Goal: Task Accomplishment & Management: Use online tool/utility

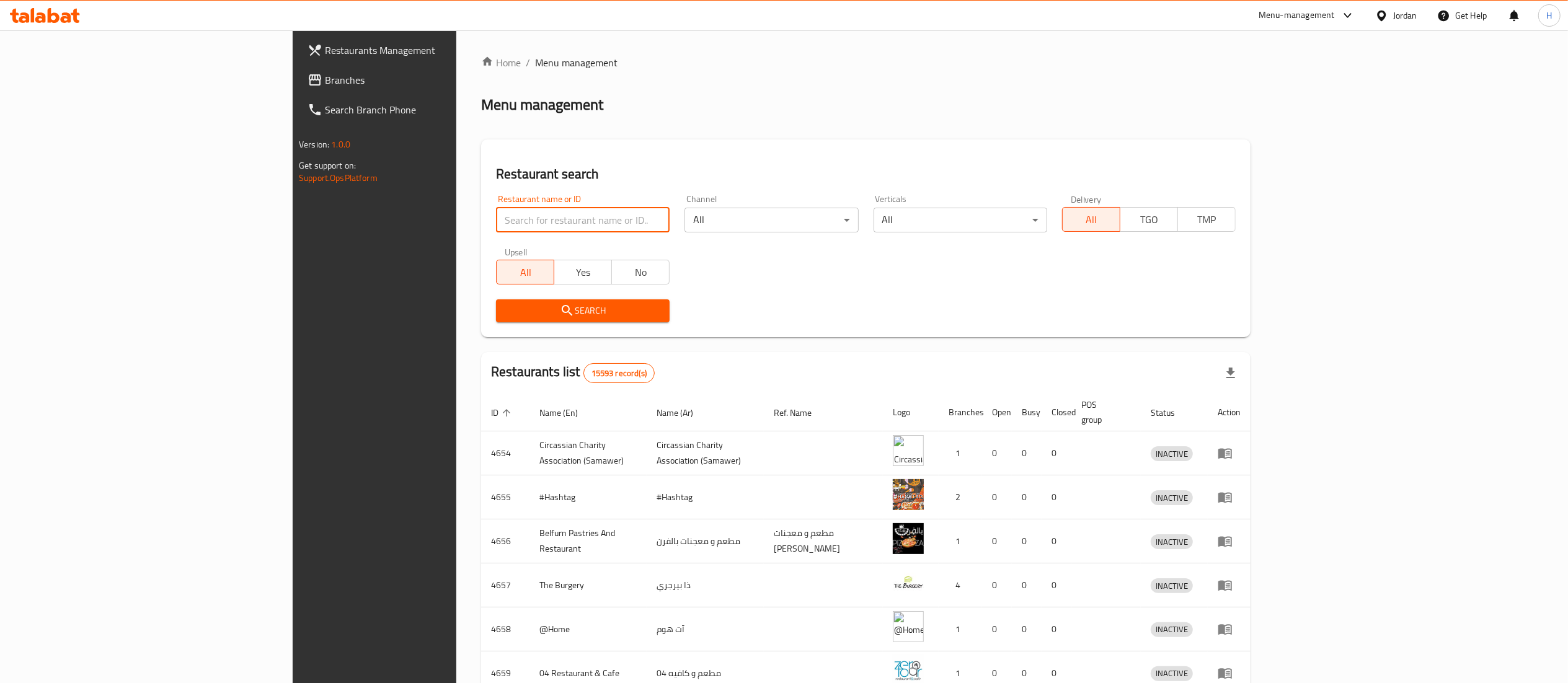
click at [496, 216] on input "search" at bounding box center [582, 220] width 174 height 25
paste input "779550"
type input "779550"
click button "Search" at bounding box center [582, 310] width 174 height 23
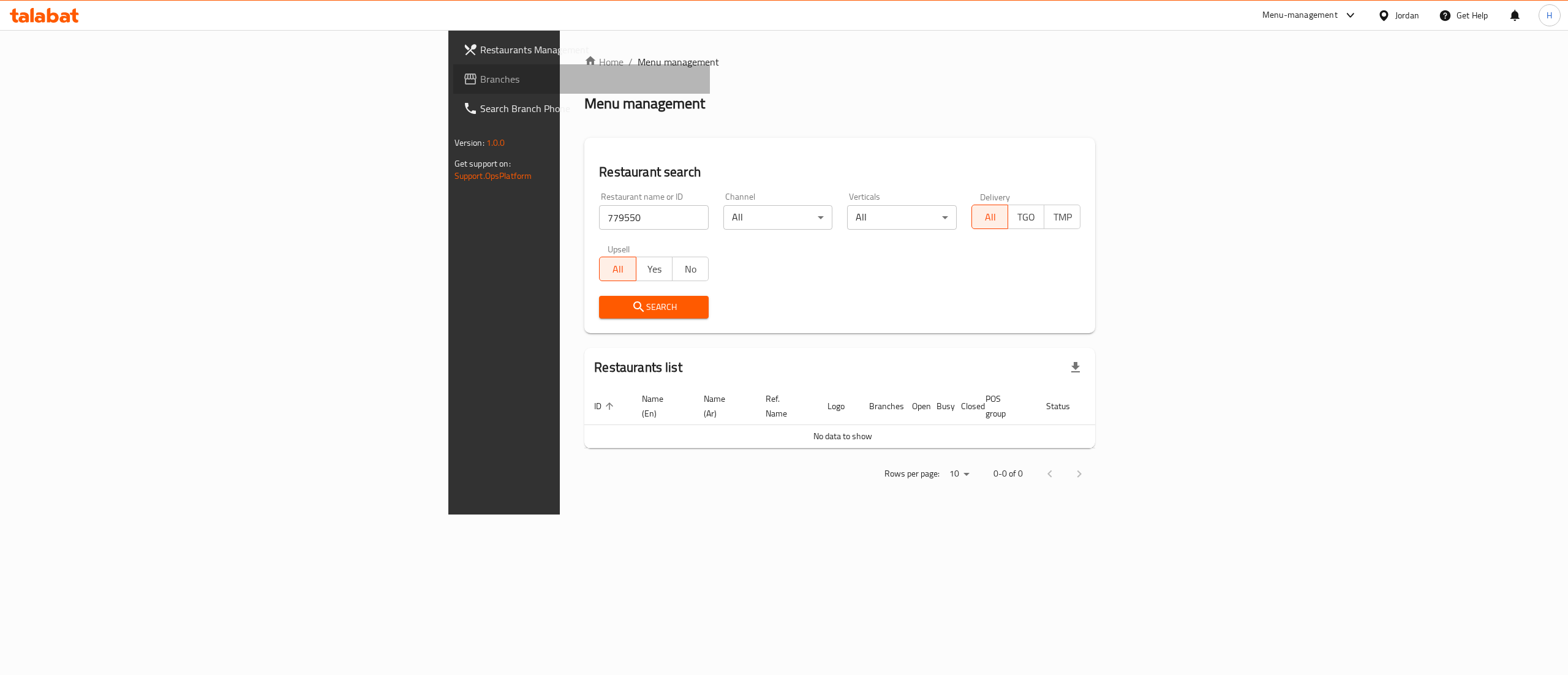
click at [480, 78] on span "Branches" at bounding box center [591, 78] width 221 height 14
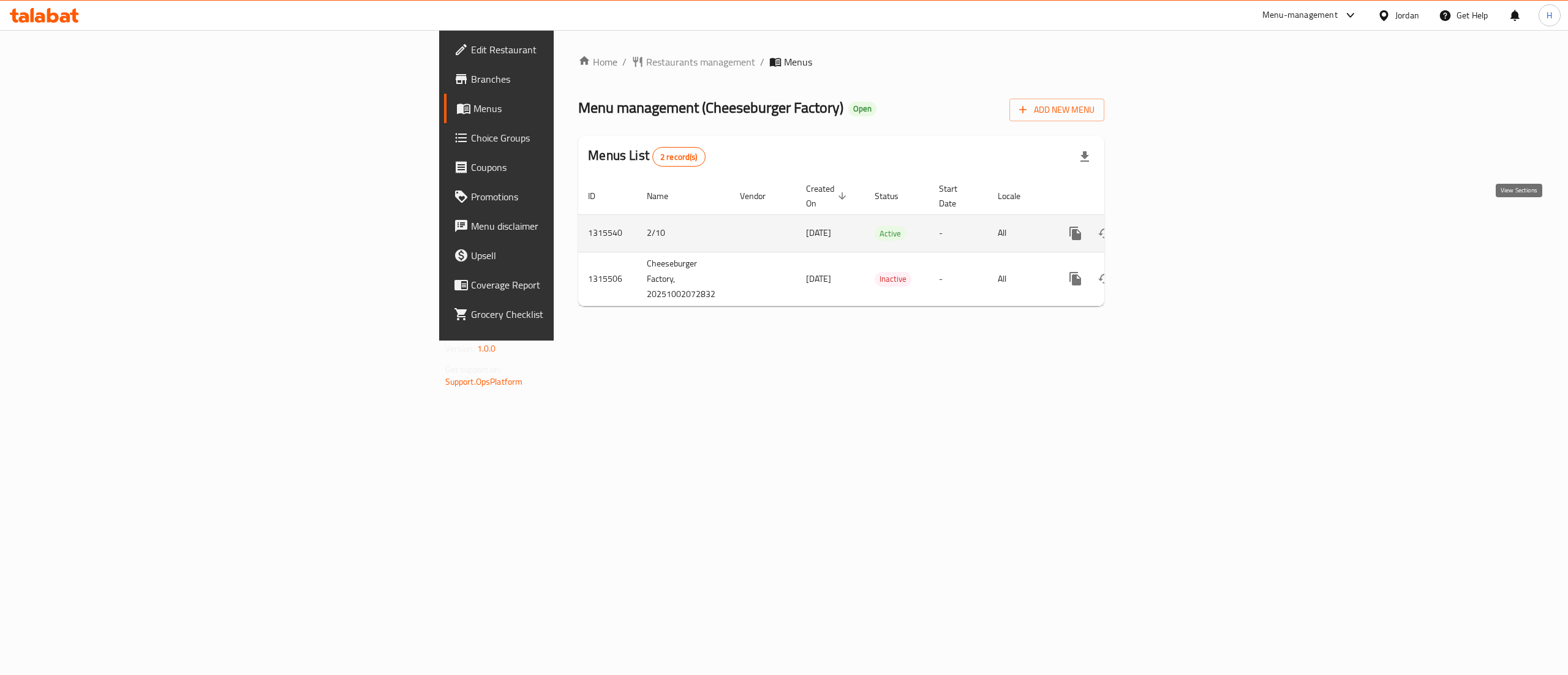
click at [1172, 226] on icon "enhanced table" at bounding box center [1163, 233] width 14 height 14
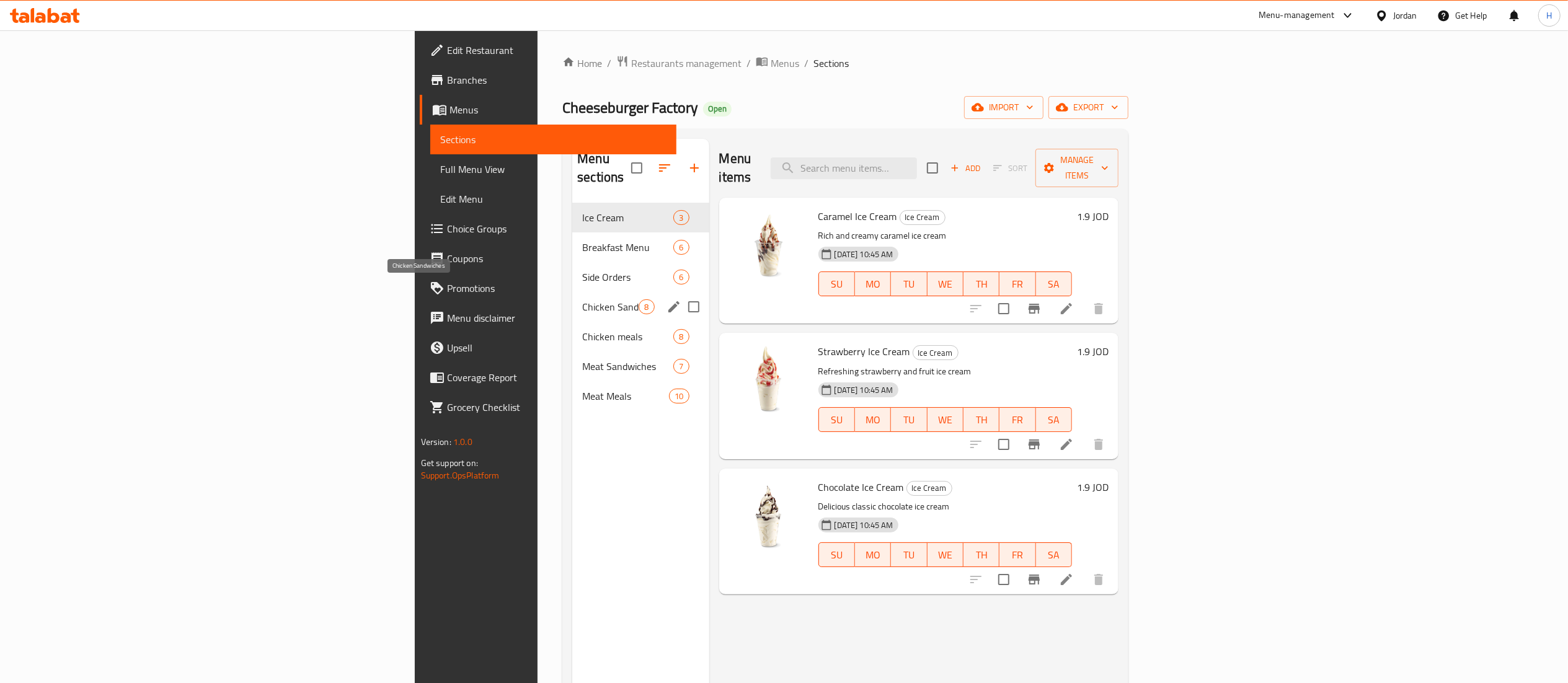
click at [582, 299] on span "Chicken Sandwiches" at bounding box center [610, 306] width 56 height 15
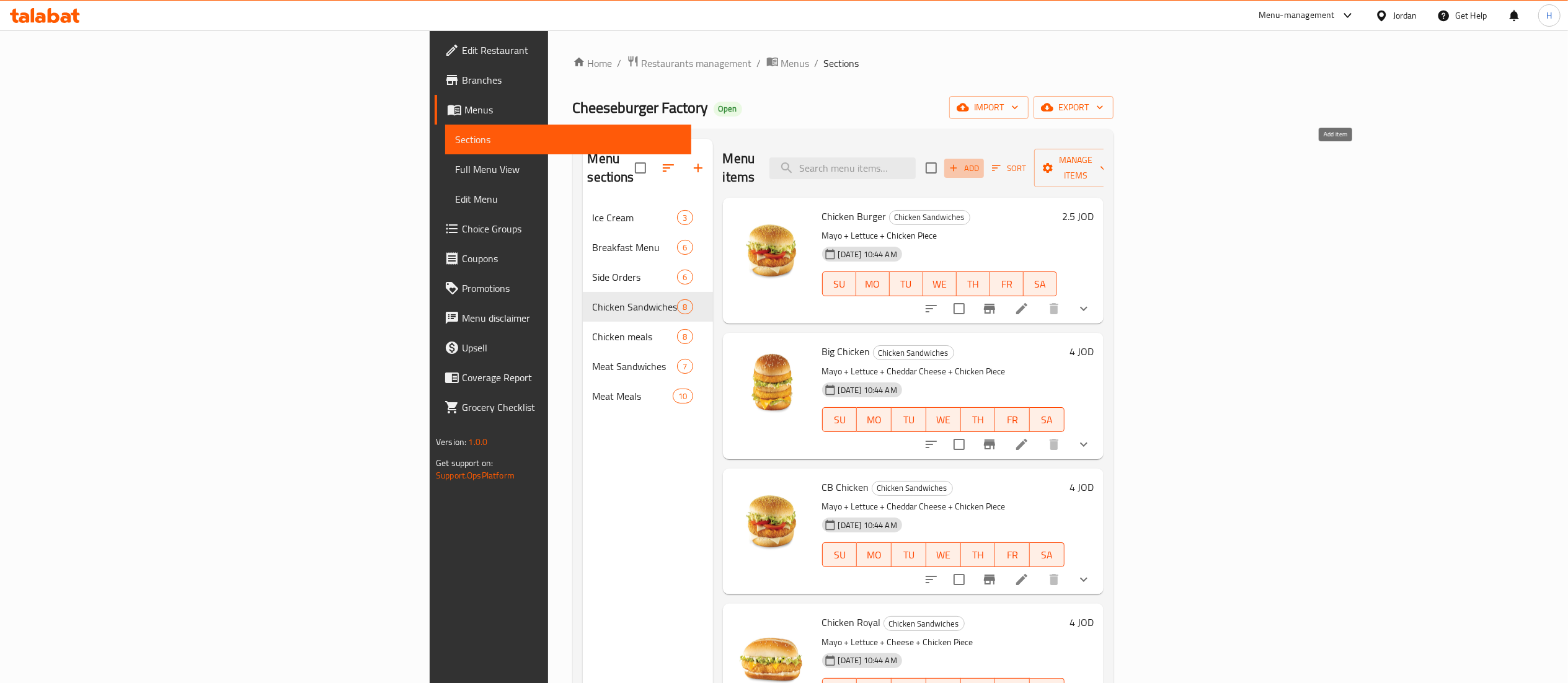
click at [959, 164] on icon "button" at bounding box center [954, 168] width 11 height 11
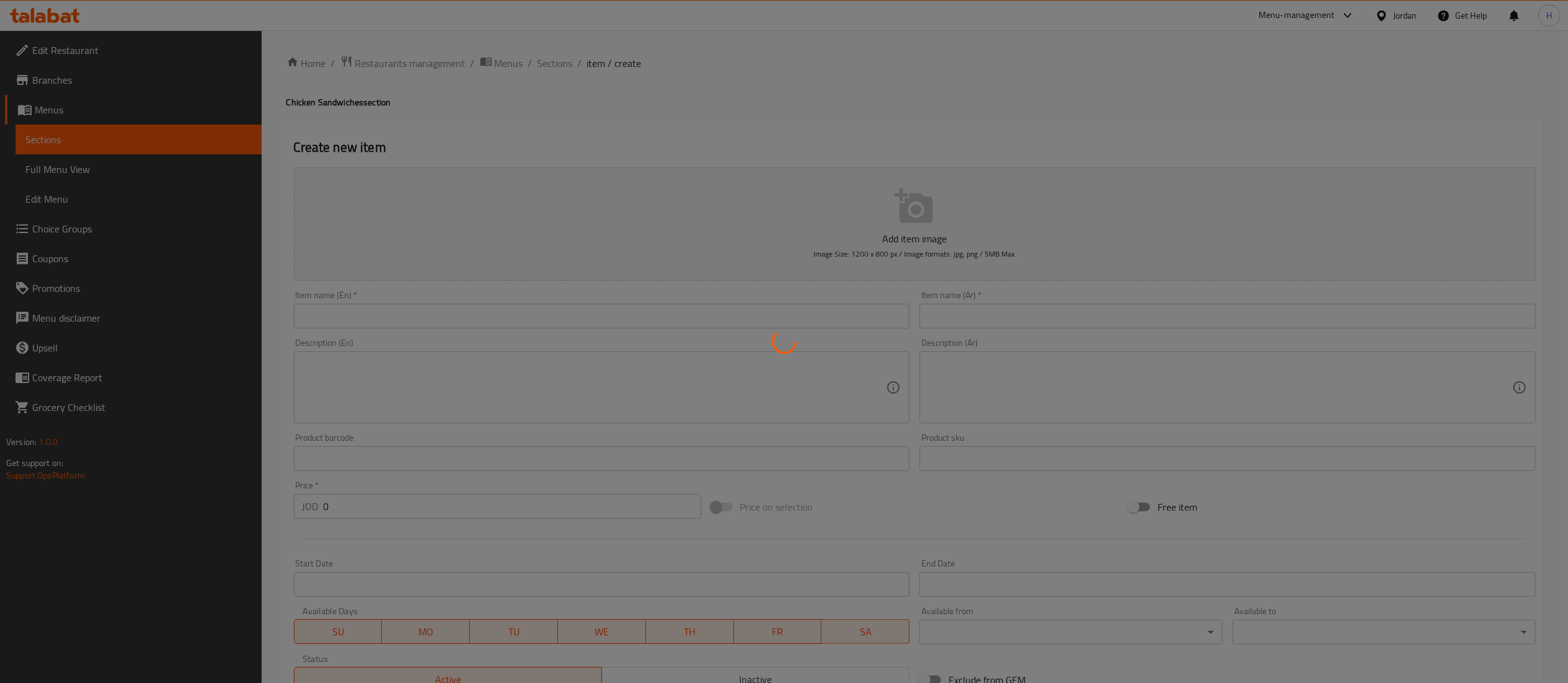
click at [757, 311] on div at bounding box center [784, 342] width 1568 height 683
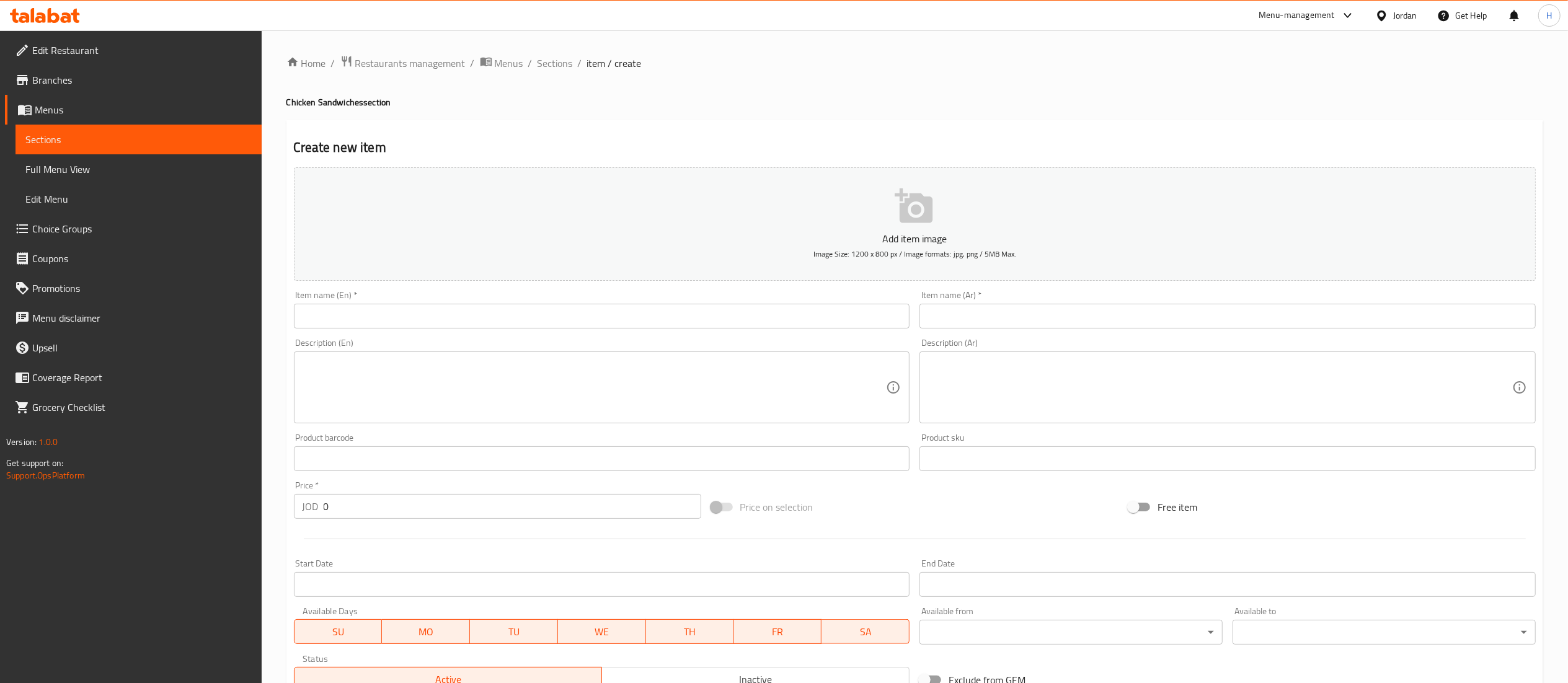
click at [600, 322] on input "text" at bounding box center [602, 317] width 616 height 25
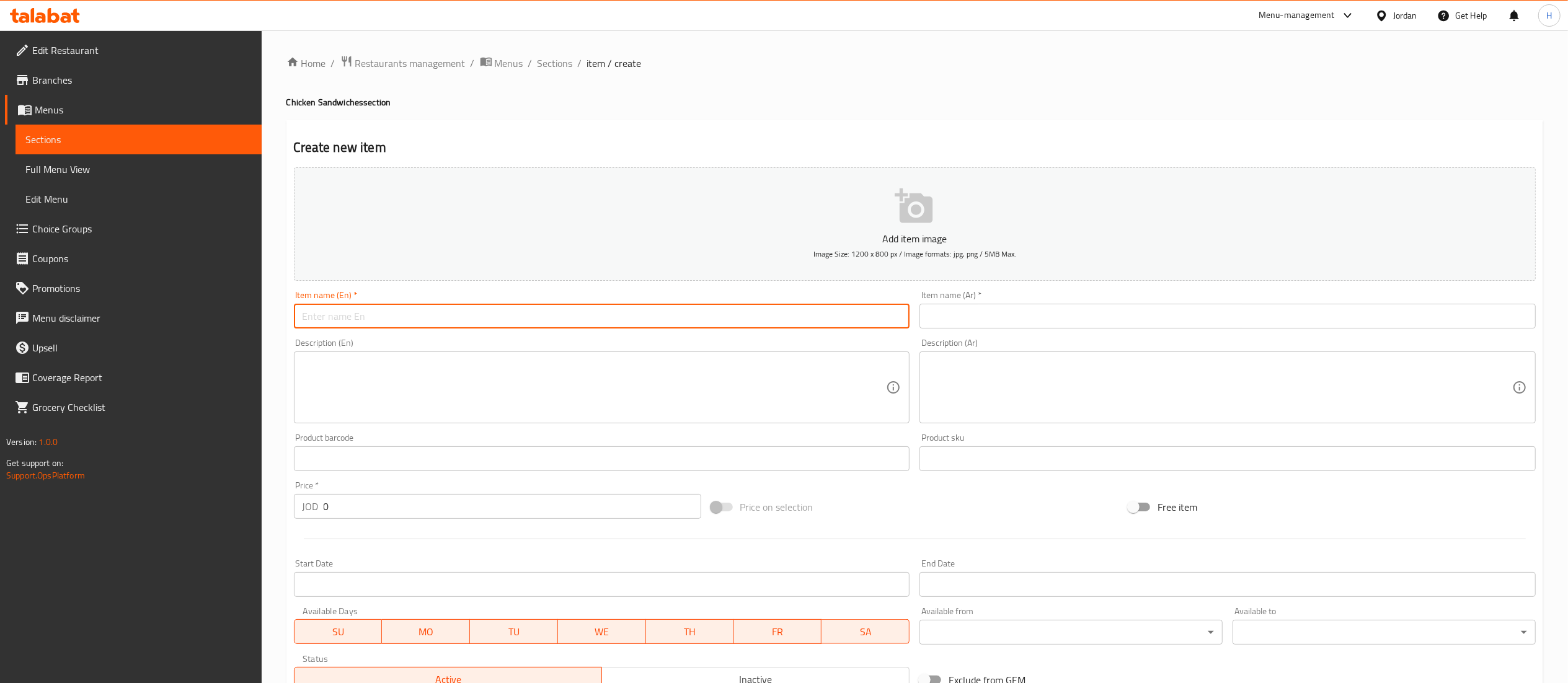
paste input "تايستي تشيكن Tasty Chicken"
drag, startPoint x: 362, startPoint y: 312, endPoint x: 205, endPoint y: 322, distance: 157.3
click at [205, 322] on div "Edit Restaurant Branches Menus Sections Full Menu View Edit Menu Choice Groups …" at bounding box center [784, 453] width 1568 height 845
type input "تايستي تشيكن Tasty Chicken"
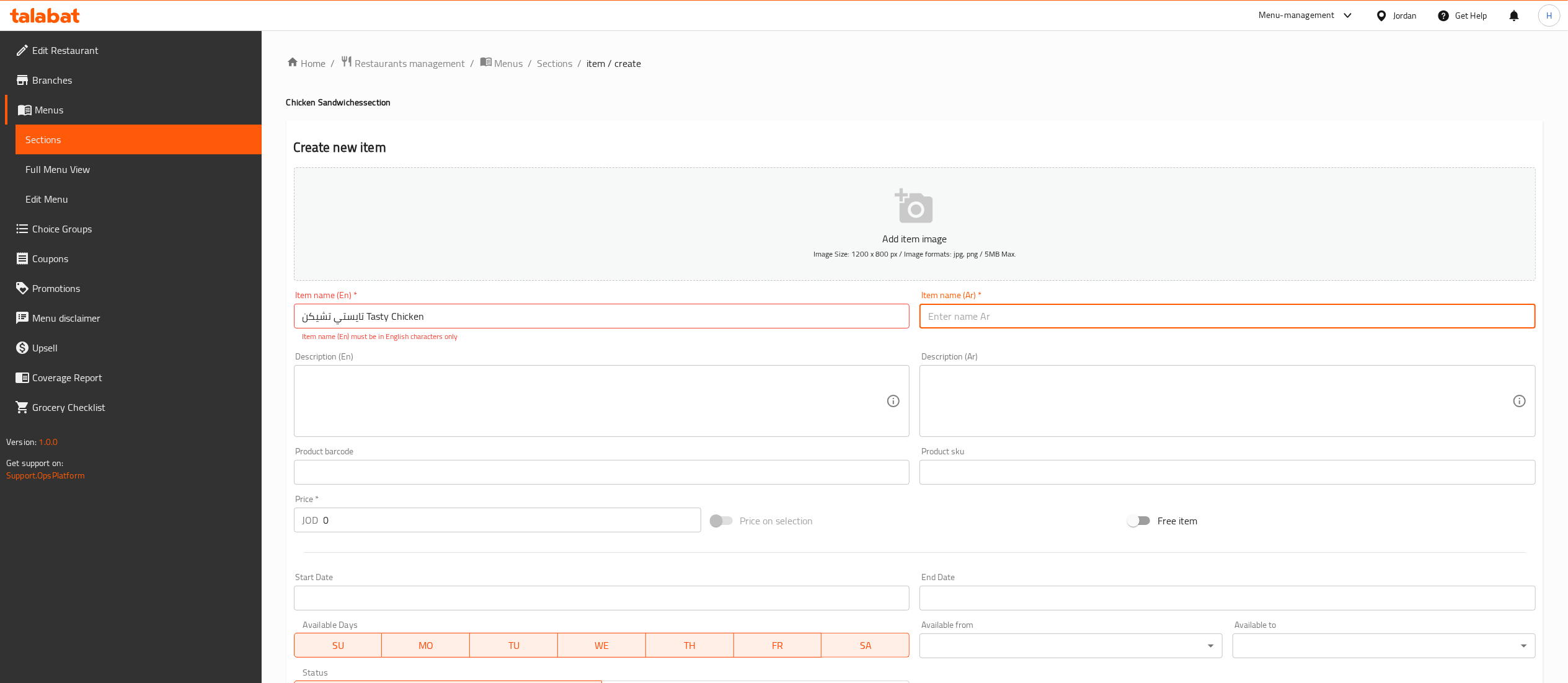
click at [1000, 315] on input "text" at bounding box center [1227, 317] width 616 height 25
paste input "تايستي تشيكن"
type input "تايستي تشيكن"
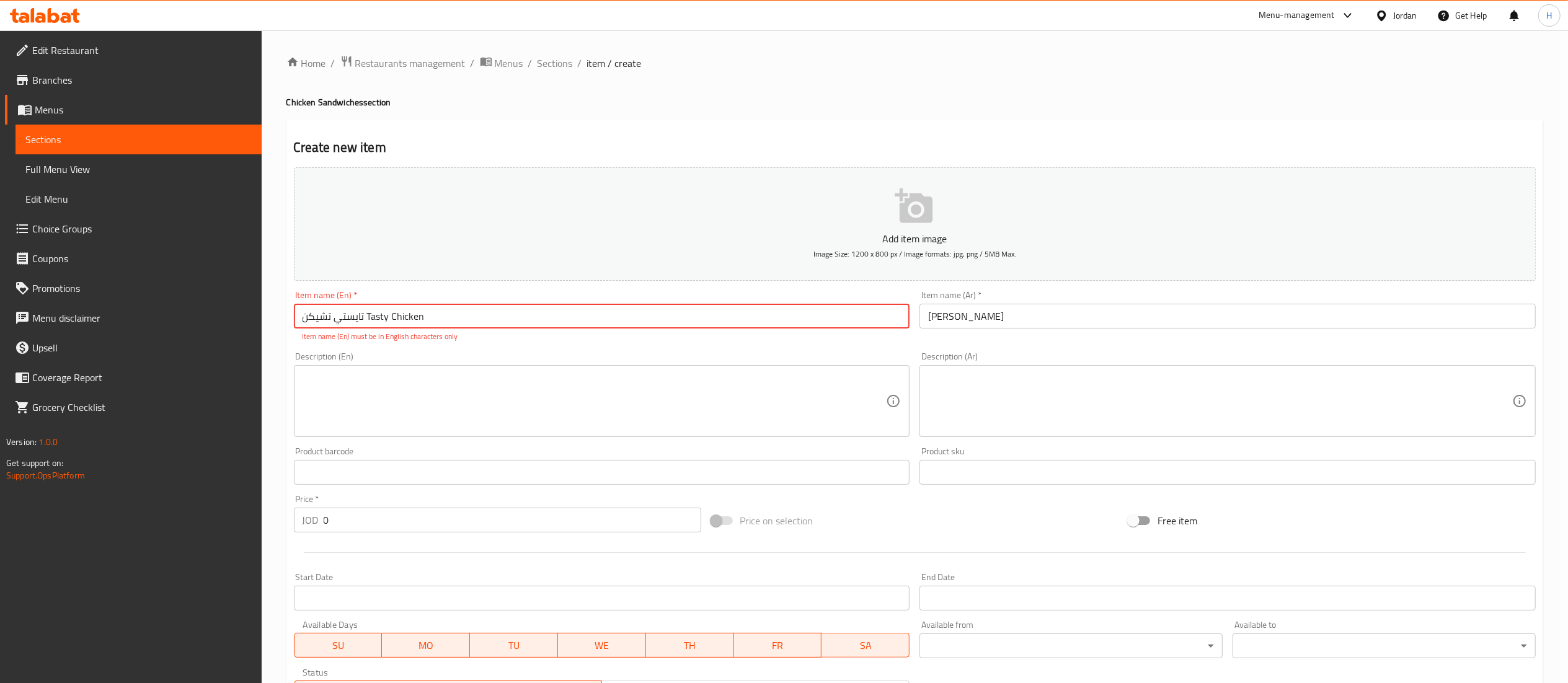
drag, startPoint x: 368, startPoint y: 312, endPoint x: 183, endPoint y: 332, distance: 186.1
click at [183, 332] on div "Edit Restaurant Branches Menus Sections Full Menu View Edit Menu Choice Groups …" at bounding box center [784, 460] width 1568 height 859
type input "Tasty Chicken"
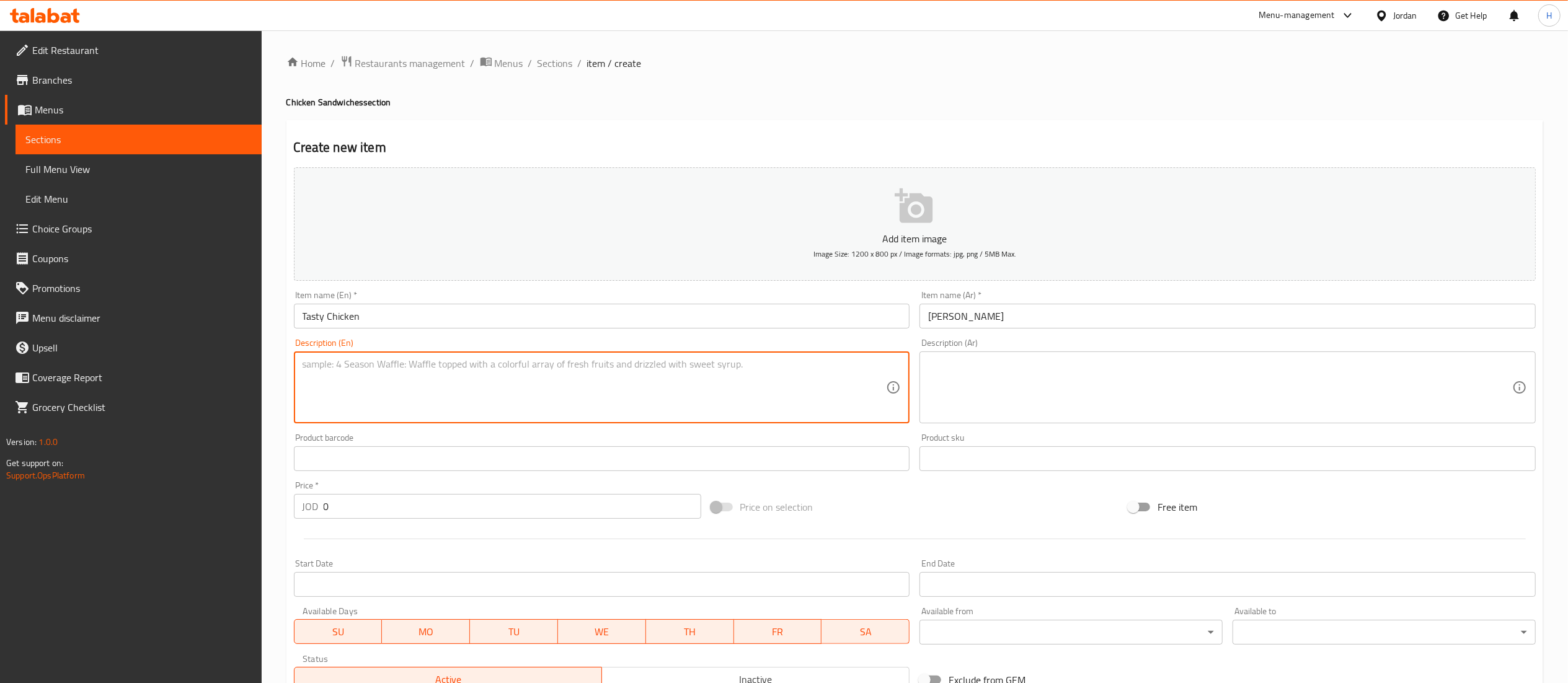
click at [469, 380] on textarea at bounding box center [594, 387] width 584 height 59
click at [971, 381] on textarea at bounding box center [1220, 387] width 584 height 59
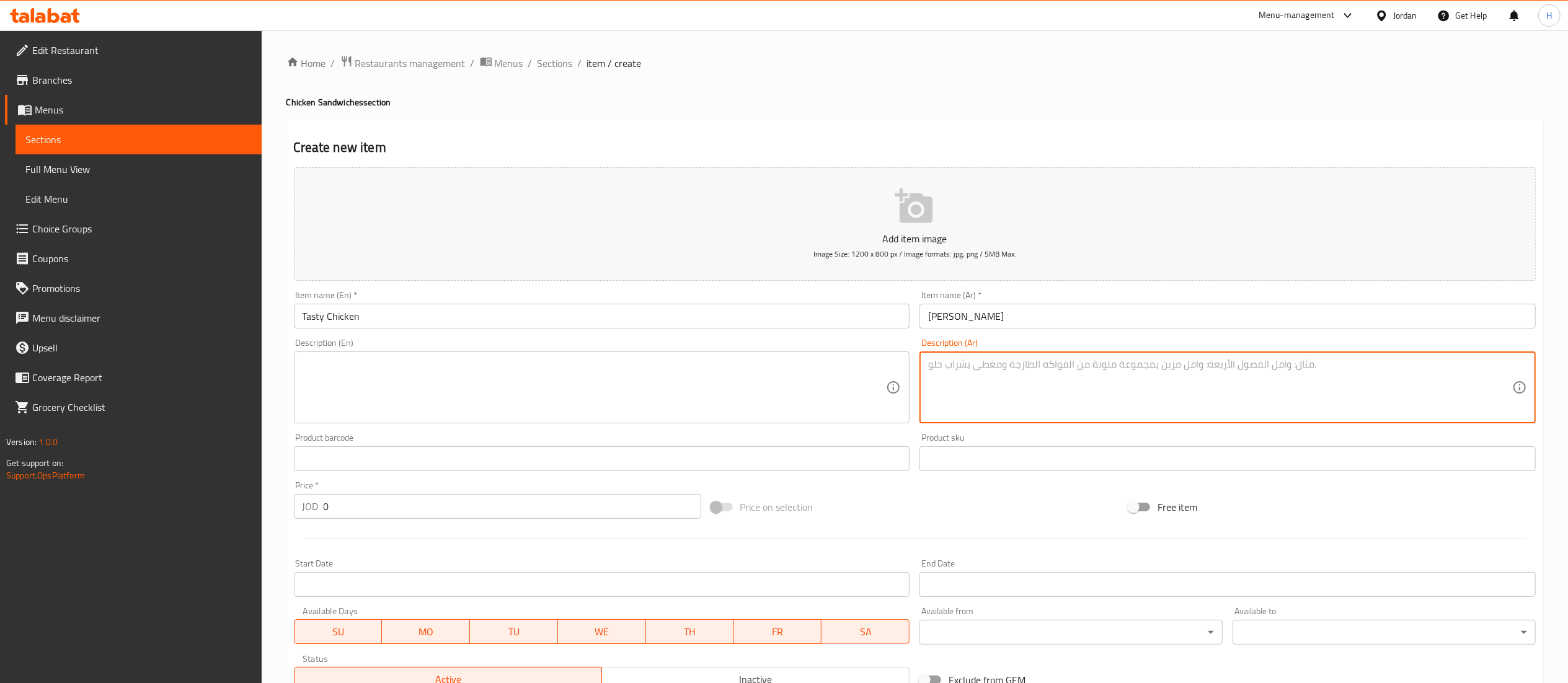
paste textarea "تيستي صوص + بصل + خس + بندوره + تشيز بيضه + قطعة تشيكن"
type textarea "تيستي صوص + بصل + خس + بندوره + تشيز بيضه + قطعة تشيكن"
click at [742, 361] on textarea at bounding box center [594, 387] width 584 height 59
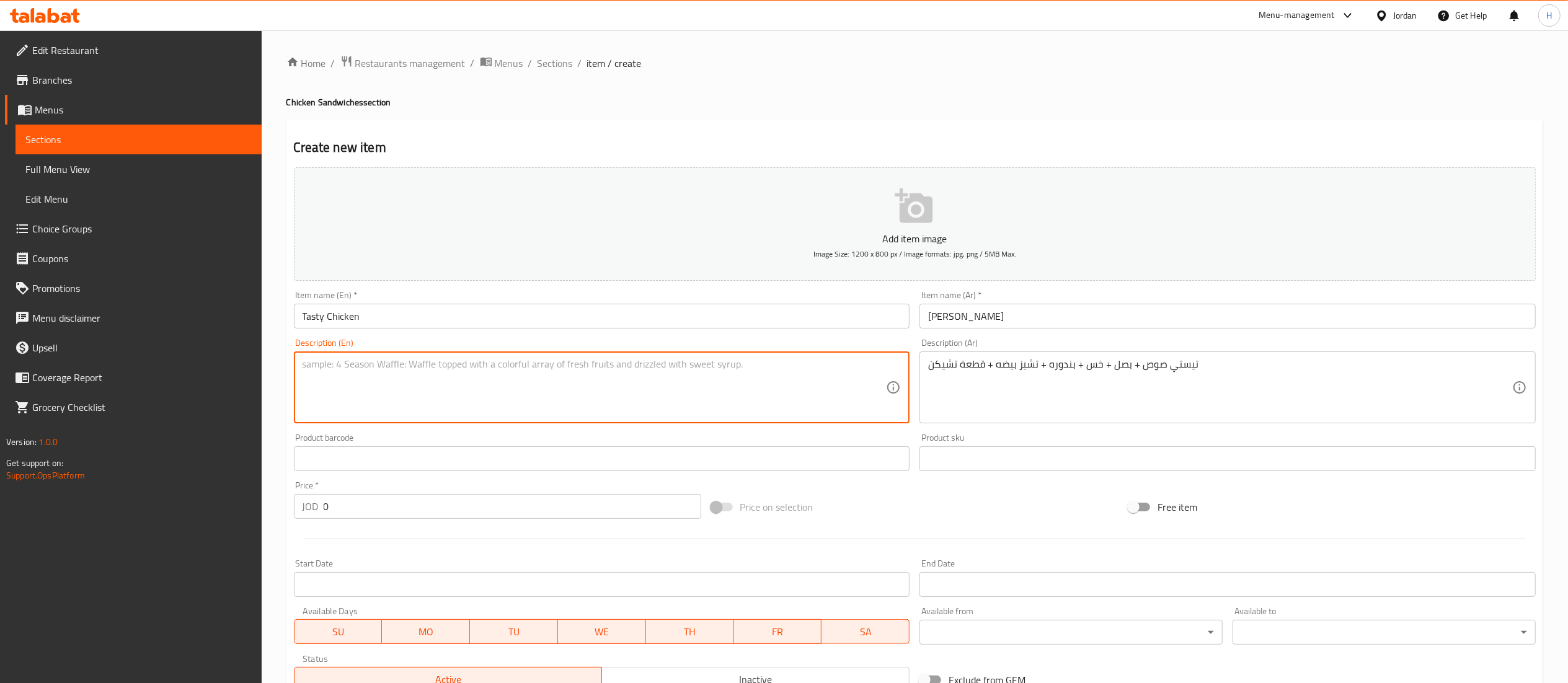
click at [521, 366] on textarea at bounding box center [594, 387] width 584 height 59
paste textarea "Tasty sauce + onion + lettuce + tomato + cheese egg + chicken piece"
type textarea "Tasty sauce + onion + lettuce + tomato + cheese egg + chicken piece"
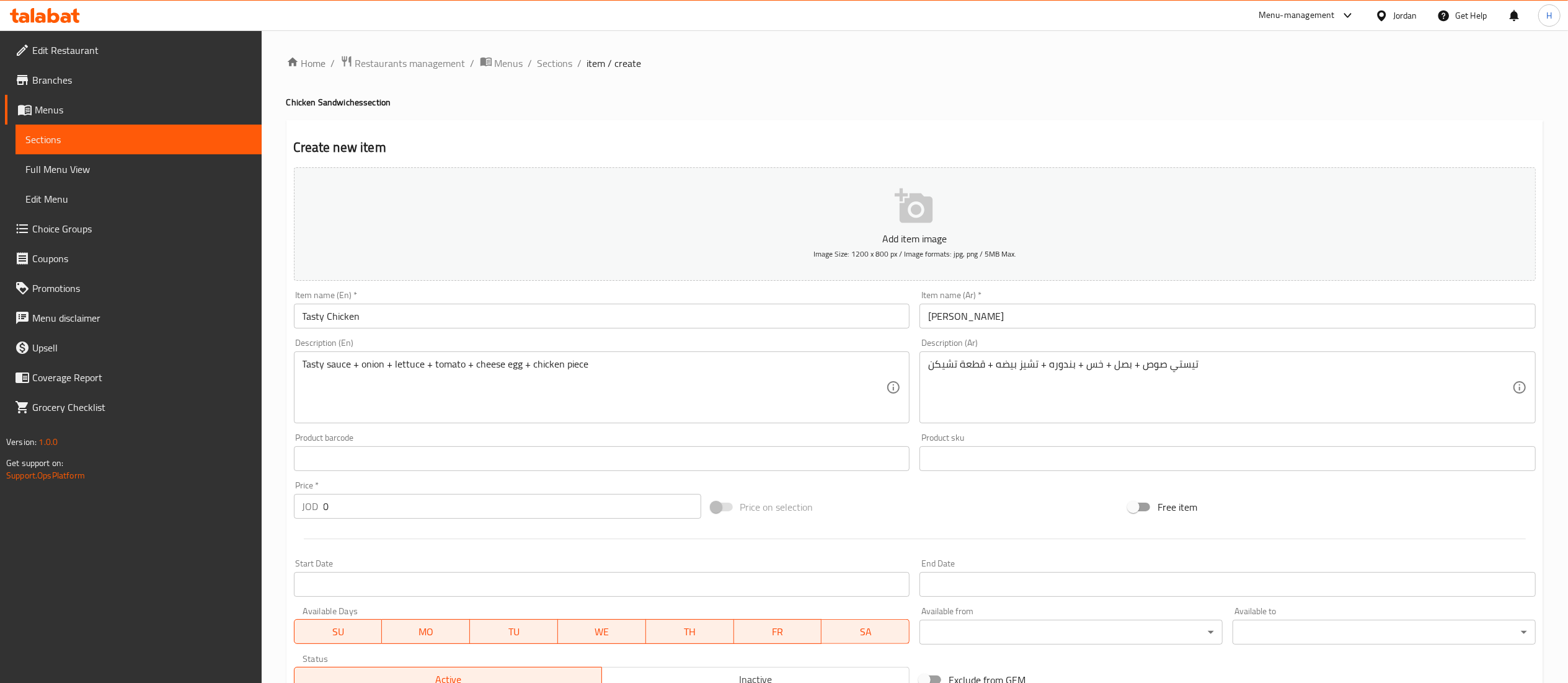
click at [338, 523] on div "Price   * JOD 0 Price *" at bounding box center [497, 500] width 417 height 48
drag, startPoint x: 333, startPoint y: 496, endPoint x: 243, endPoint y: 497, distance: 90.0
click at [244, 497] on div "Edit Restaurant Branches Menus Sections Full Menu View Edit Menu Choice Groups …" at bounding box center [784, 453] width 1568 height 845
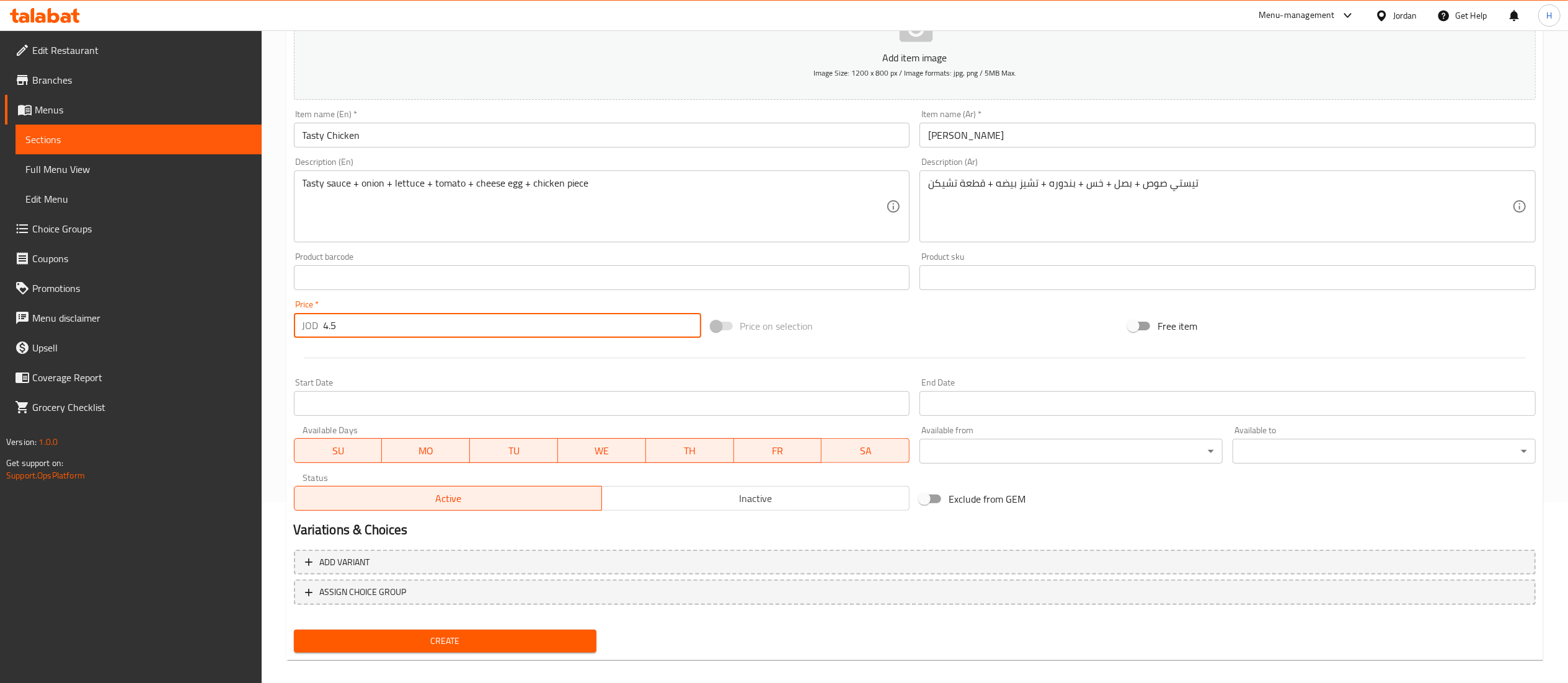
scroll to position [192, 0]
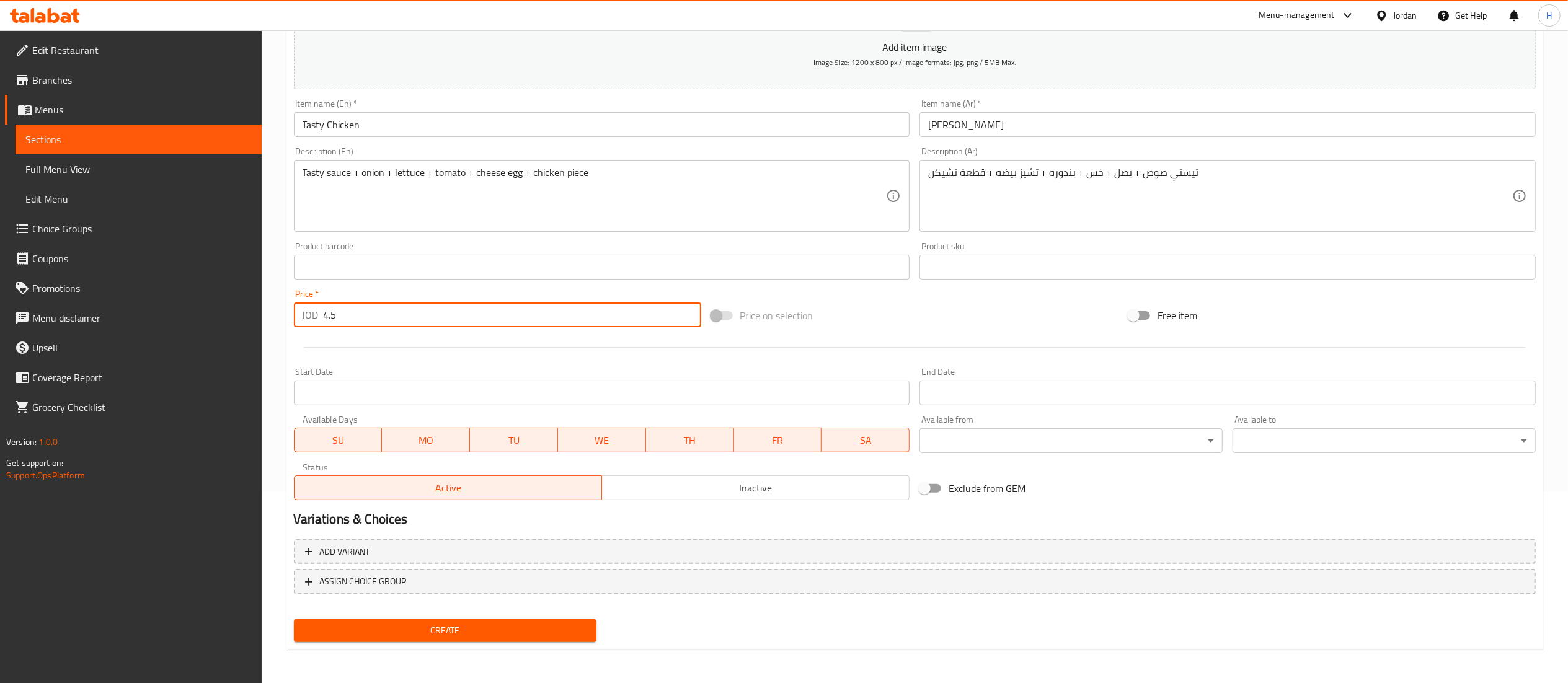
type input "4.5"
click at [441, 625] on span "Create" at bounding box center [446, 631] width 283 height 15
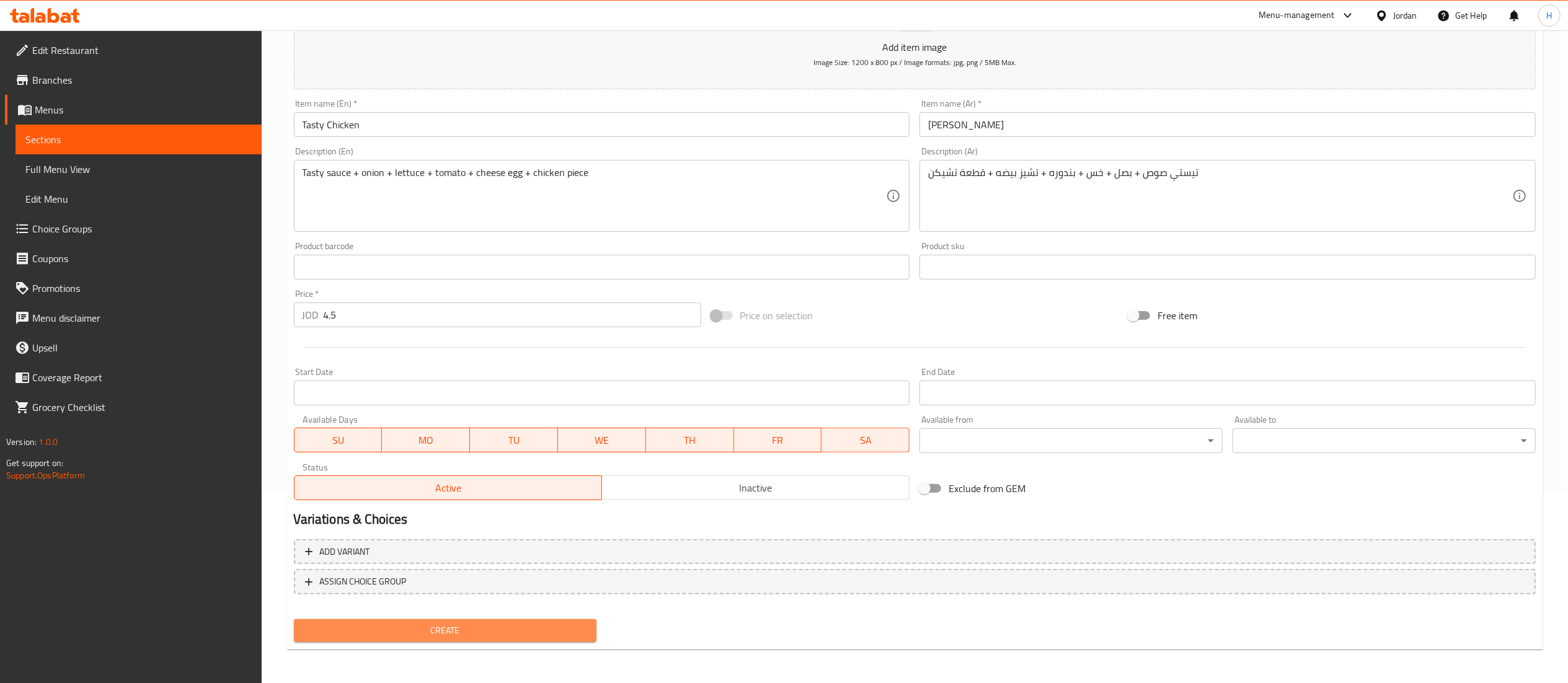
click at [475, 636] on span "Create" at bounding box center [446, 631] width 283 height 15
click at [402, 639] on button "Create" at bounding box center [445, 630] width 303 height 23
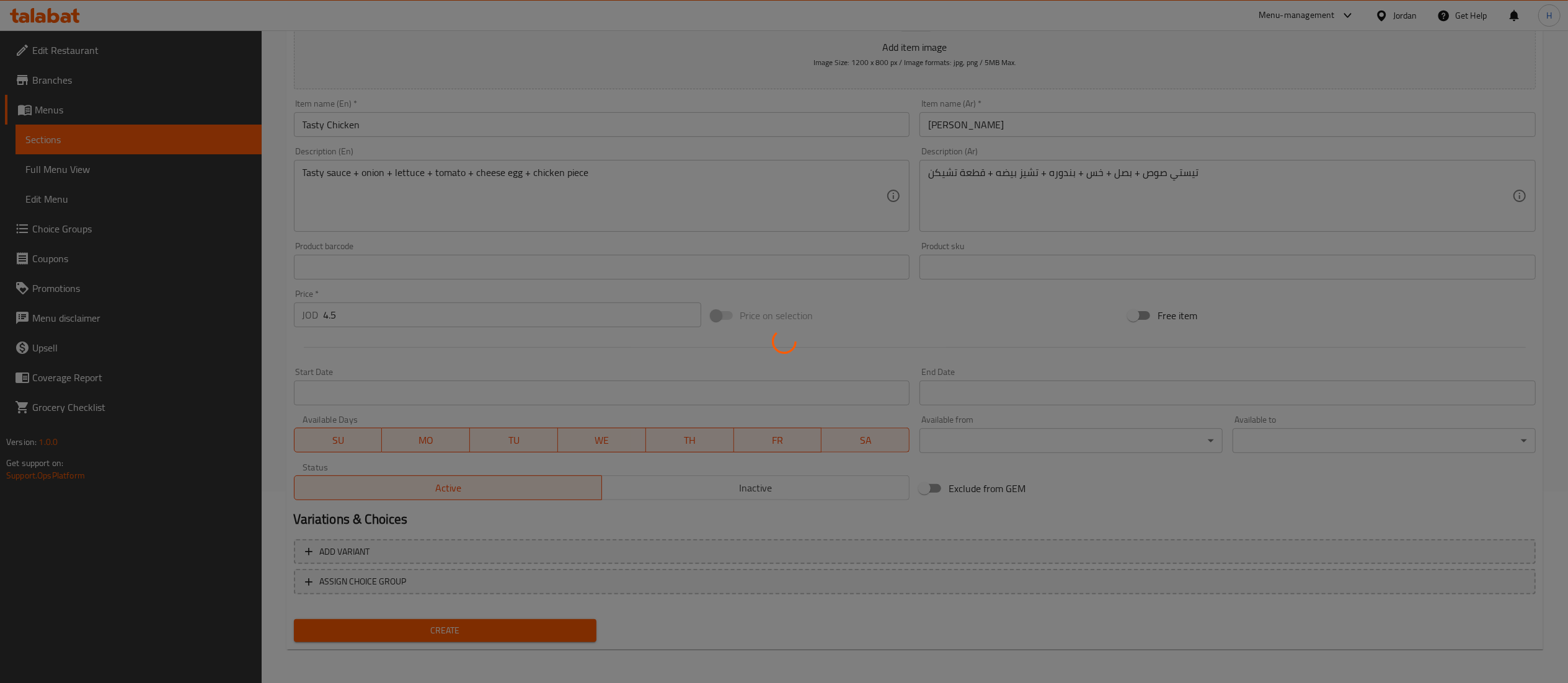
click at [402, 639] on div at bounding box center [784, 342] width 1568 height 683
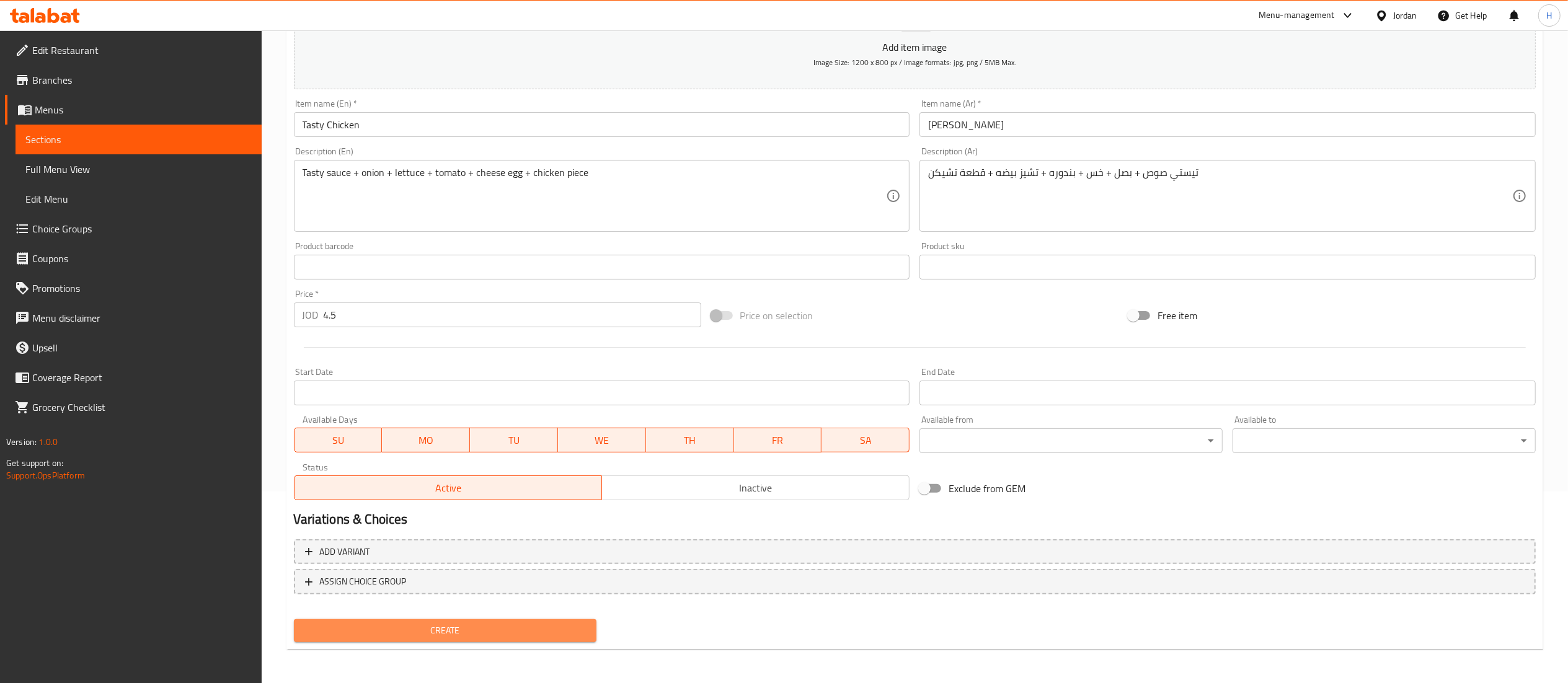
click at [402, 639] on button "Create" at bounding box center [445, 630] width 303 height 23
click at [402, 639] on div at bounding box center [784, 342] width 1568 height 683
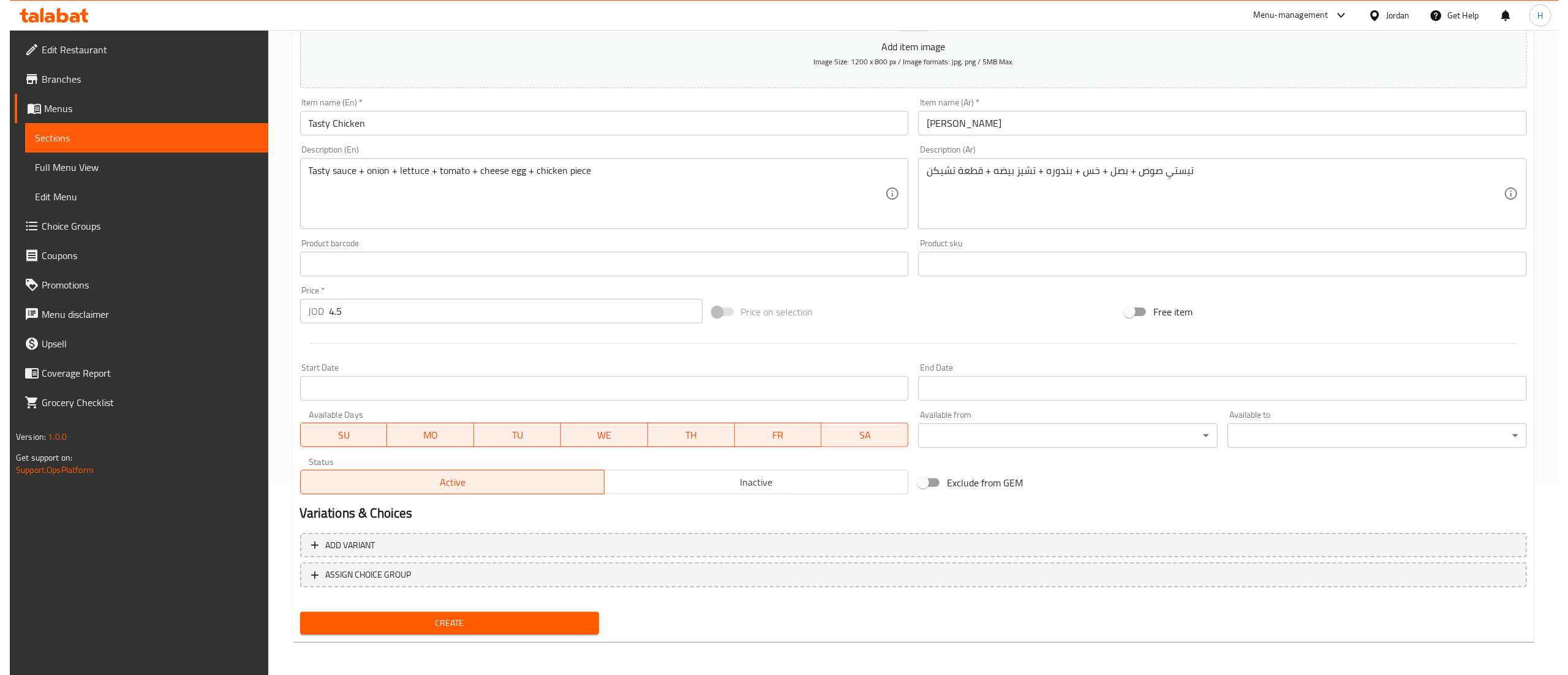
scroll to position [0, 0]
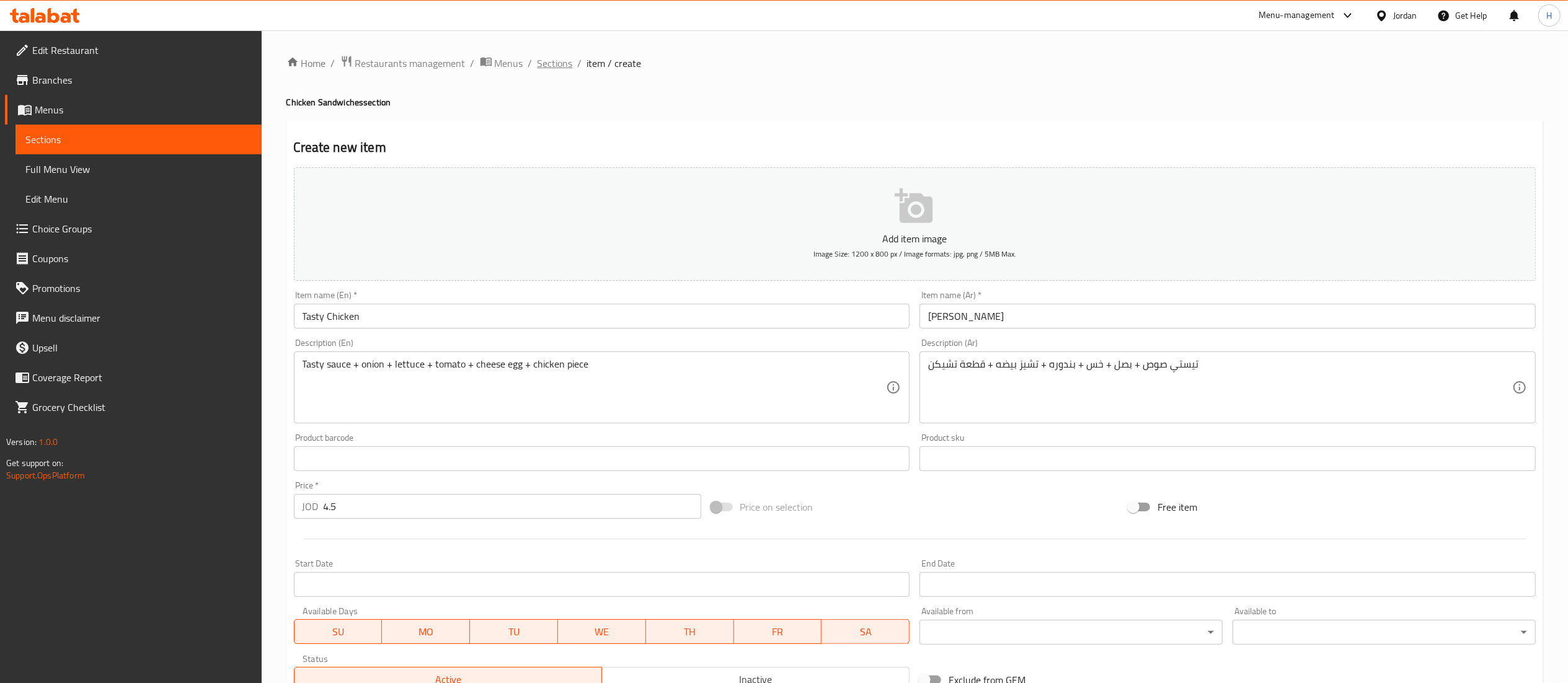
click at [551, 58] on span "Sections" at bounding box center [555, 62] width 35 height 15
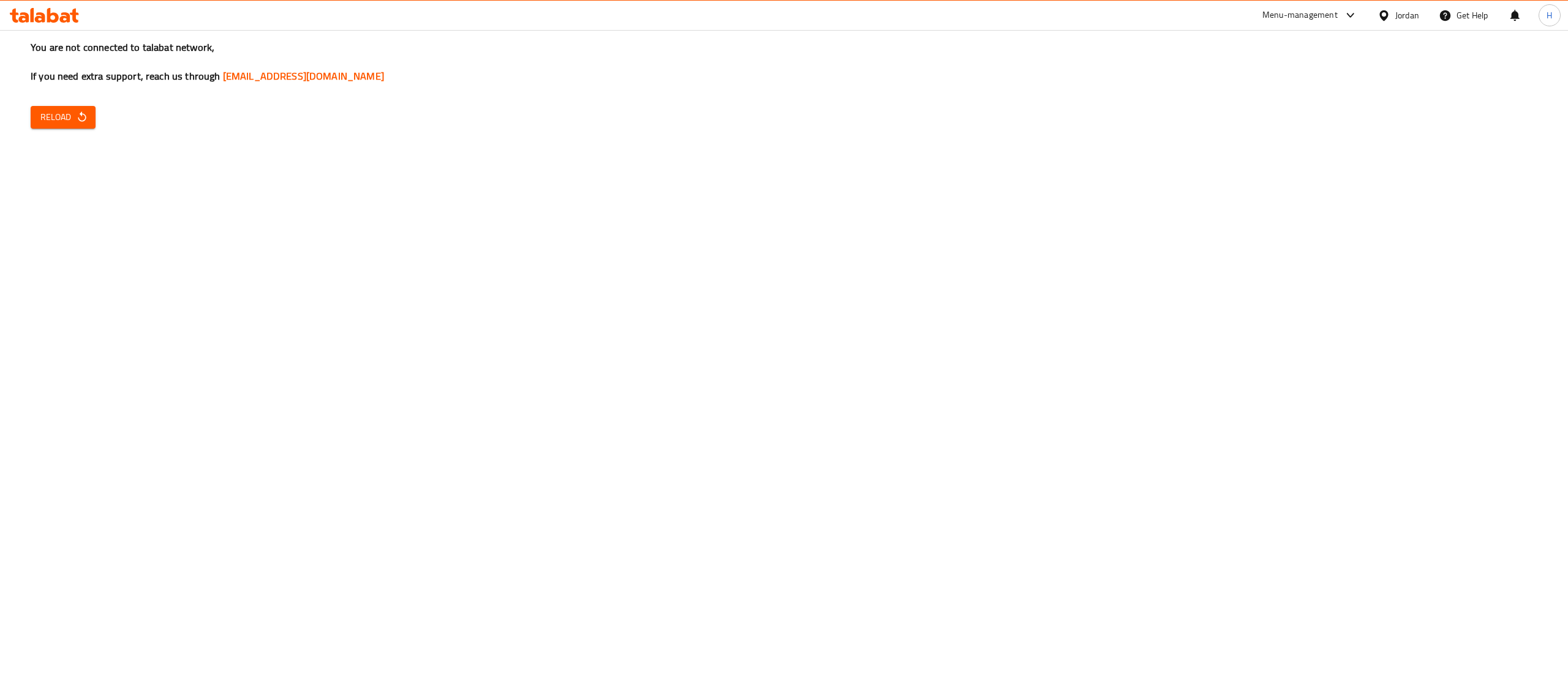
click at [58, 113] on span "Reload" at bounding box center [63, 117] width 45 height 15
click at [69, 120] on span "Reload" at bounding box center [63, 117] width 45 height 15
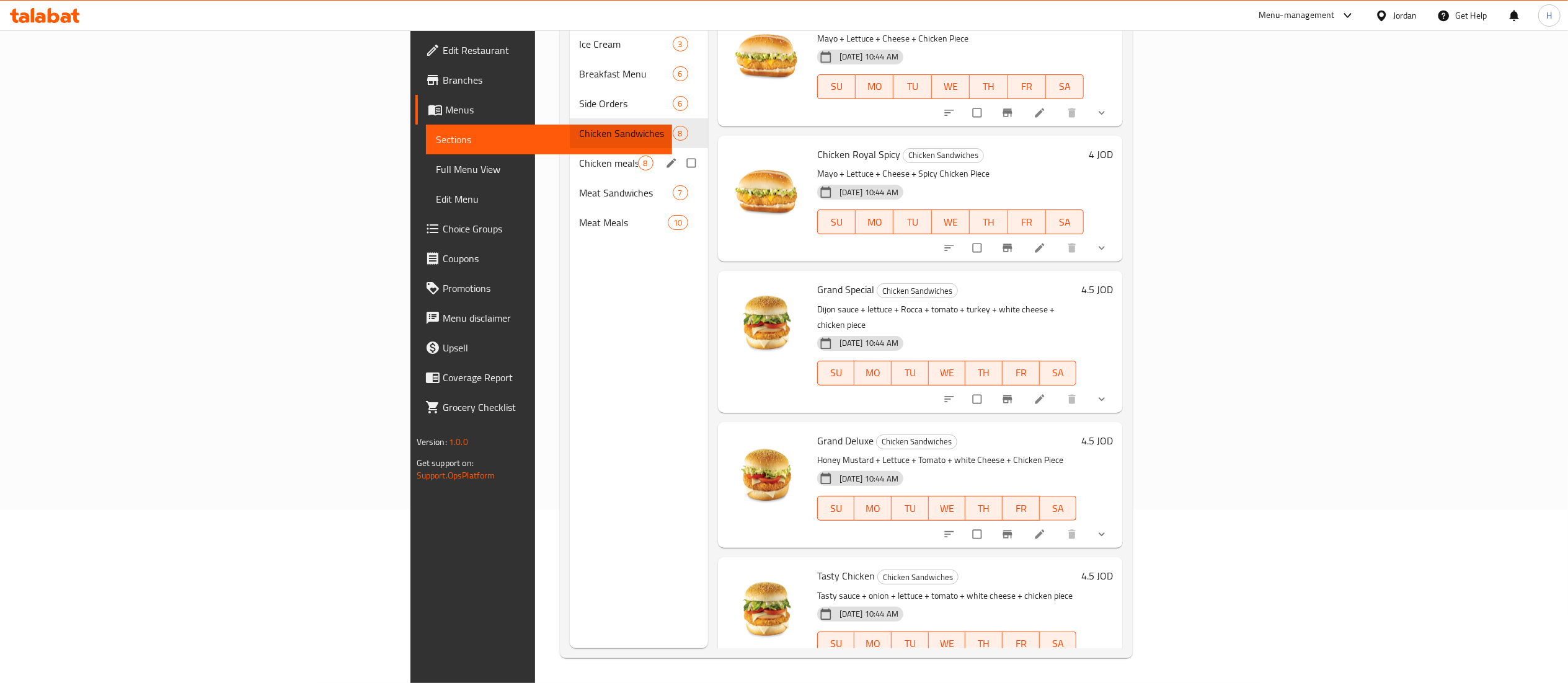
scroll to position [134, 0]
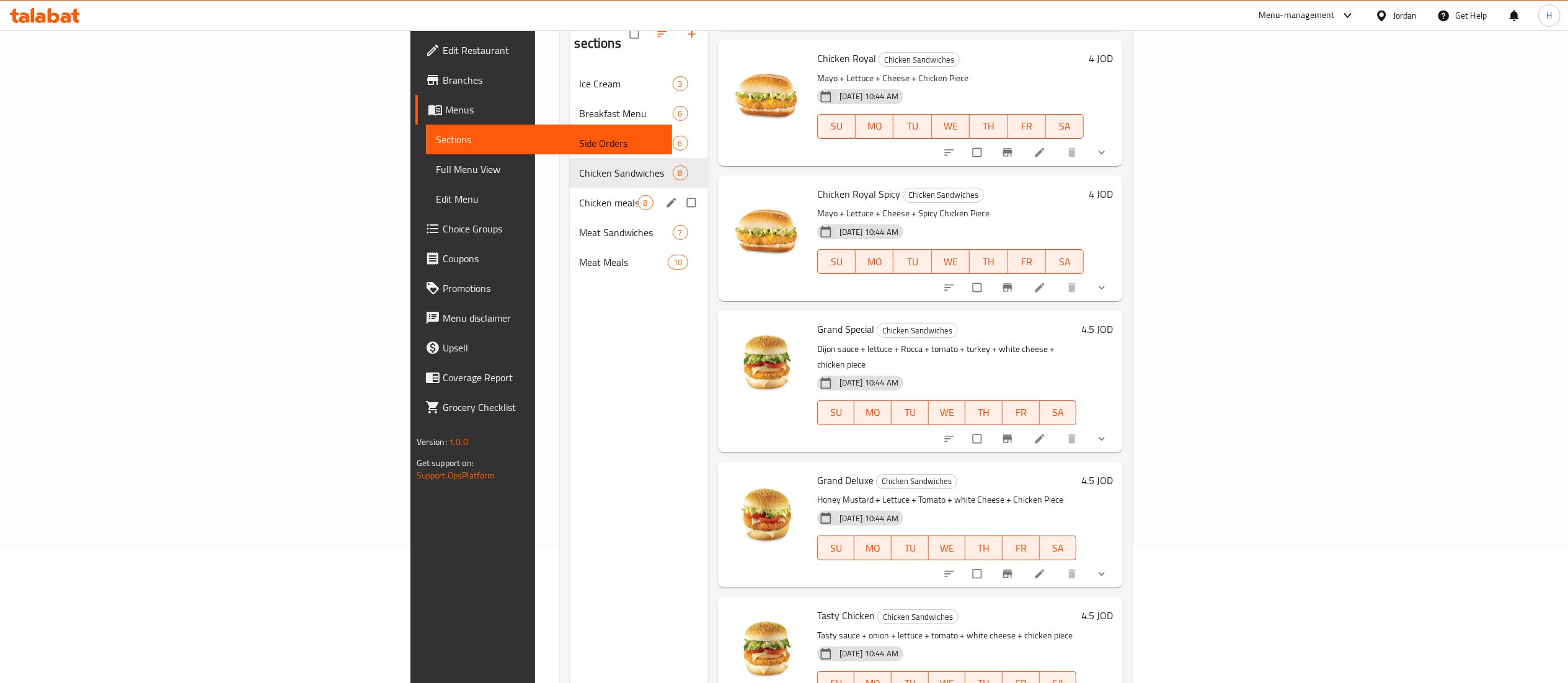
click at [580, 195] on span "Chicken meals" at bounding box center [609, 202] width 58 height 15
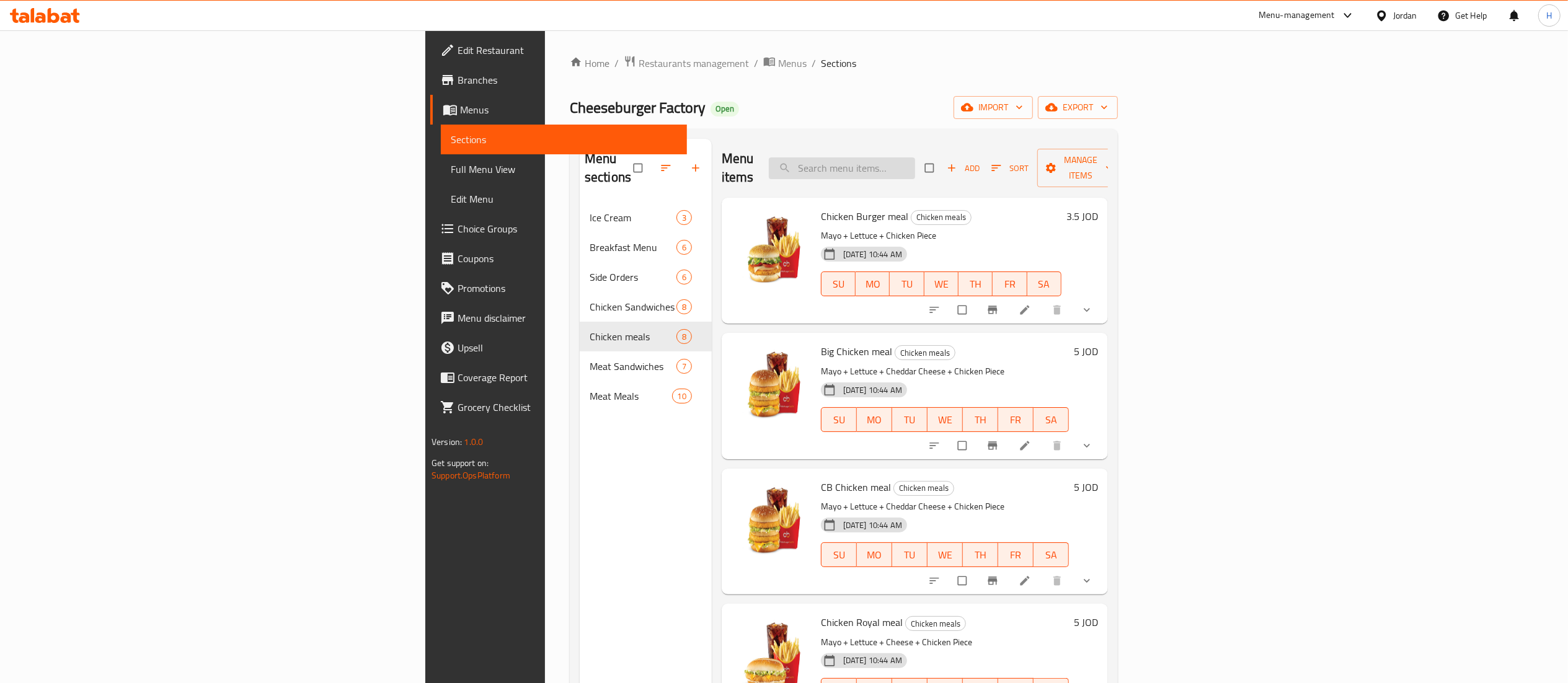
click at [915, 158] on input "search" at bounding box center [841, 168] width 146 height 22
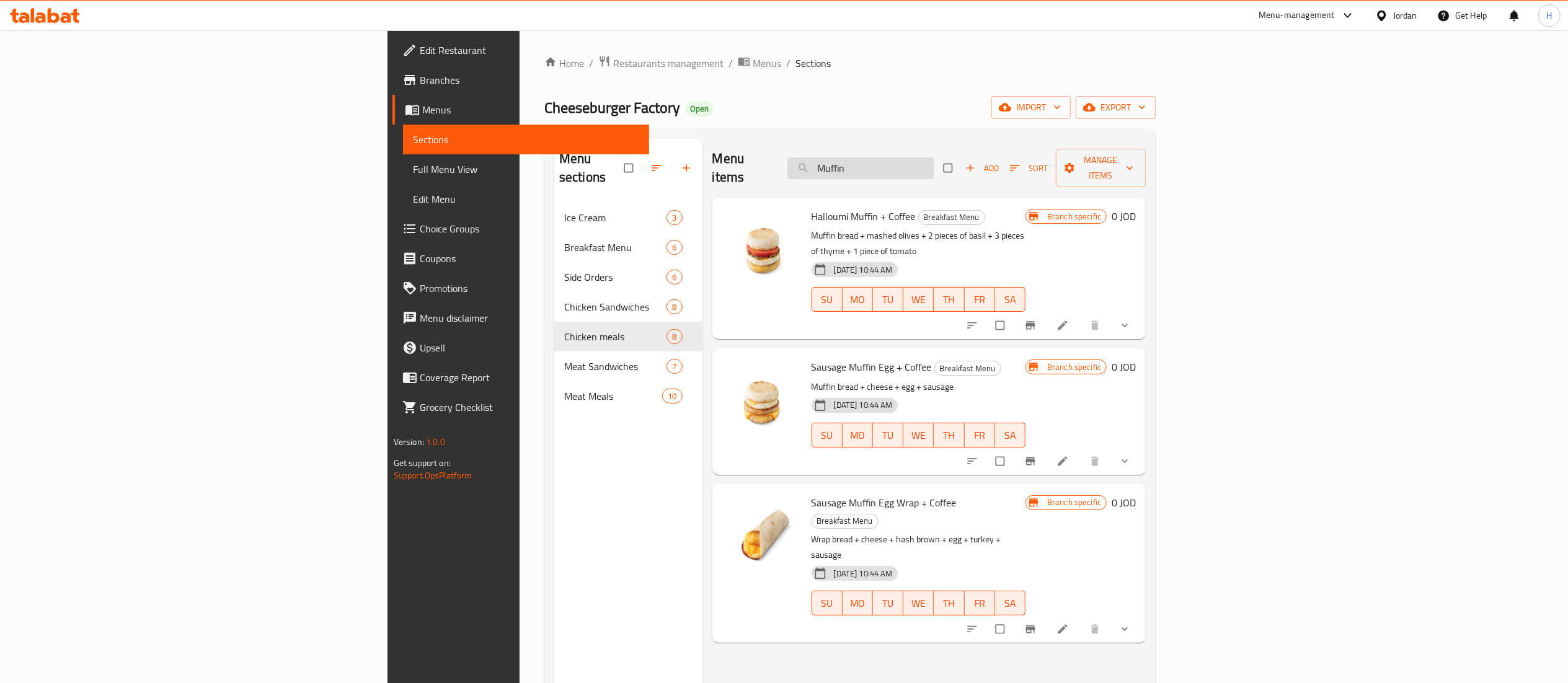
type input "Muffin"
click at [934, 160] on input "Muffin" at bounding box center [860, 168] width 146 height 22
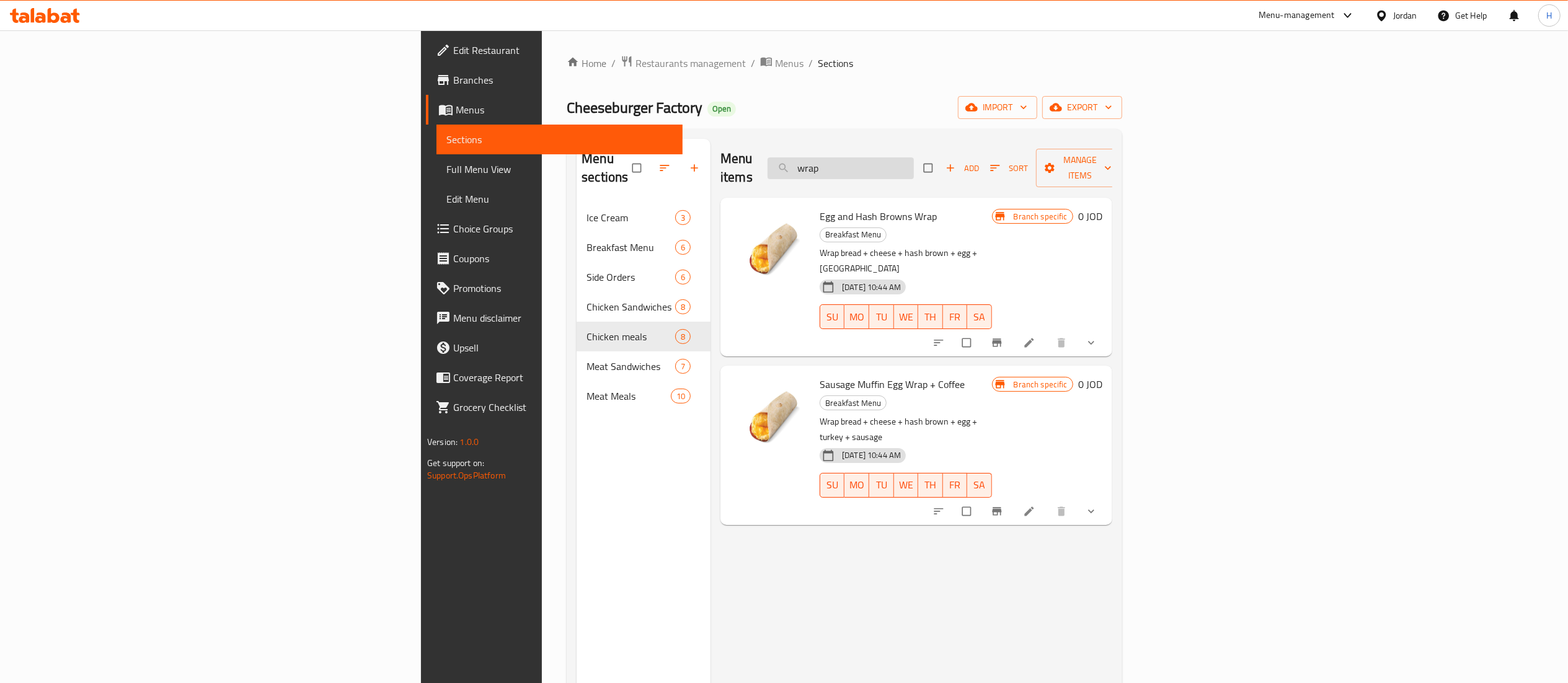
type input "wrap"
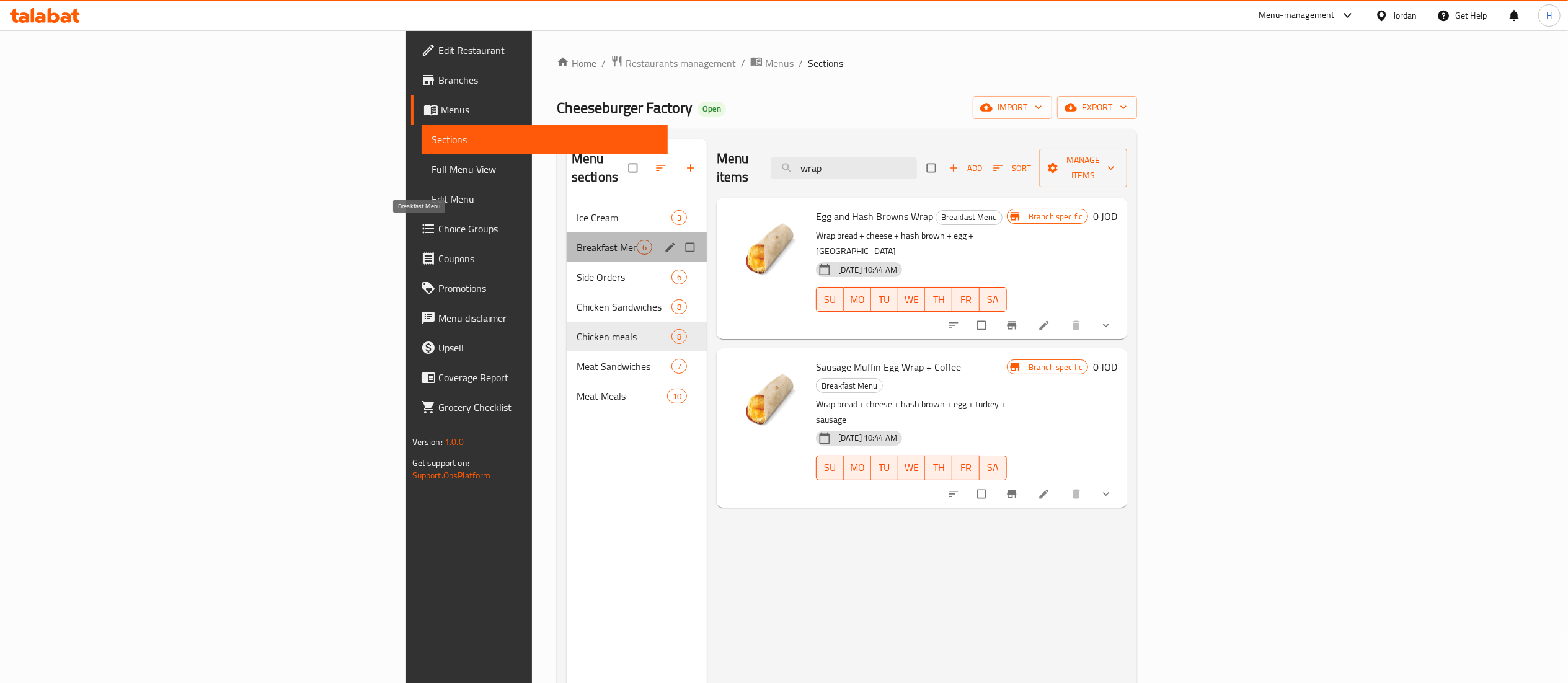
click at [577, 240] on span "Breakfast Menu" at bounding box center [607, 247] width 60 height 15
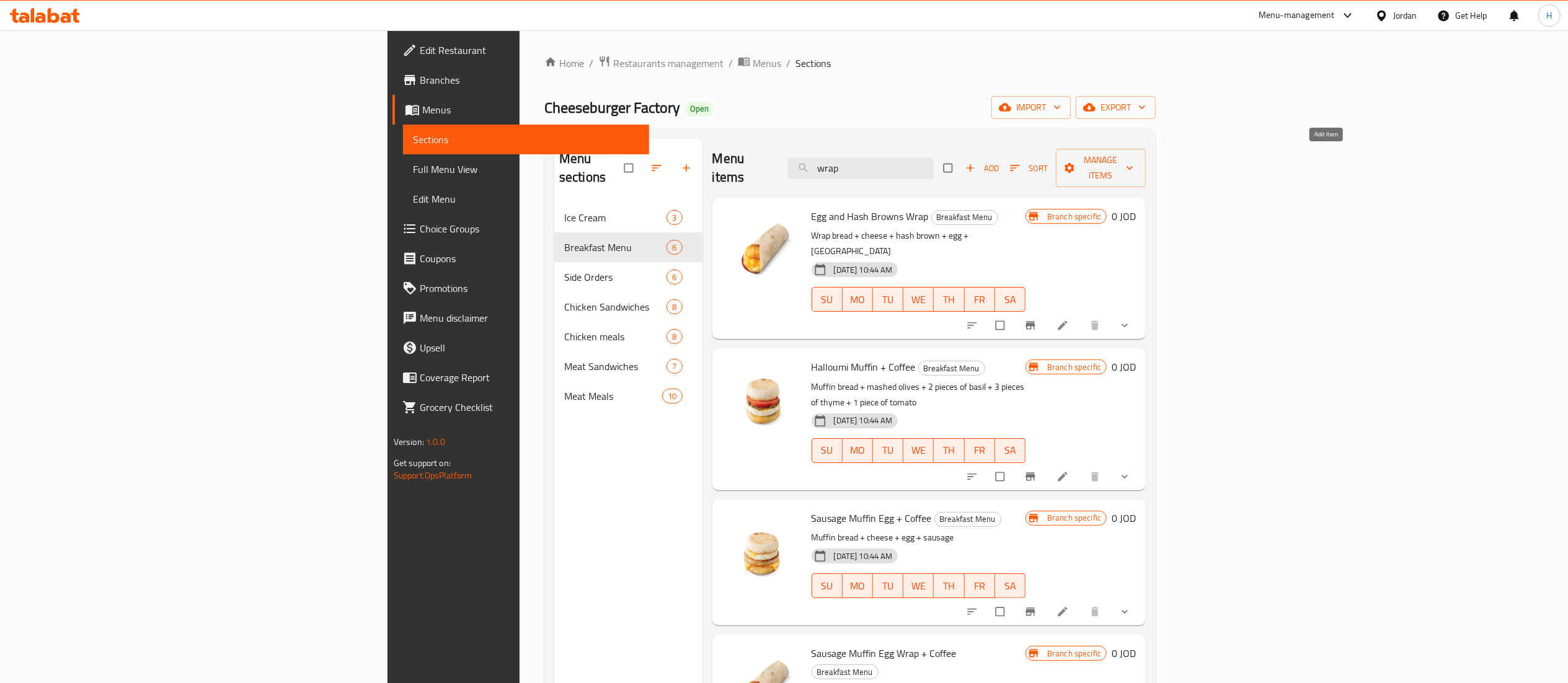
click at [999, 161] on span "Add" at bounding box center [982, 168] width 33 height 15
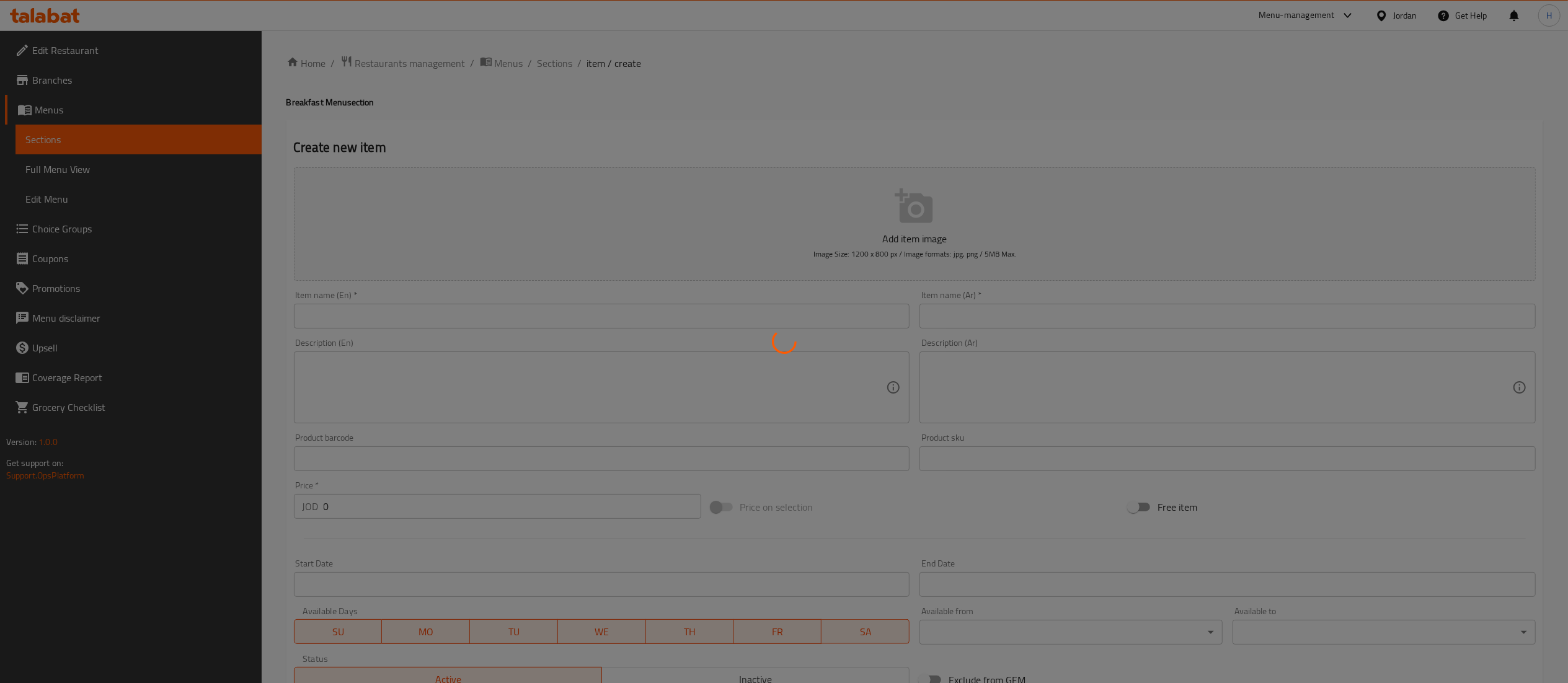
click at [600, 317] on div at bounding box center [784, 342] width 1568 height 683
click at [582, 317] on div at bounding box center [784, 342] width 1568 height 683
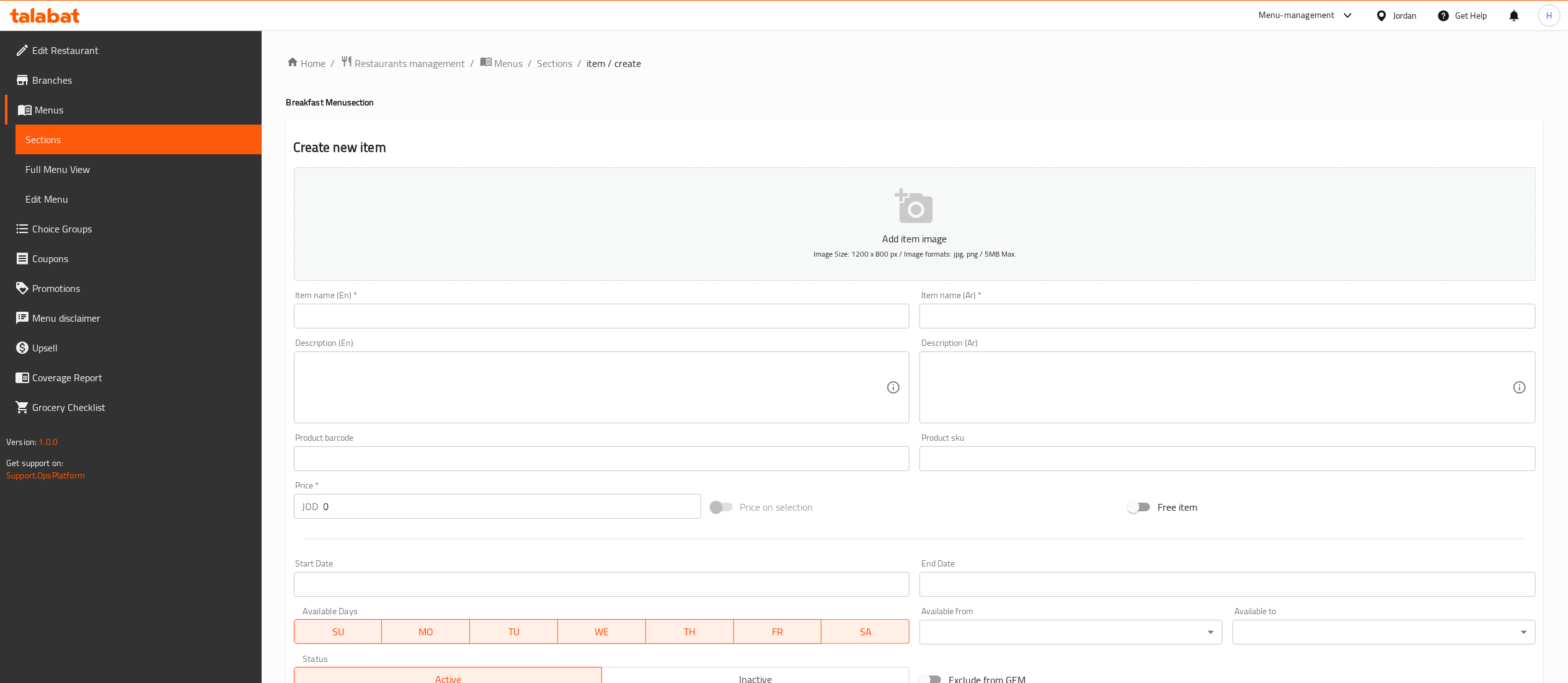
click at [492, 319] on input "text" at bounding box center [602, 317] width 616 height 25
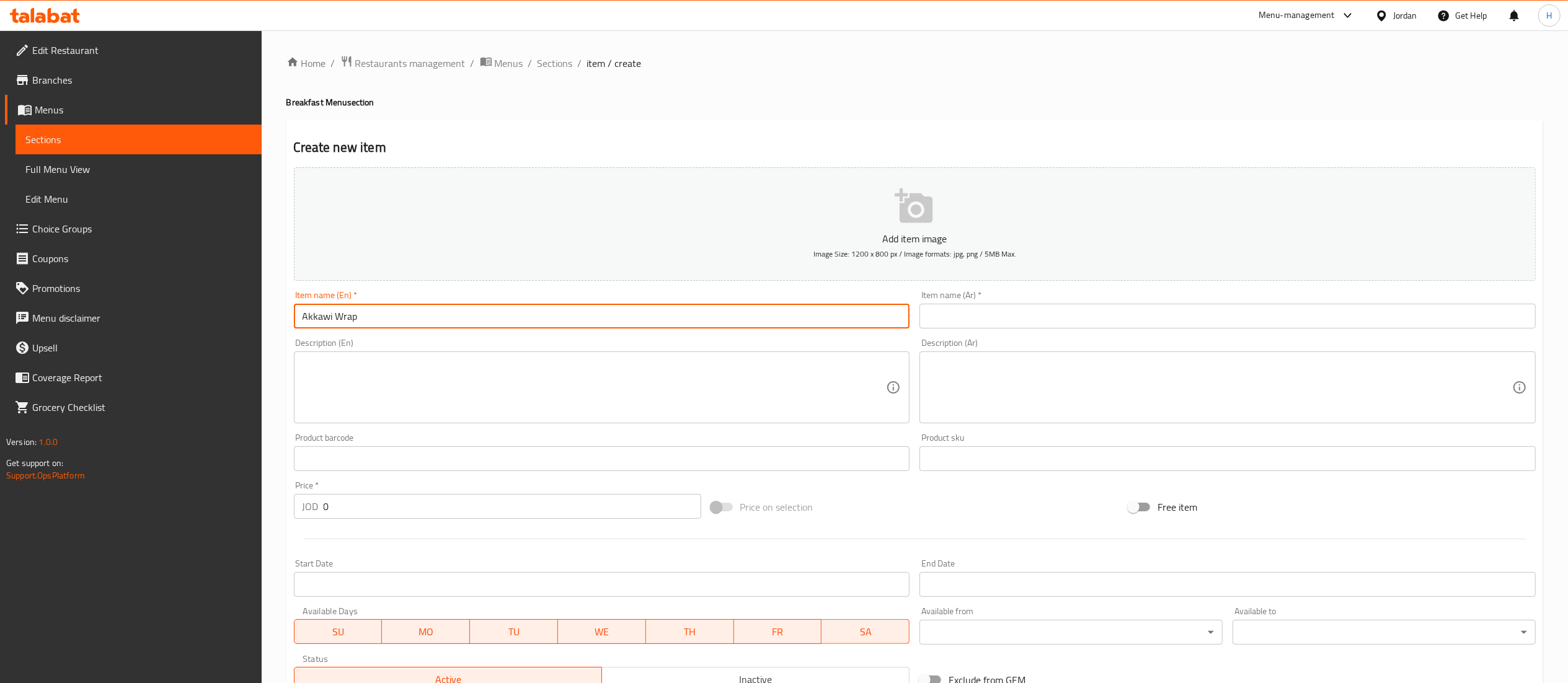
type input "Akkawi Wrap"
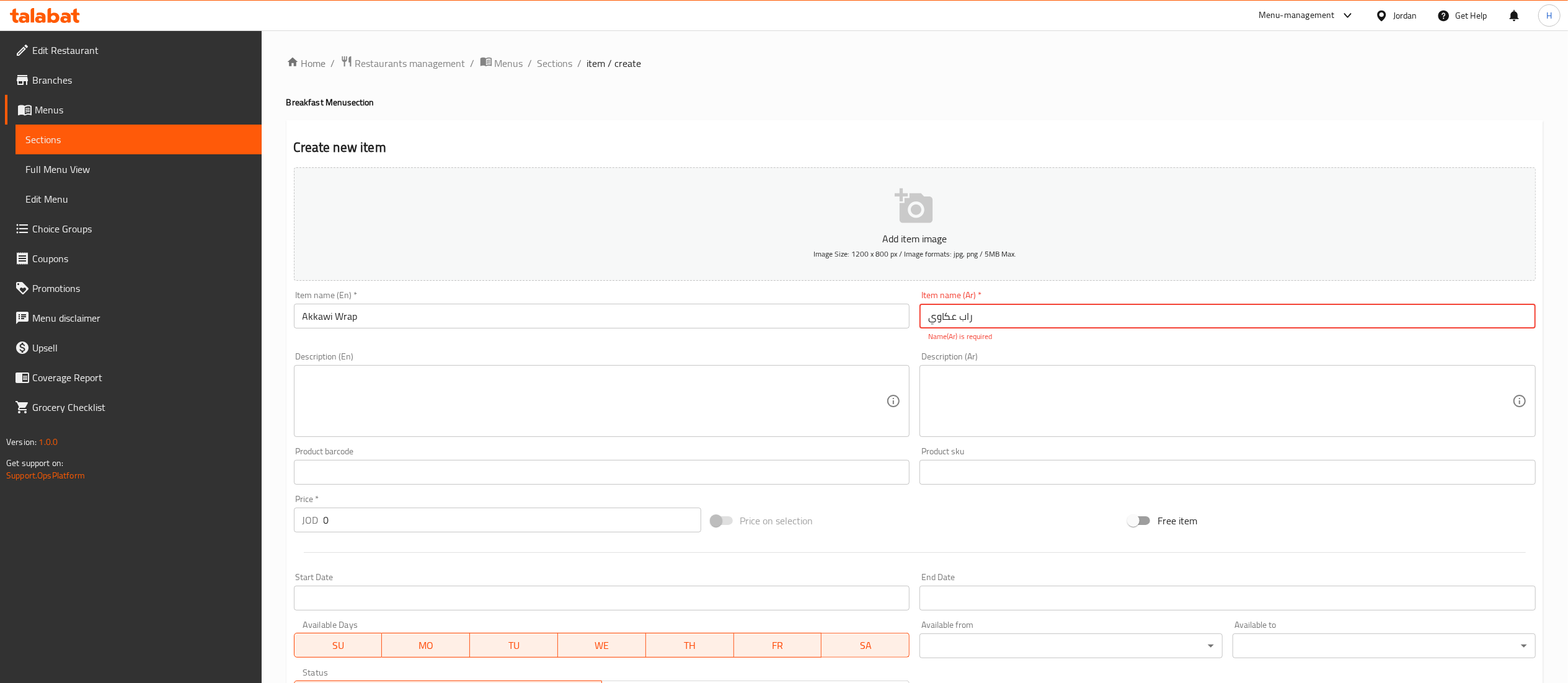
type input "راب عكاوي"
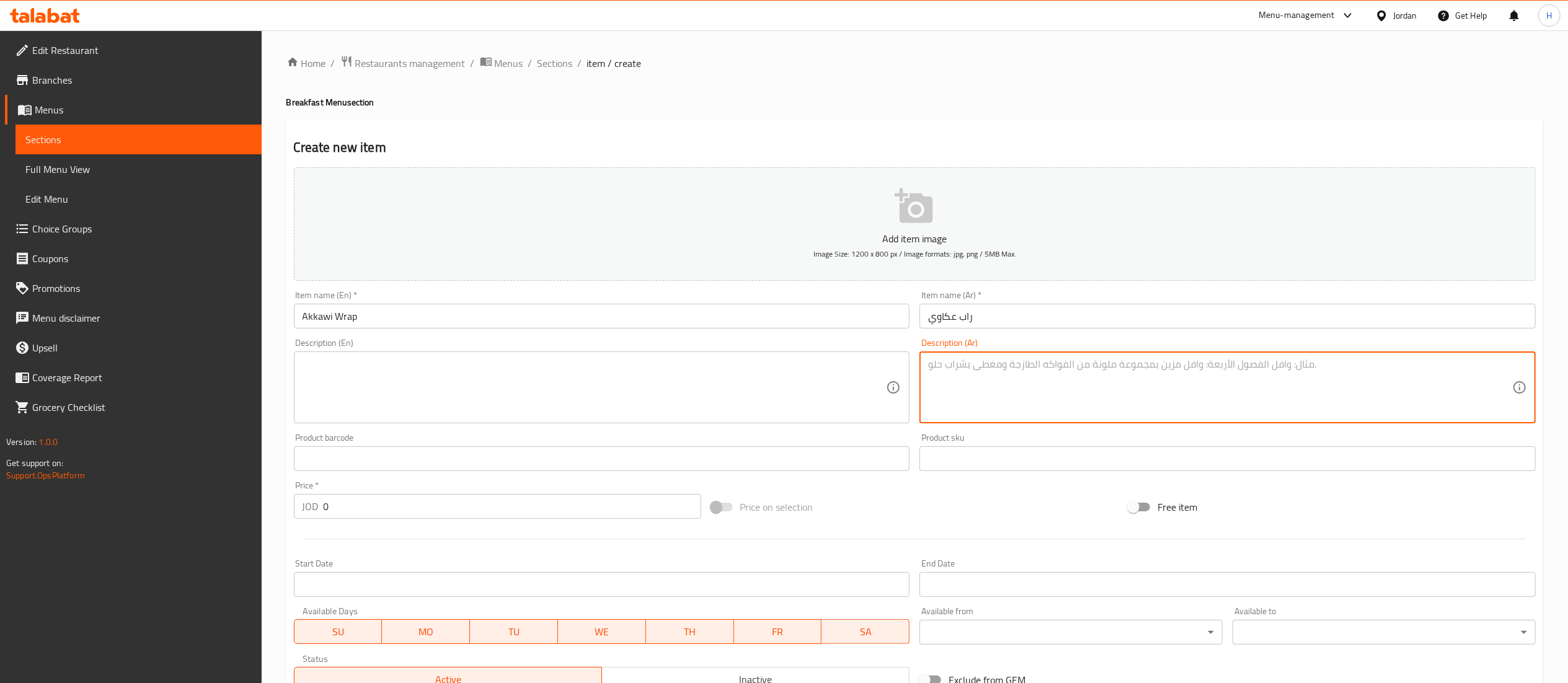
click at [988, 381] on textarea at bounding box center [1220, 387] width 584 height 59
click at [978, 374] on textarea "خبز راب + بيستو صوص + حبتين عكاوي + حبتين بندورة" at bounding box center [1220, 387] width 584 height 59
type textarea "خبز راب + بيستو صوص + حبتين عكاوي + حبتين بندورة"
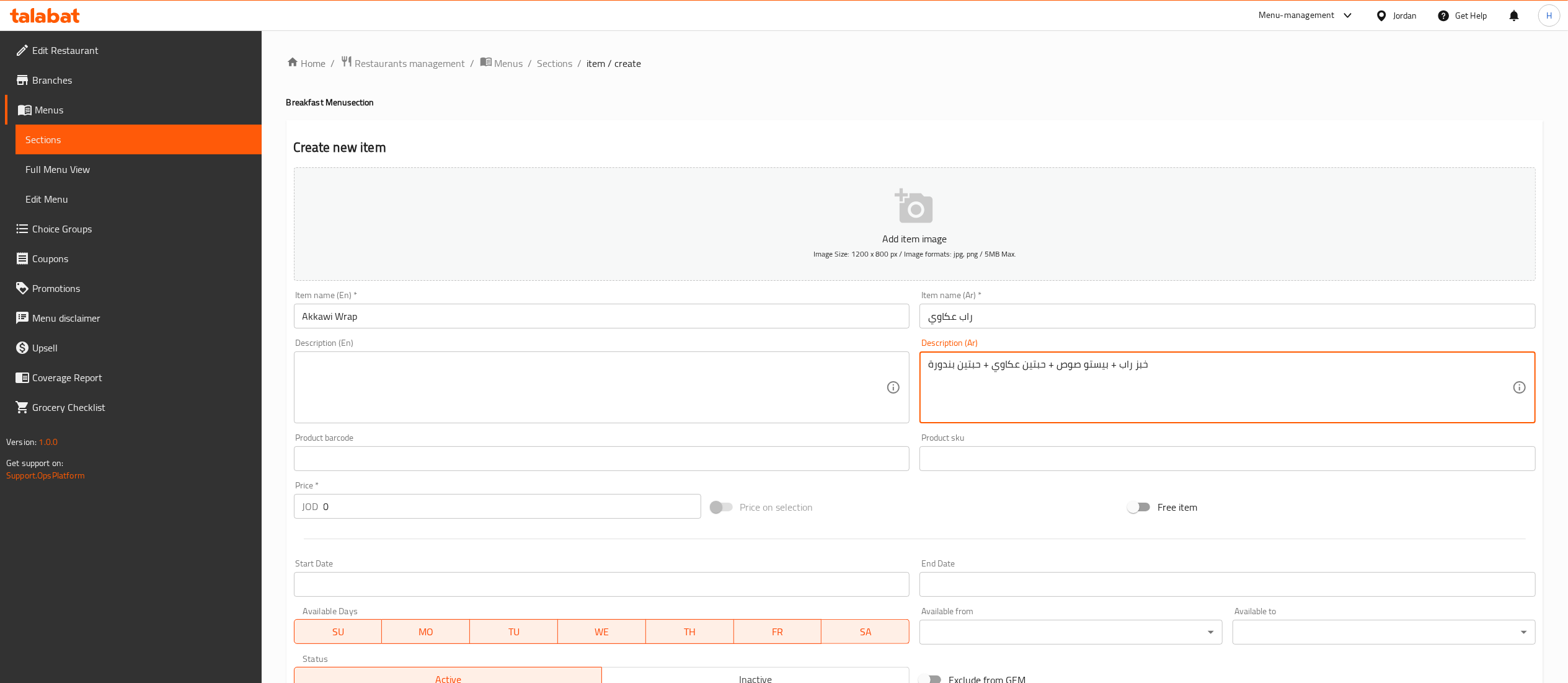
click at [430, 409] on textarea at bounding box center [594, 387] width 584 height 59
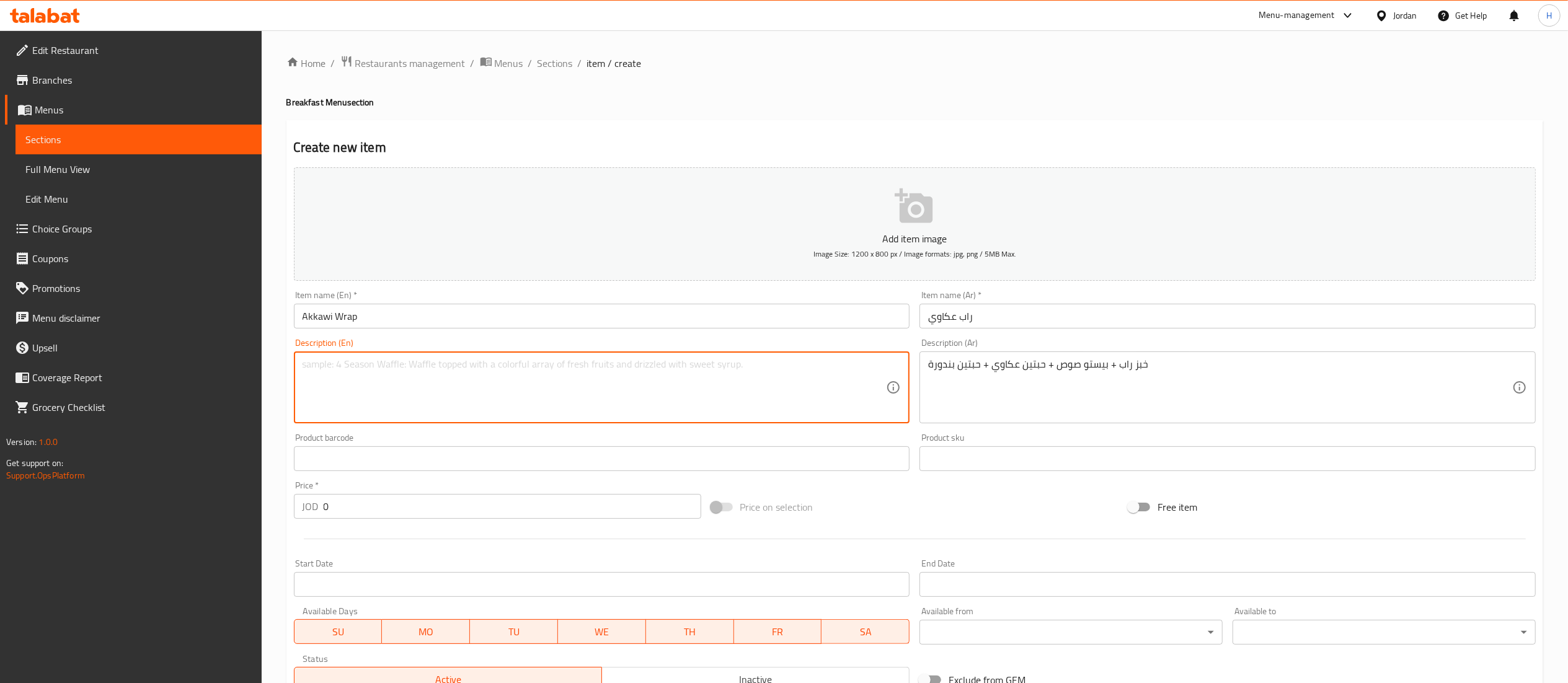
paste textarea "Wrap bread + pesto sauce + 2 Akkawi cheese + 2 tomatoes"
type textarea "Wrap bread + pesto sauce + 2 Akkawi cheese + 2 tomatoes"
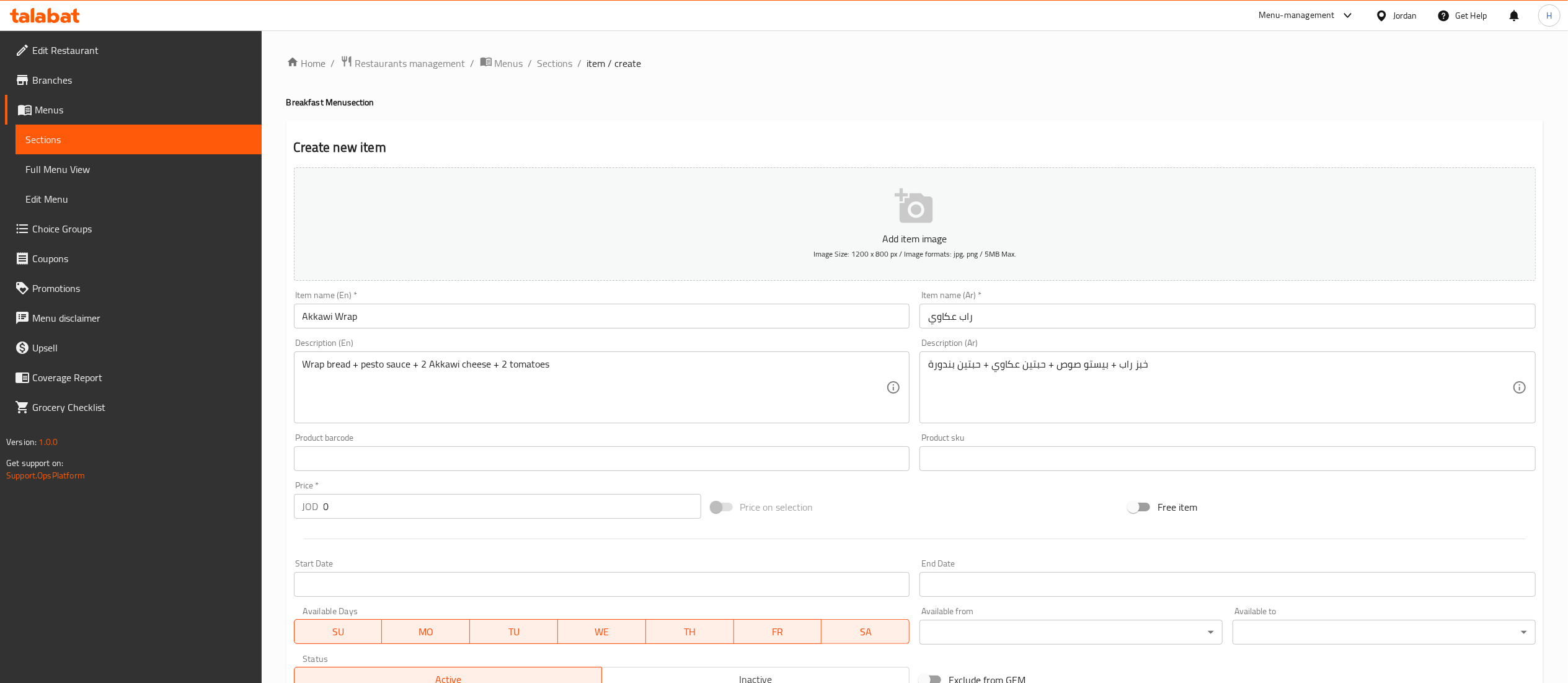
drag, startPoint x: 444, startPoint y: 362, endPoint x: 274, endPoint y: 441, distance: 187.5
click at [274, 441] on div "Home / Restaurants management / Menus / Sections / item / create Breakfast Menu…" at bounding box center [915, 453] width 1306 height 845
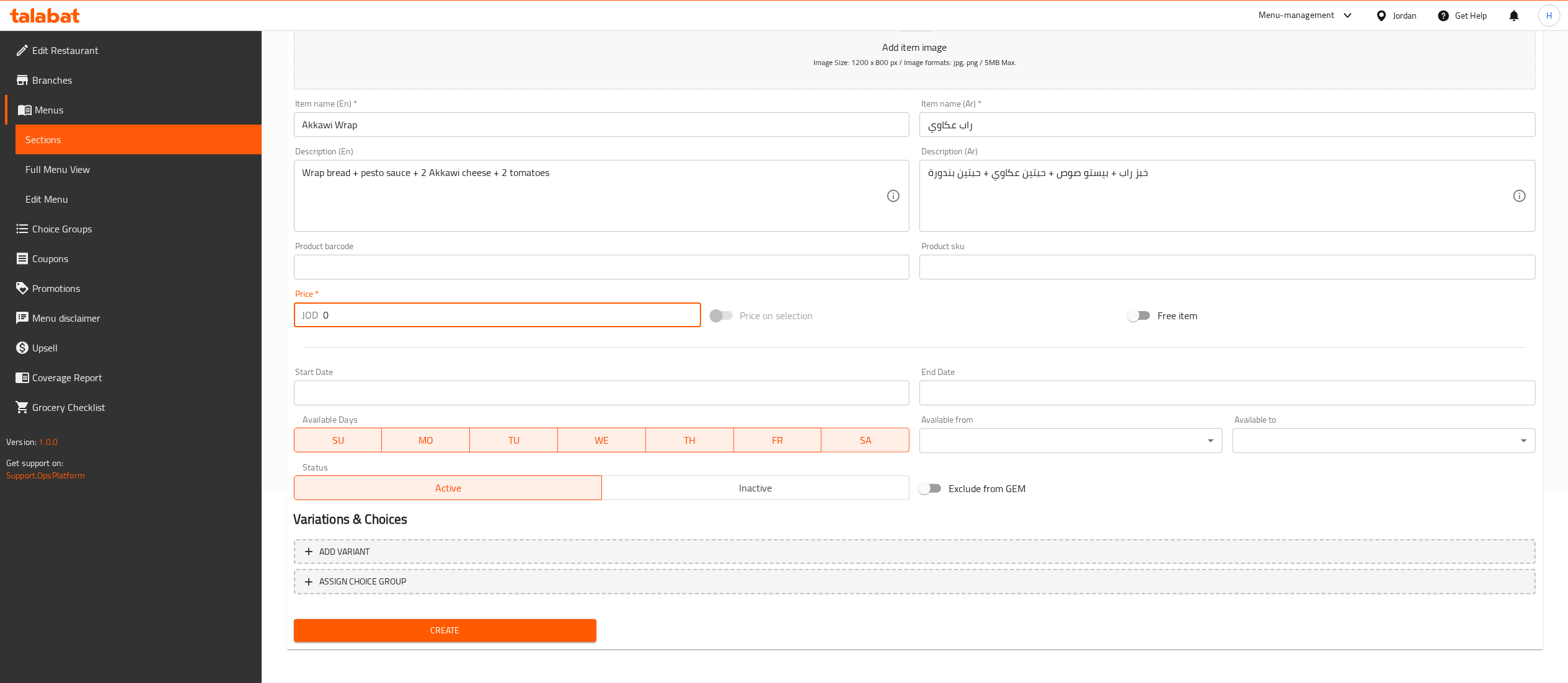
drag, startPoint x: 343, startPoint y: 312, endPoint x: 301, endPoint y: 314, distance: 42.0
click at [301, 314] on div "JOD 0 Price *" at bounding box center [497, 315] width 407 height 25
type input "2"
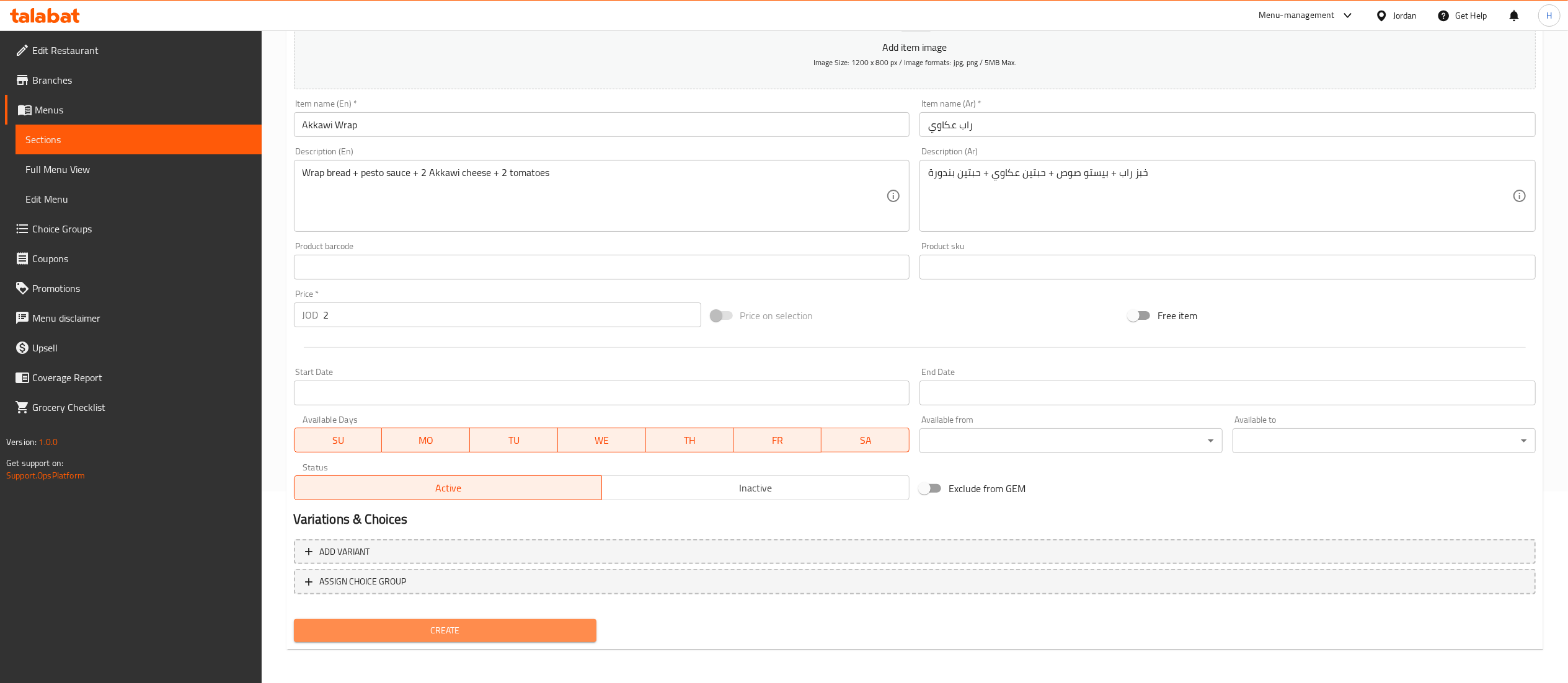
click at [508, 627] on span "Create" at bounding box center [446, 631] width 283 height 15
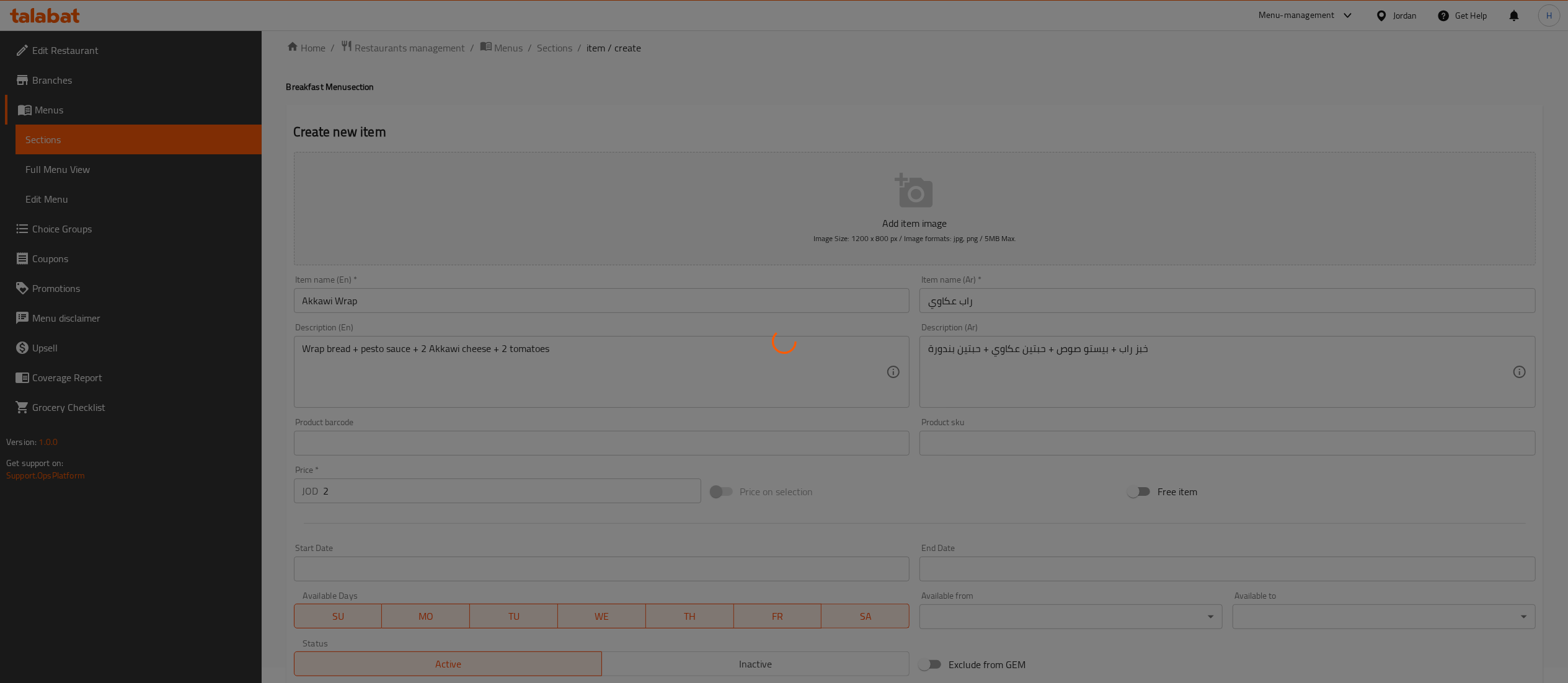
scroll to position [0, 0]
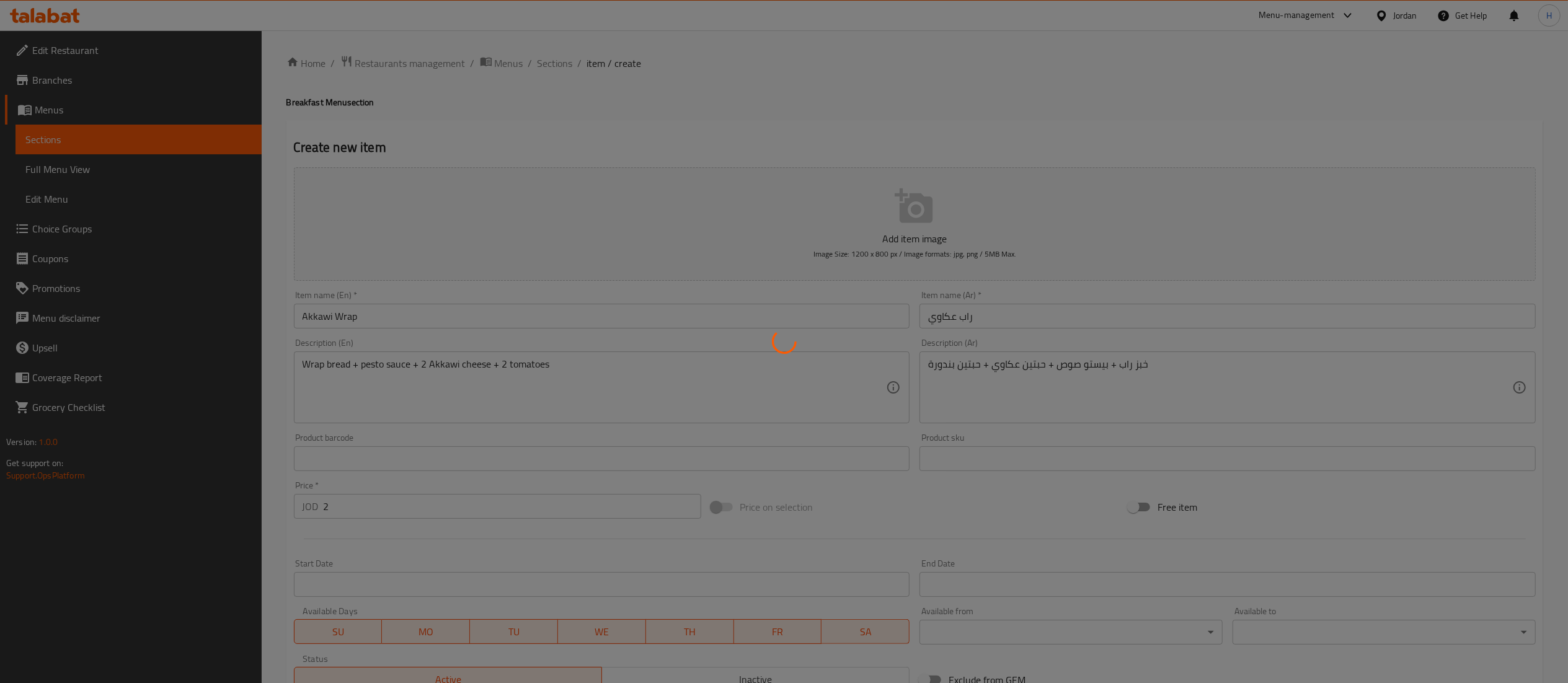
type input "0"
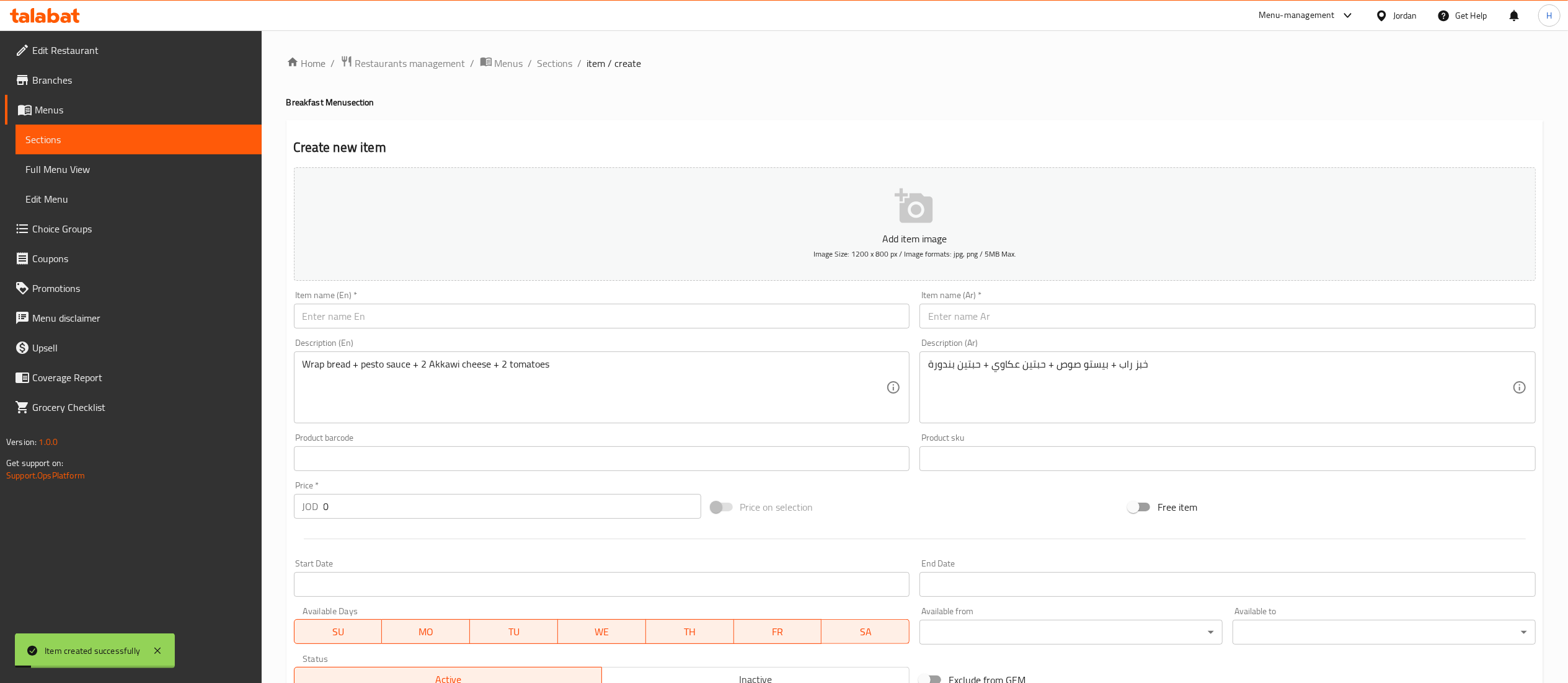
click at [683, 332] on div "Item name (En)   * Item name (En) *" at bounding box center [602, 310] width 626 height 48
click at [686, 320] on input "text" at bounding box center [602, 317] width 616 height 25
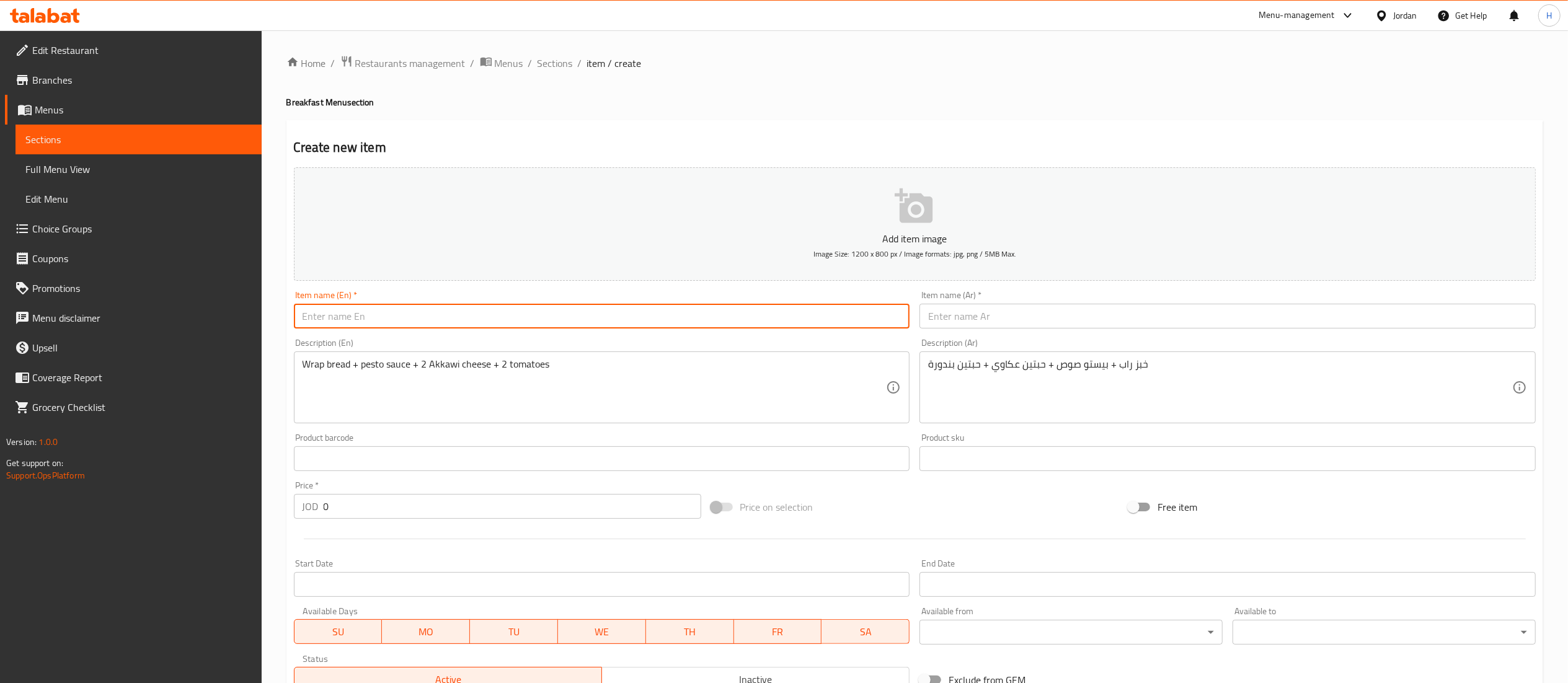
click at [365, 317] on input "text" at bounding box center [602, 317] width 616 height 25
click at [365, 317] on input "Muffin Egg and Coffee" at bounding box center [602, 317] width 616 height 25
type input "Muffin Egg and Coffee"
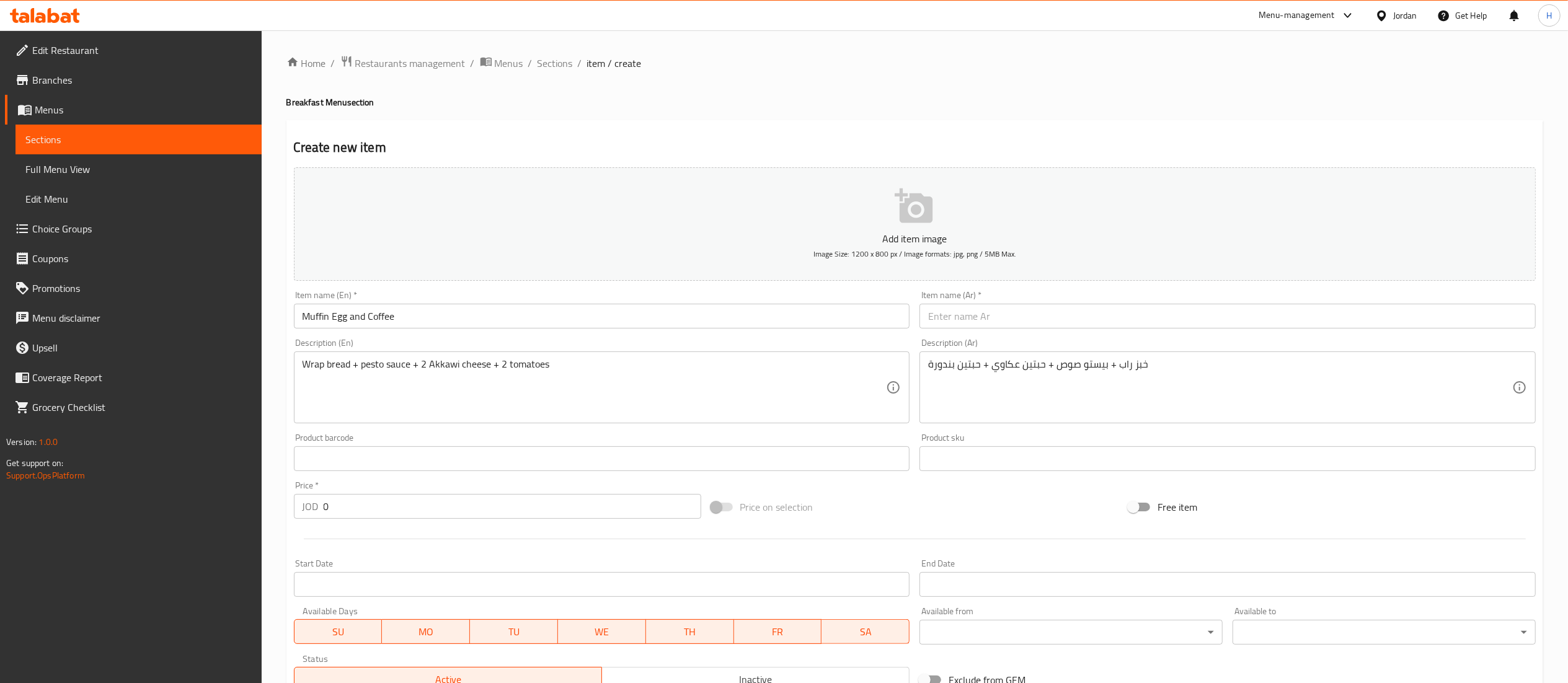
click at [1022, 298] on div "Item name (Ar)   * Item name (Ar) *" at bounding box center [1227, 310] width 616 height 37
click at [1007, 307] on input "text" at bounding box center [1227, 317] width 616 height 25
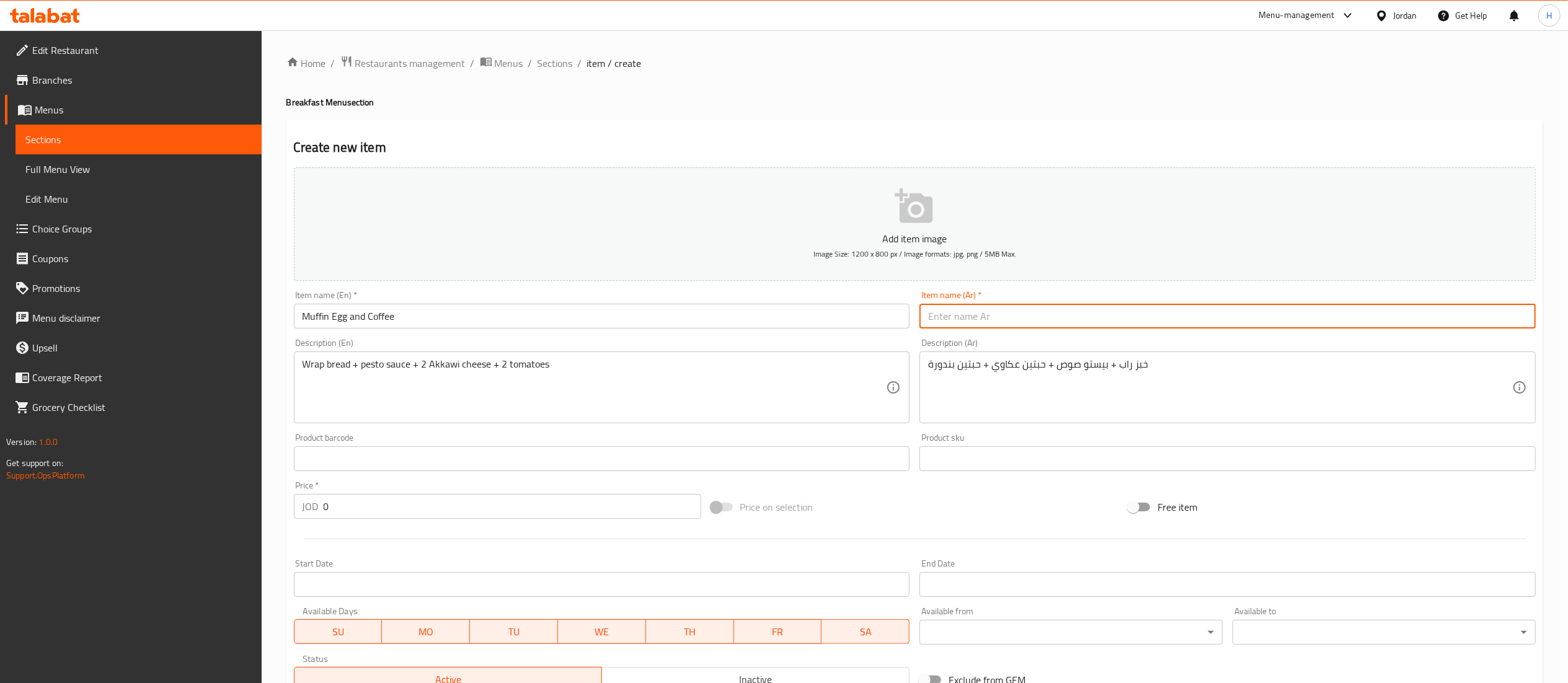
paste input "بيضة مافن وقهوة"
drag, startPoint x: 990, startPoint y: 317, endPoint x: 984, endPoint y: 322, distance: 7.8
click at [984, 322] on input "بيضة مافن وقهوة" at bounding box center [1227, 317] width 616 height 25
type input "بيض مافن وقهوة"
click at [533, 380] on textarea "Wrap bread + pesto sauce + 2 Akkawi cheese + 2 tomatoes" at bounding box center [594, 387] width 584 height 59
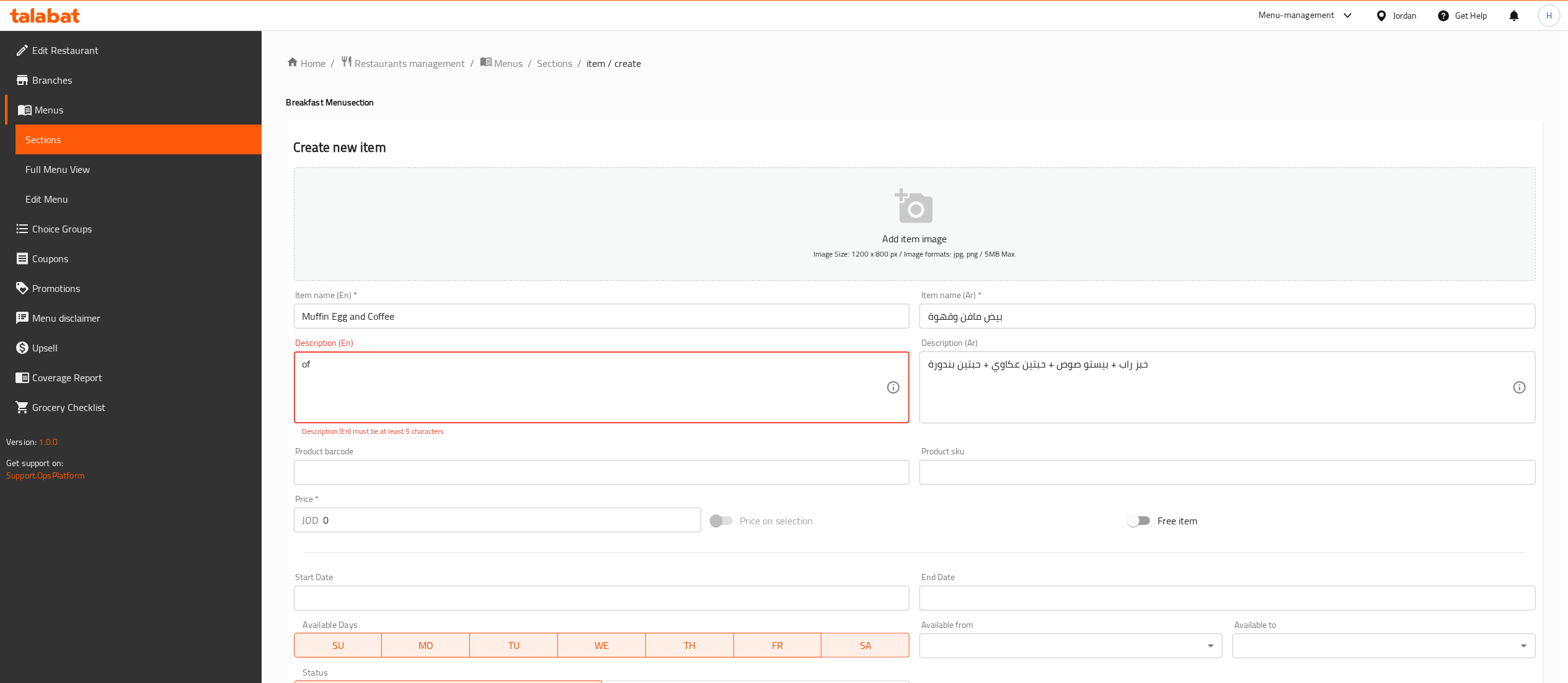
type textarea "o"
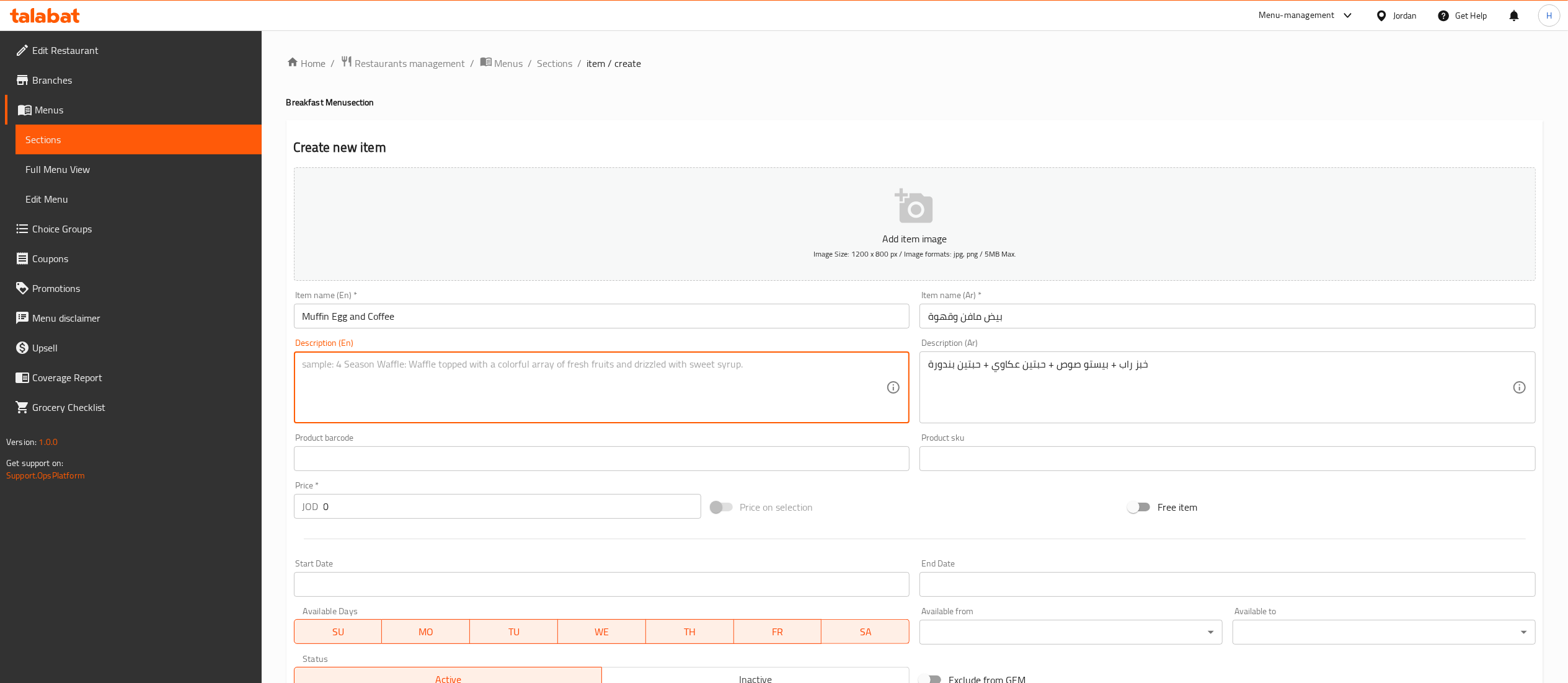
click at [1060, 400] on textarea "خبز راب + بيستو صوص + حبتين عكاوي + حبتين بندورة" at bounding box center [1220, 387] width 584 height 59
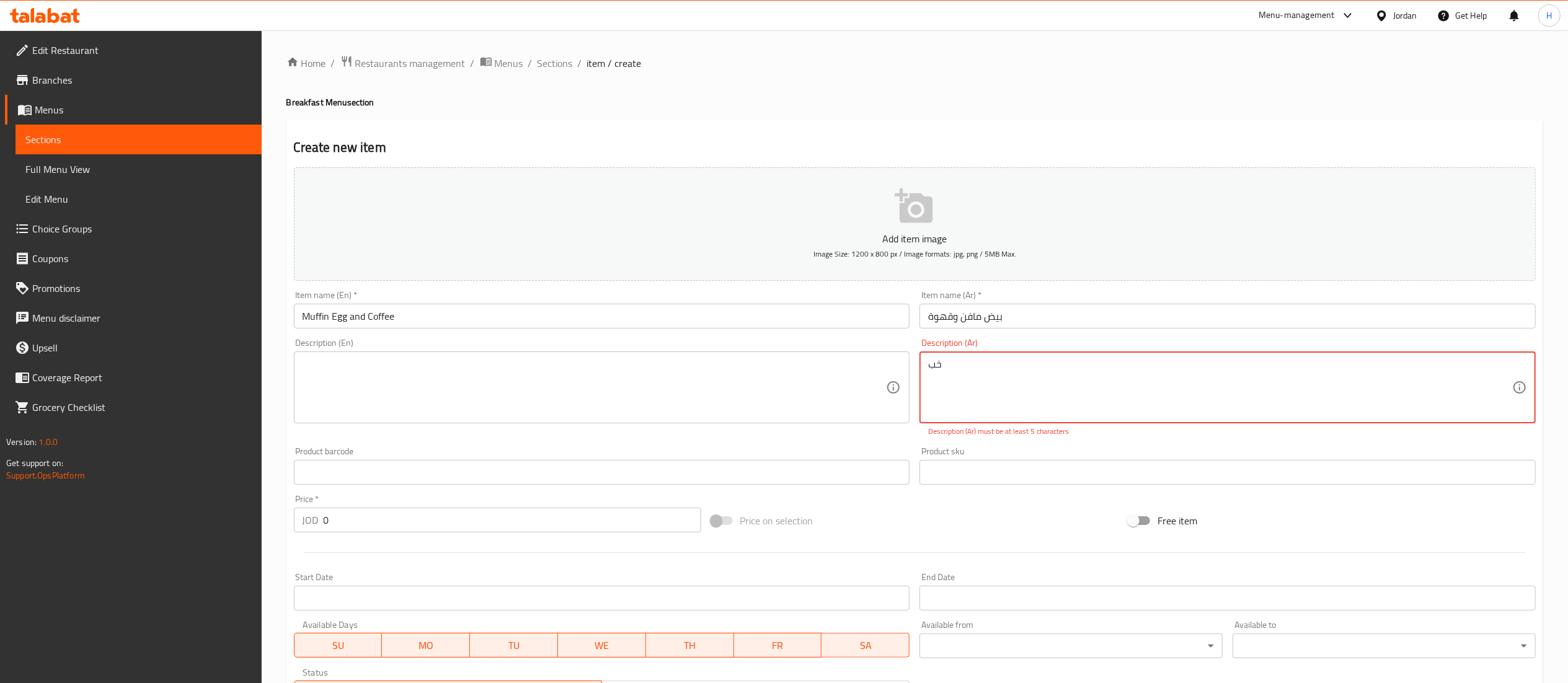
type textarea "خ"
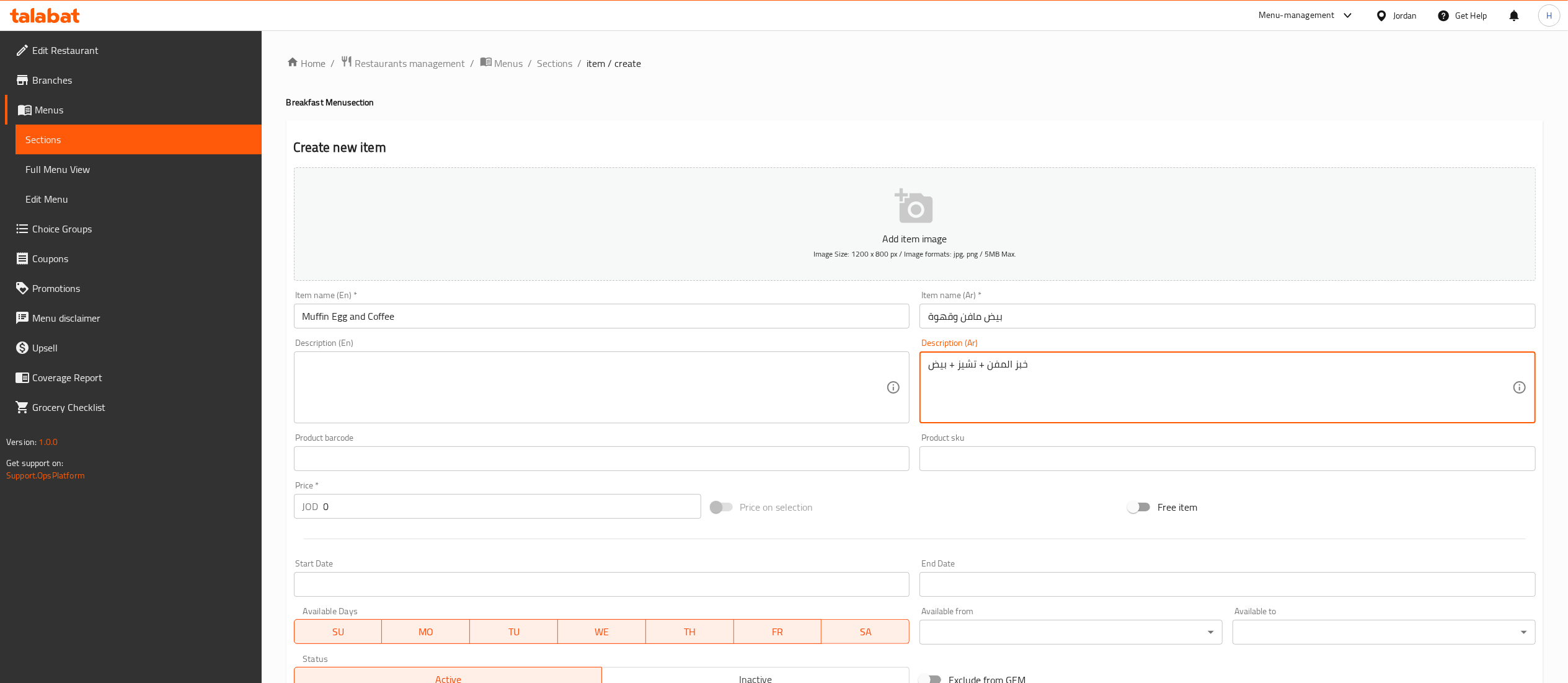
type textarea "خبز المفن + تشيز + بيض"
click at [755, 389] on textarea at bounding box center [594, 387] width 584 height 59
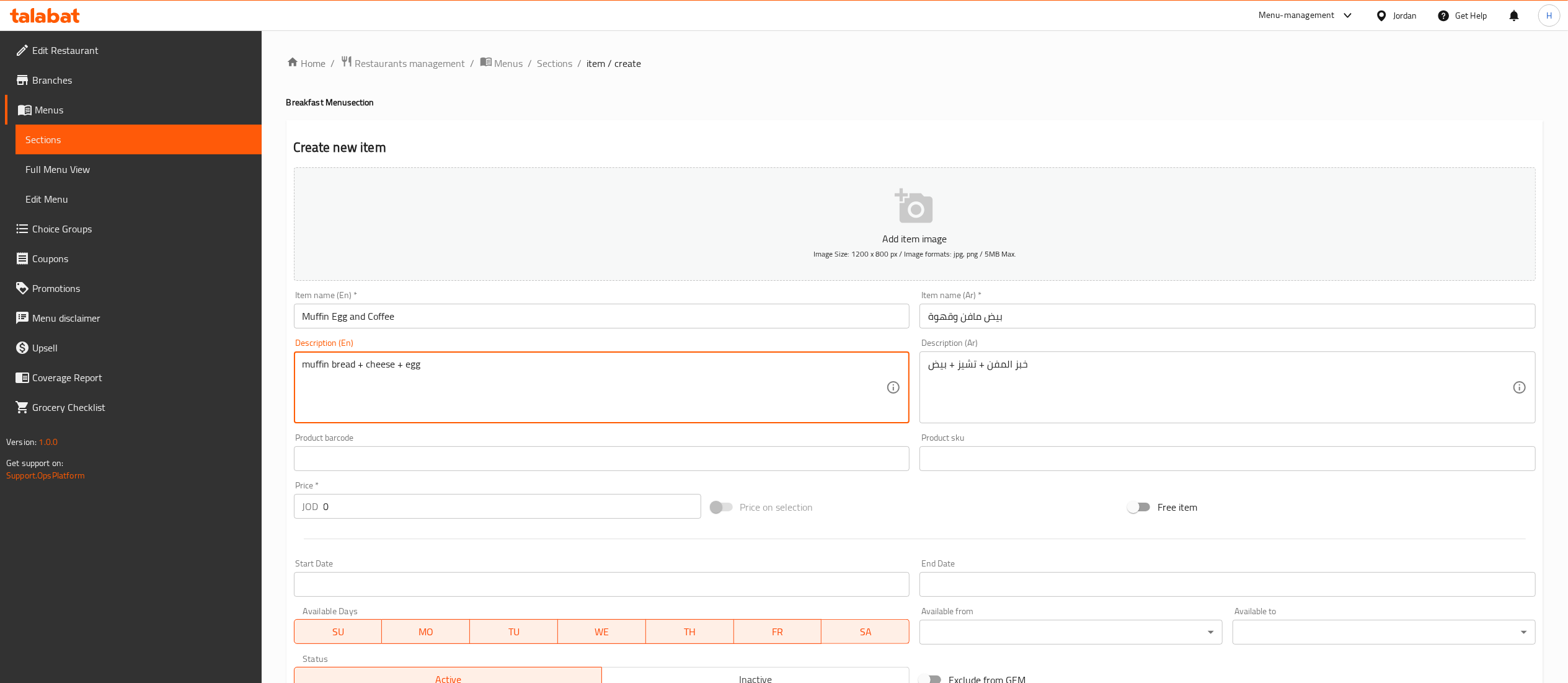
scroll to position [192, 0]
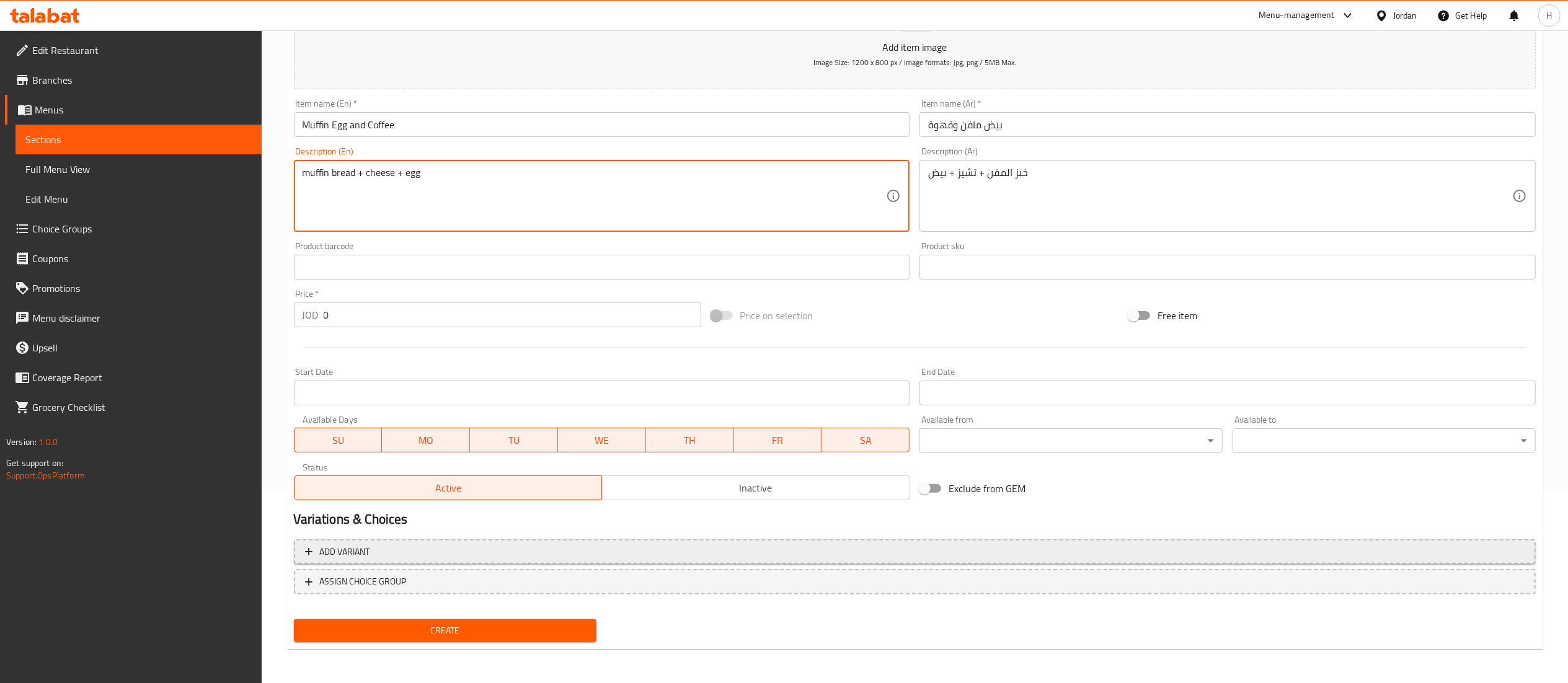
type textarea "muffin bread + cheese + egg"
click at [482, 555] on span "Add variant" at bounding box center [914, 552] width 1220 height 15
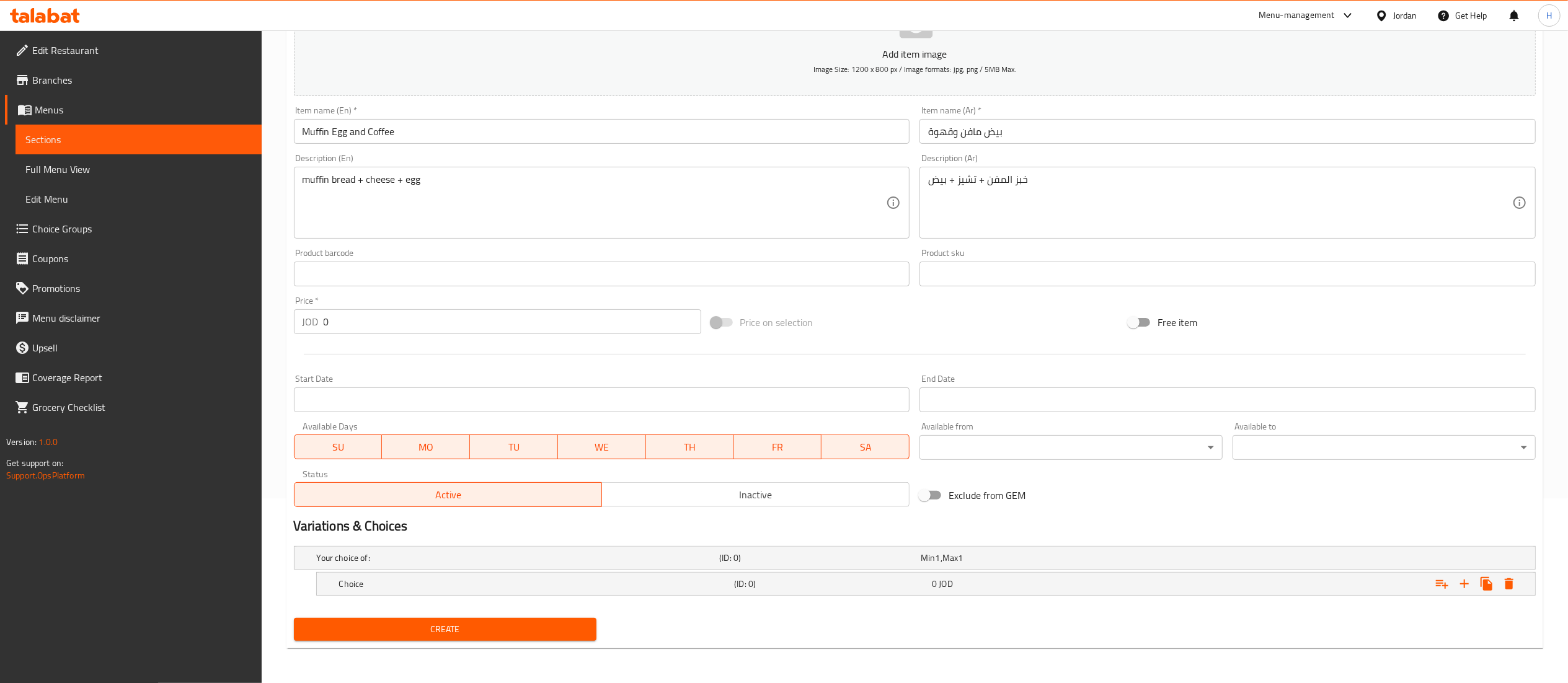
scroll to position [186, 0]
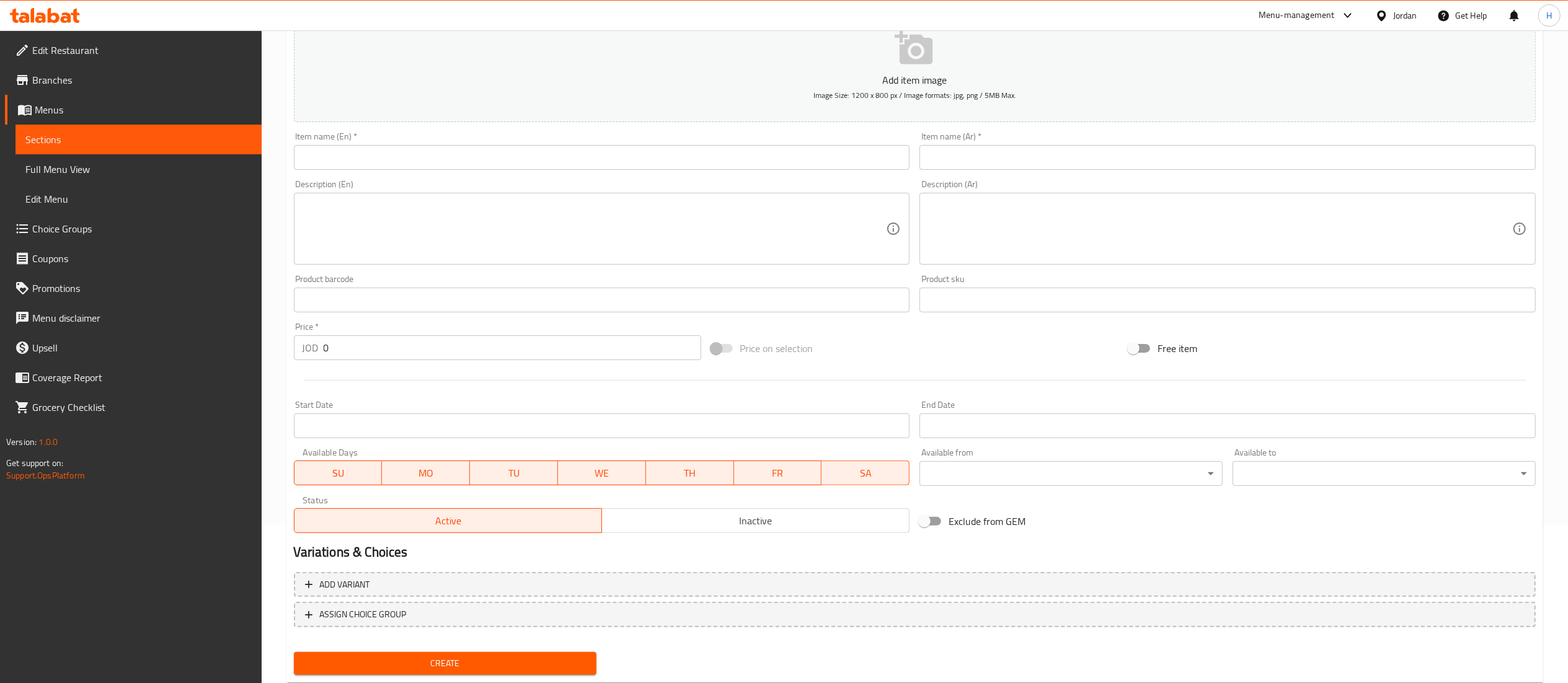
scroll to position [153, 0]
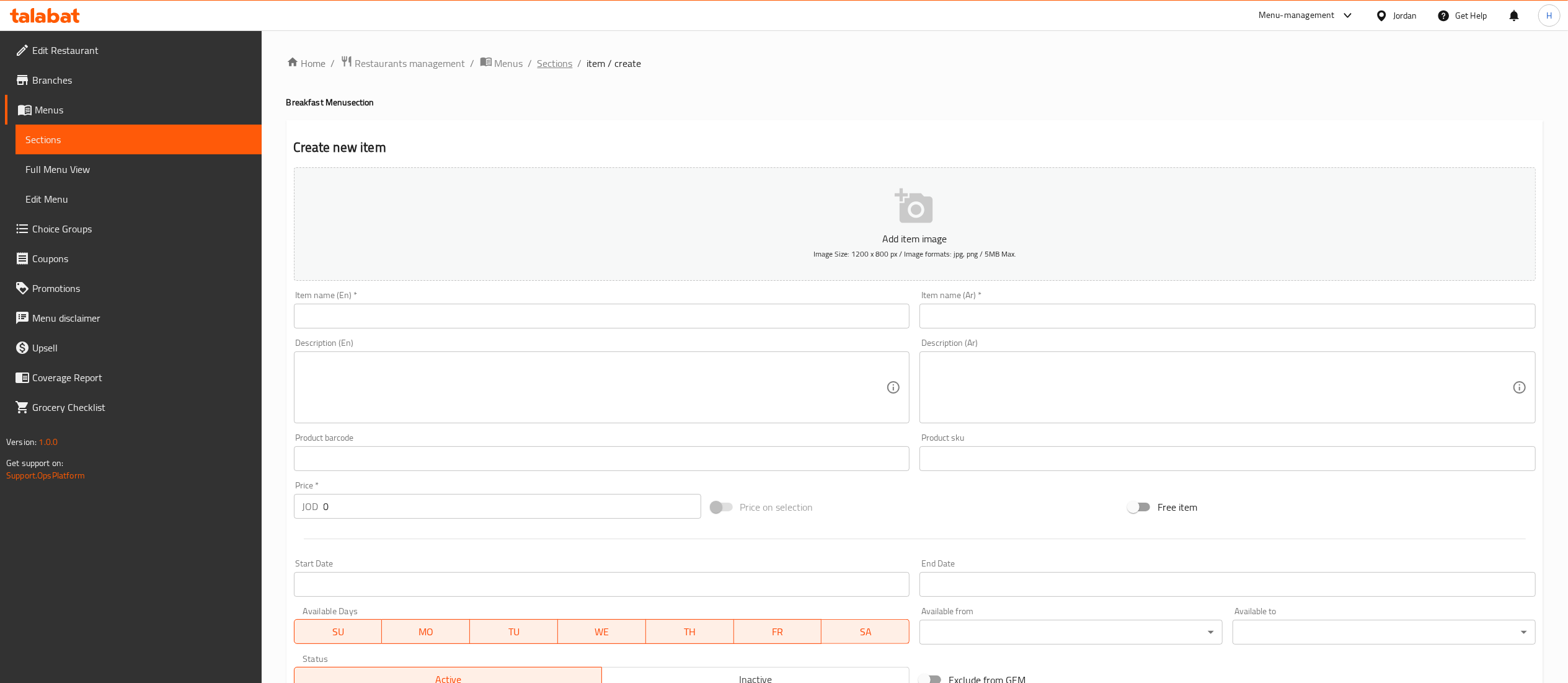
click at [551, 71] on span "Sections" at bounding box center [555, 62] width 35 height 15
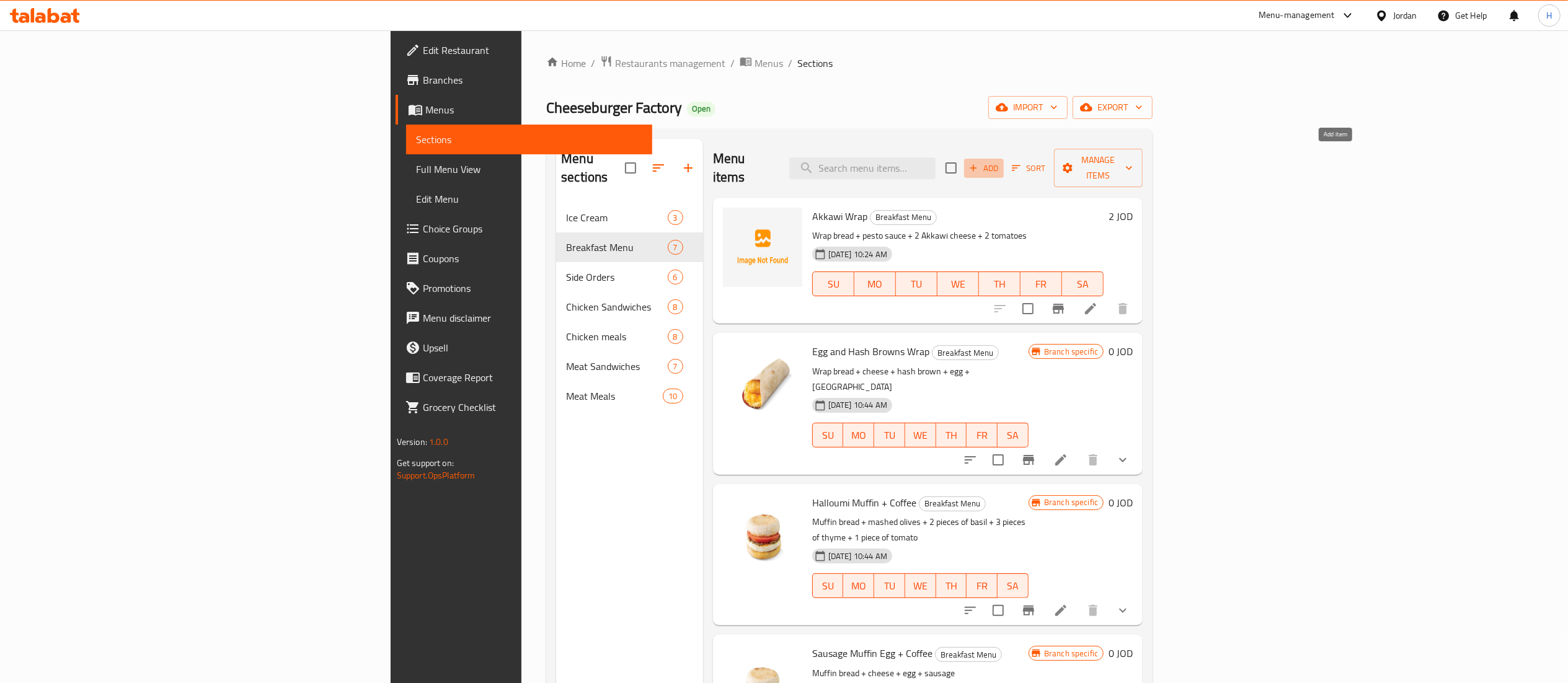
click at [1000, 161] on span "Add" at bounding box center [984, 168] width 33 height 15
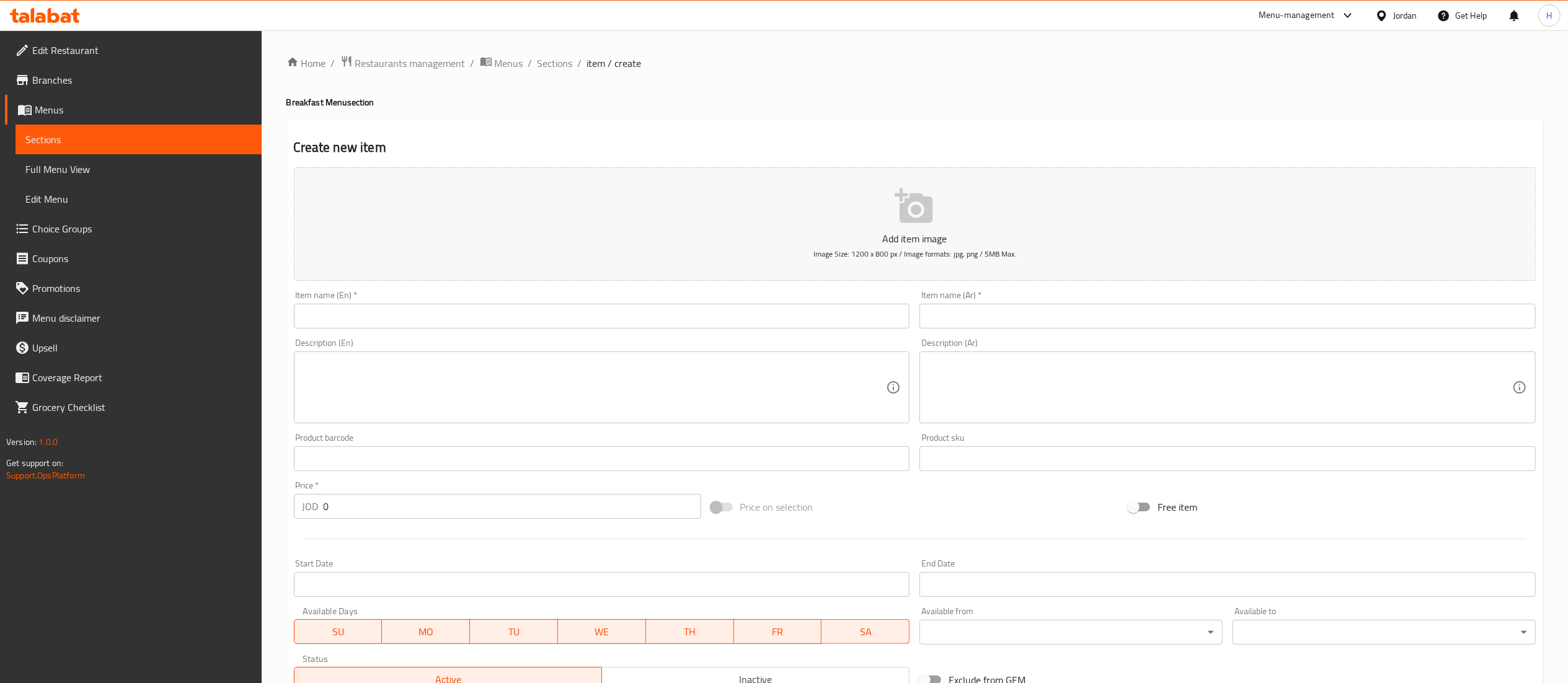
click at [985, 316] on input "text" at bounding box center [1227, 317] width 616 height 25
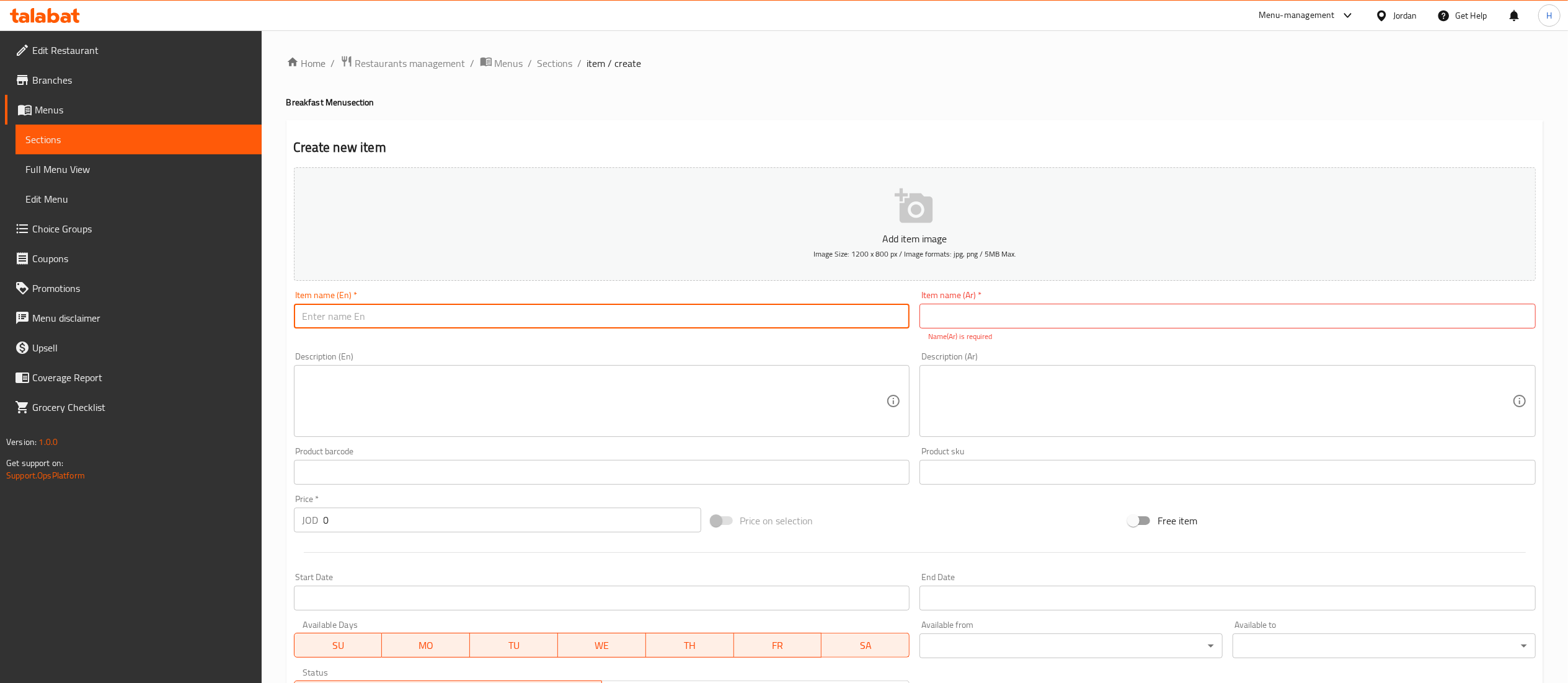
click at [740, 315] on input "text" at bounding box center [602, 317] width 616 height 25
type input "’"
click at [364, 328] on input "Muffin Egg and coffee" at bounding box center [602, 317] width 616 height 25
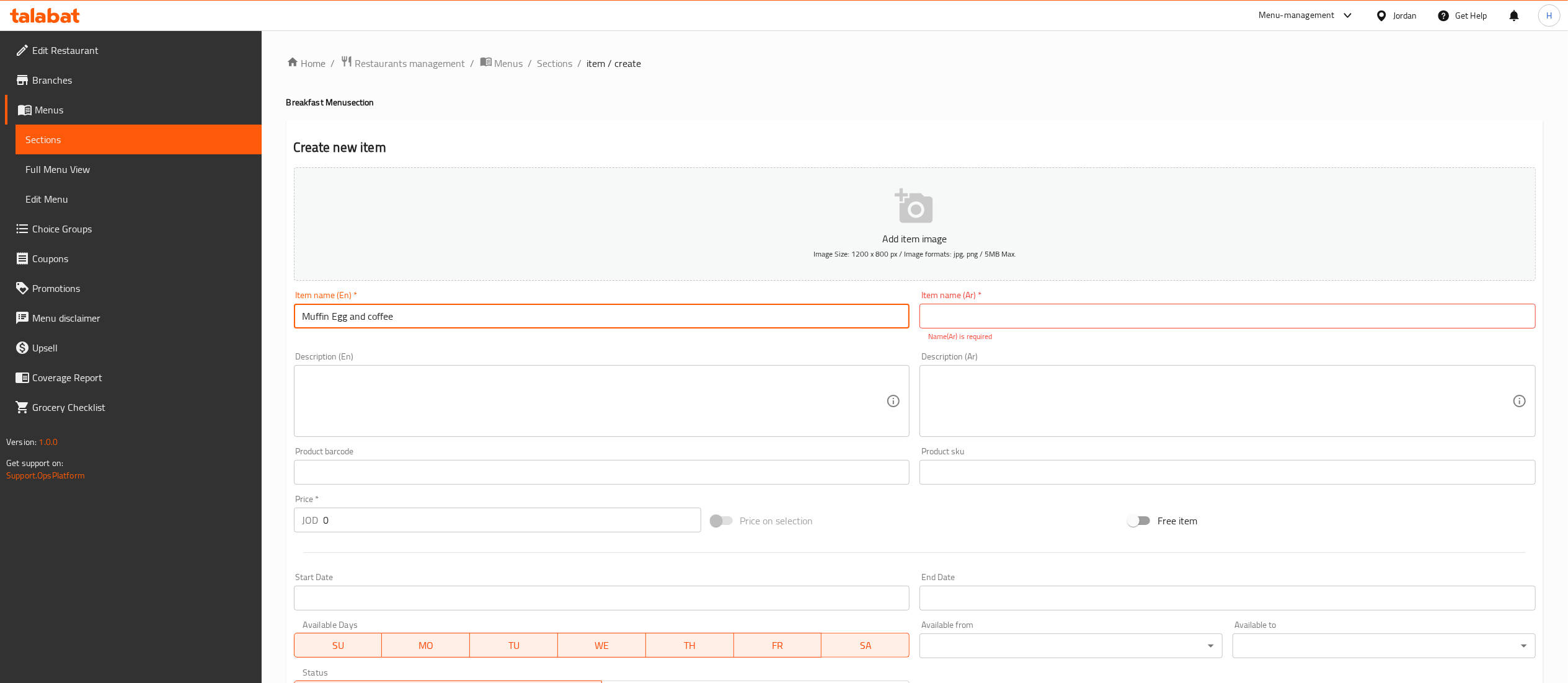
type input "Muffin Egg and coffee"
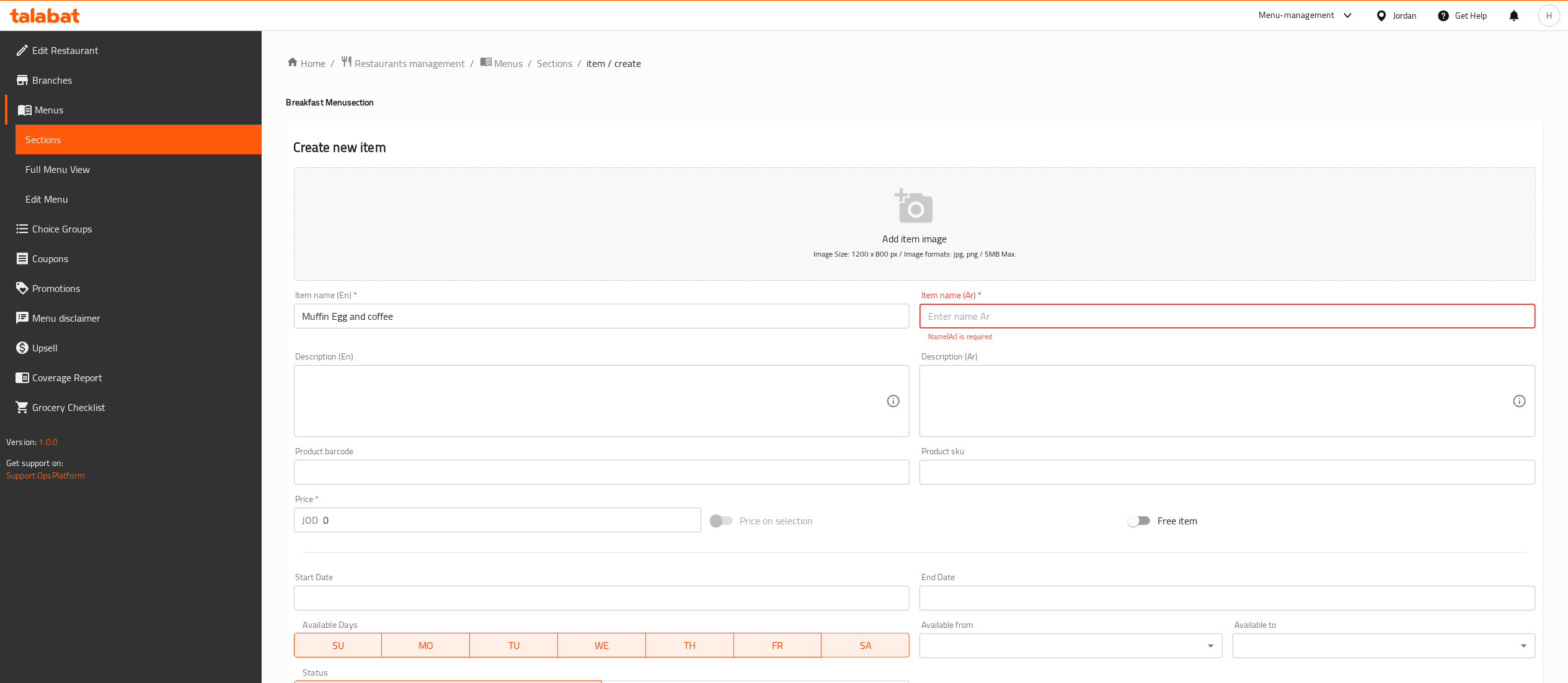
click at [1156, 311] on input "text" at bounding box center [1227, 317] width 616 height 25
paste input "بيضة مافن وقهوة"
type input "بيضة مافن وقهوة"
click at [703, 380] on textarea at bounding box center [594, 401] width 584 height 59
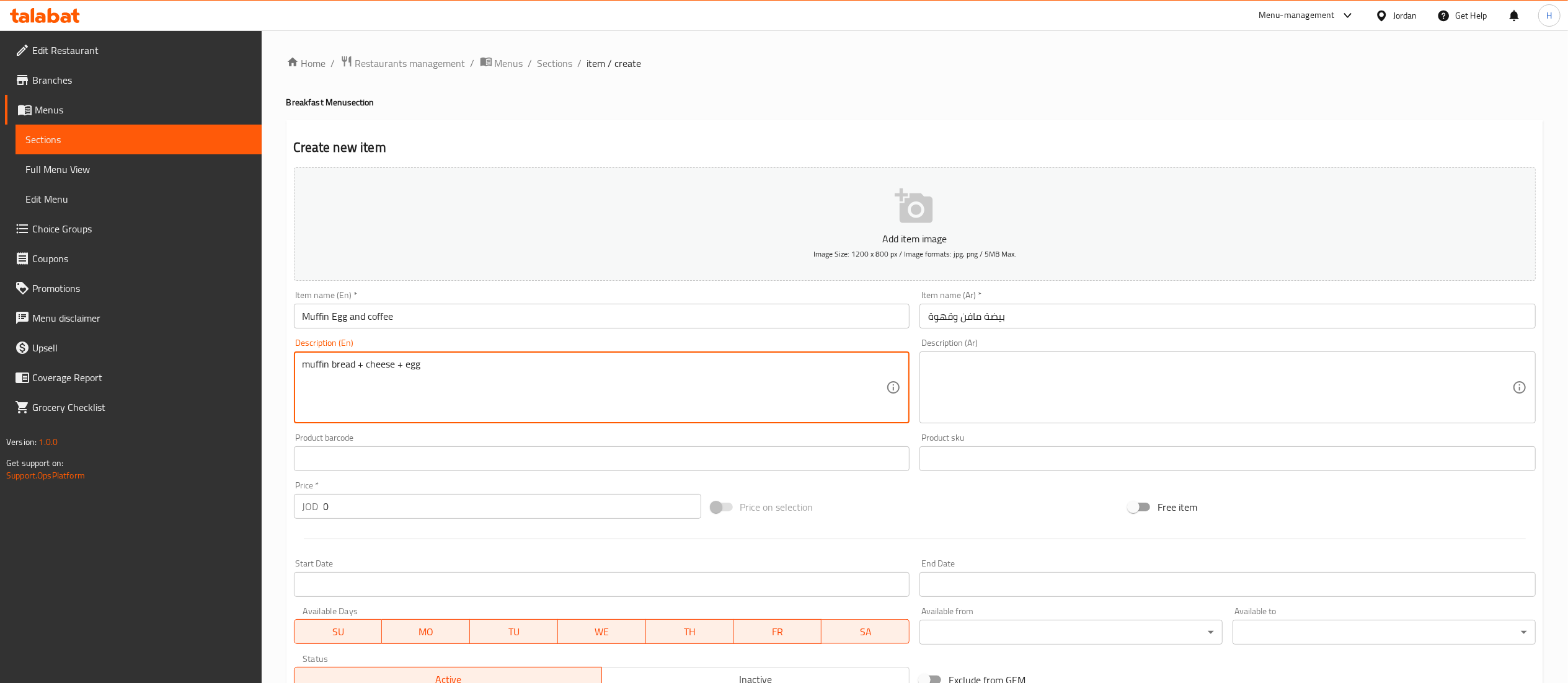
click at [374, 362] on textarea "muffin bread + cheese + egg" at bounding box center [594, 387] width 584 height 59
type textarea "muffin bread + cheese + egg"
click at [1149, 367] on textarea at bounding box center [1220, 387] width 584 height 59
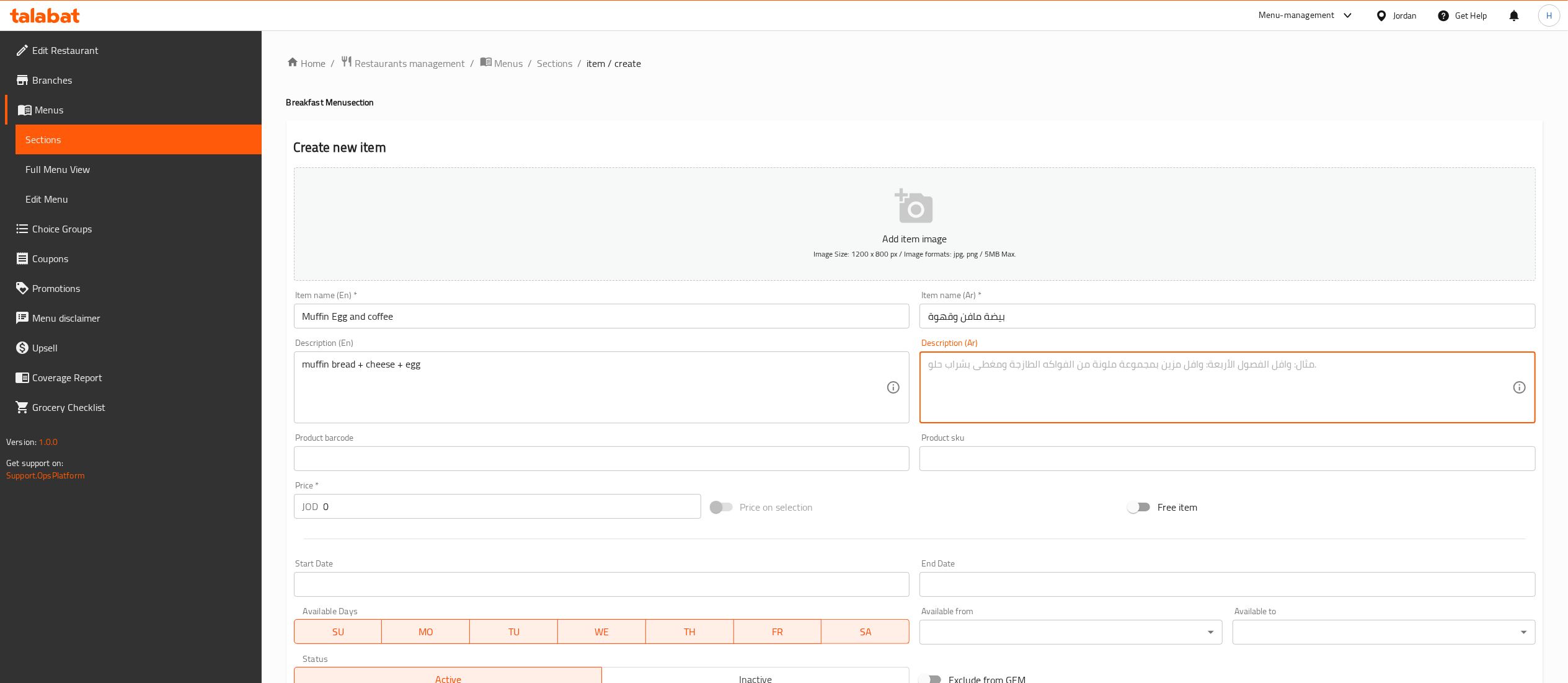
paste textarea "خبز المافن + الجبن + [PERSON_NAME]"
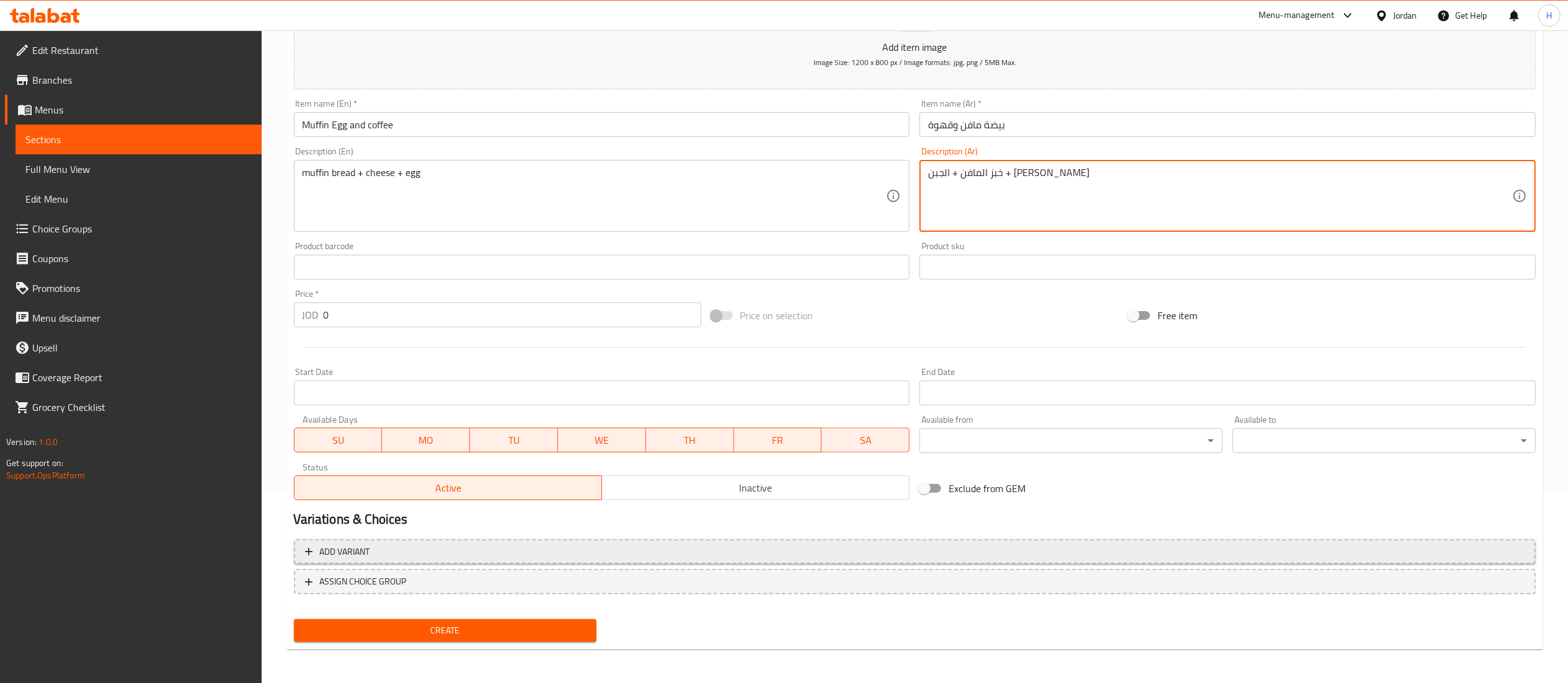
type textarea "خبز المافن + الجبن + [PERSON_NAME]"
click at [600, 554] on span "Add variant" at bounding box center [914, 552] width 1220 height 15
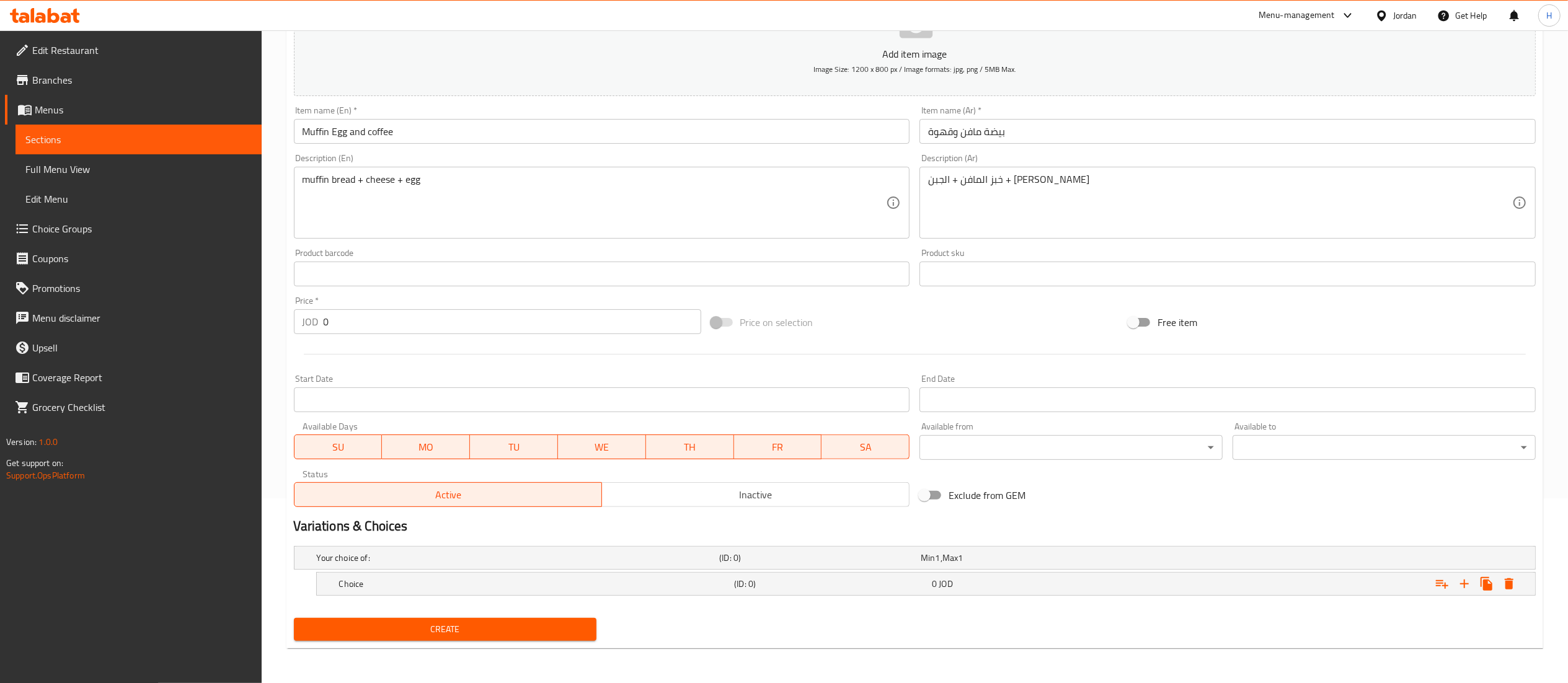
scroll to position [186, 0]
click at [1465, 589] on icon "Expand" at bounding box center [1464, 584] width 15 height 15
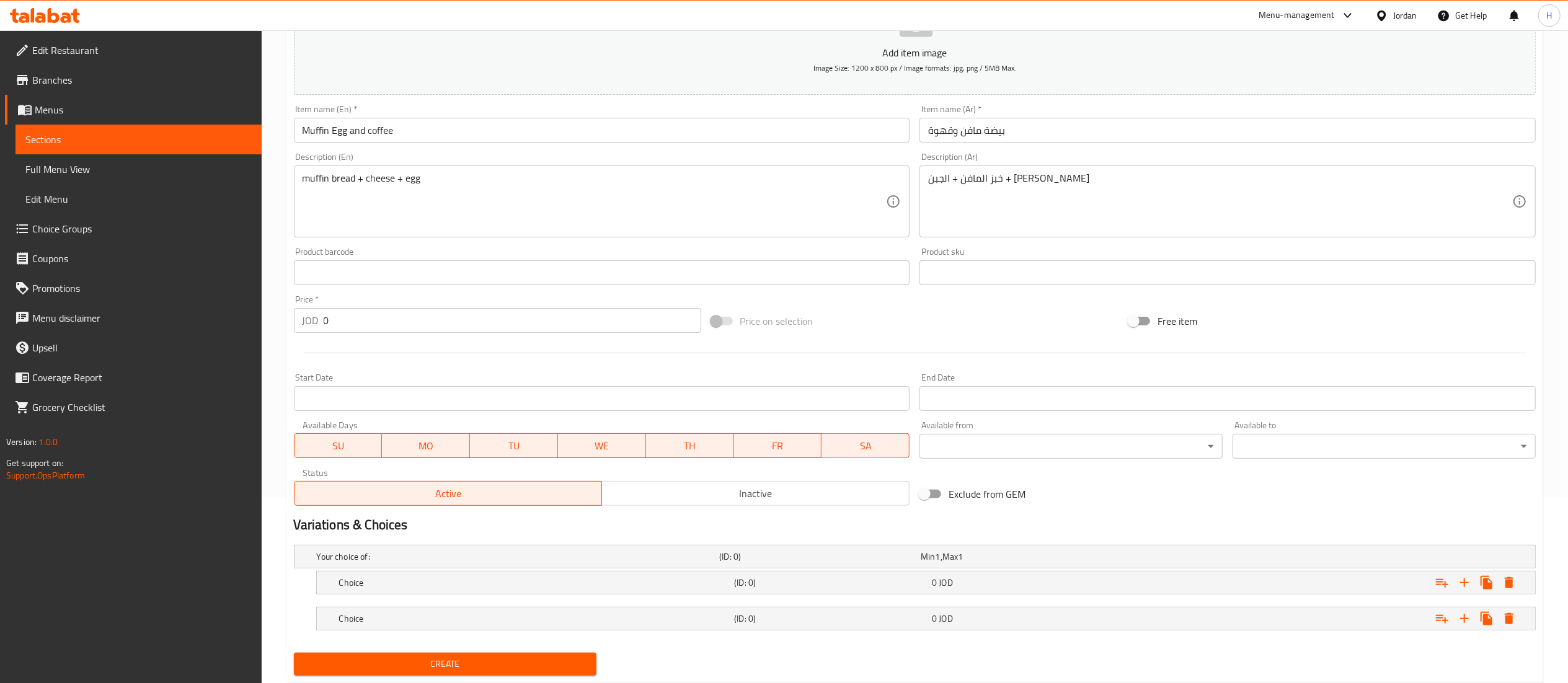
scroll to position [222, 0]
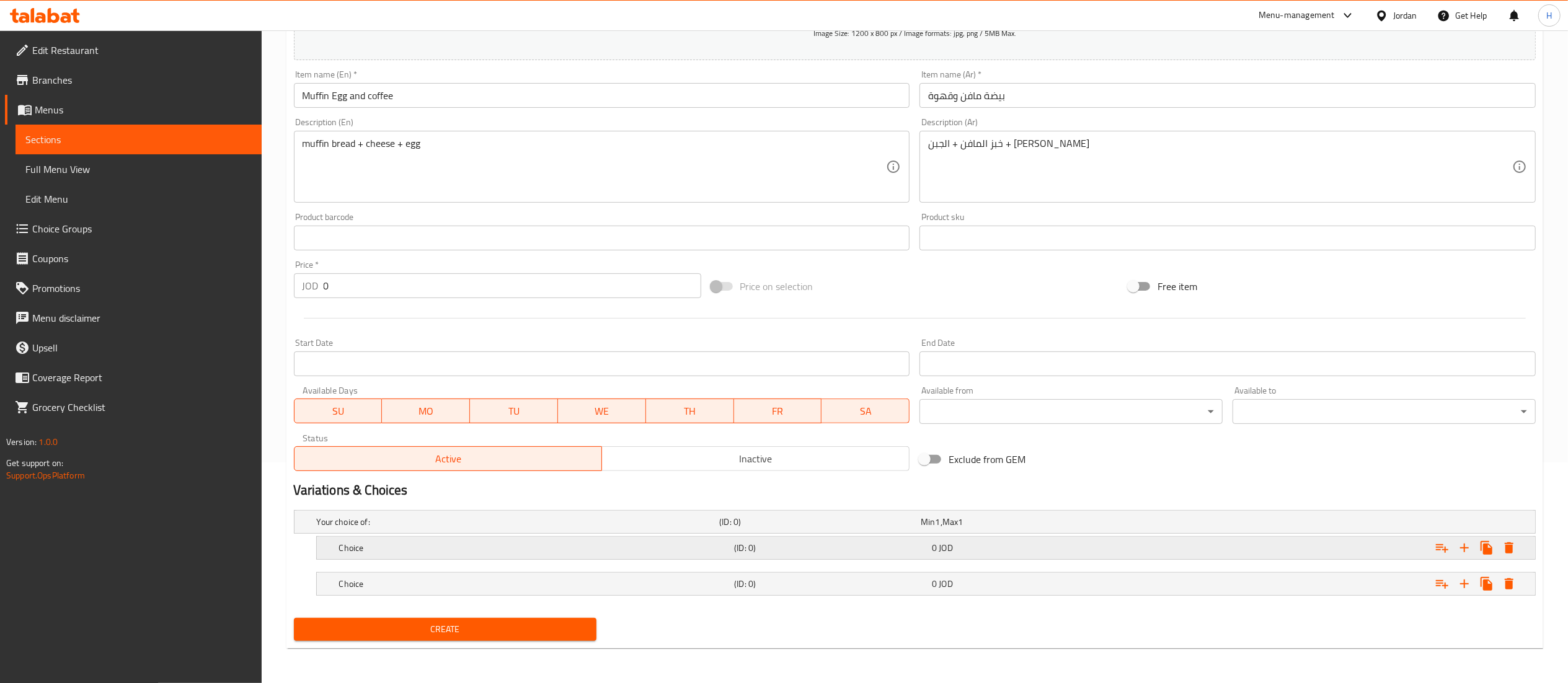
click at [473, 534] on div "Choice (ID: 0) 0 JOD" at bounding box center [929, 548] width 1186 height 27
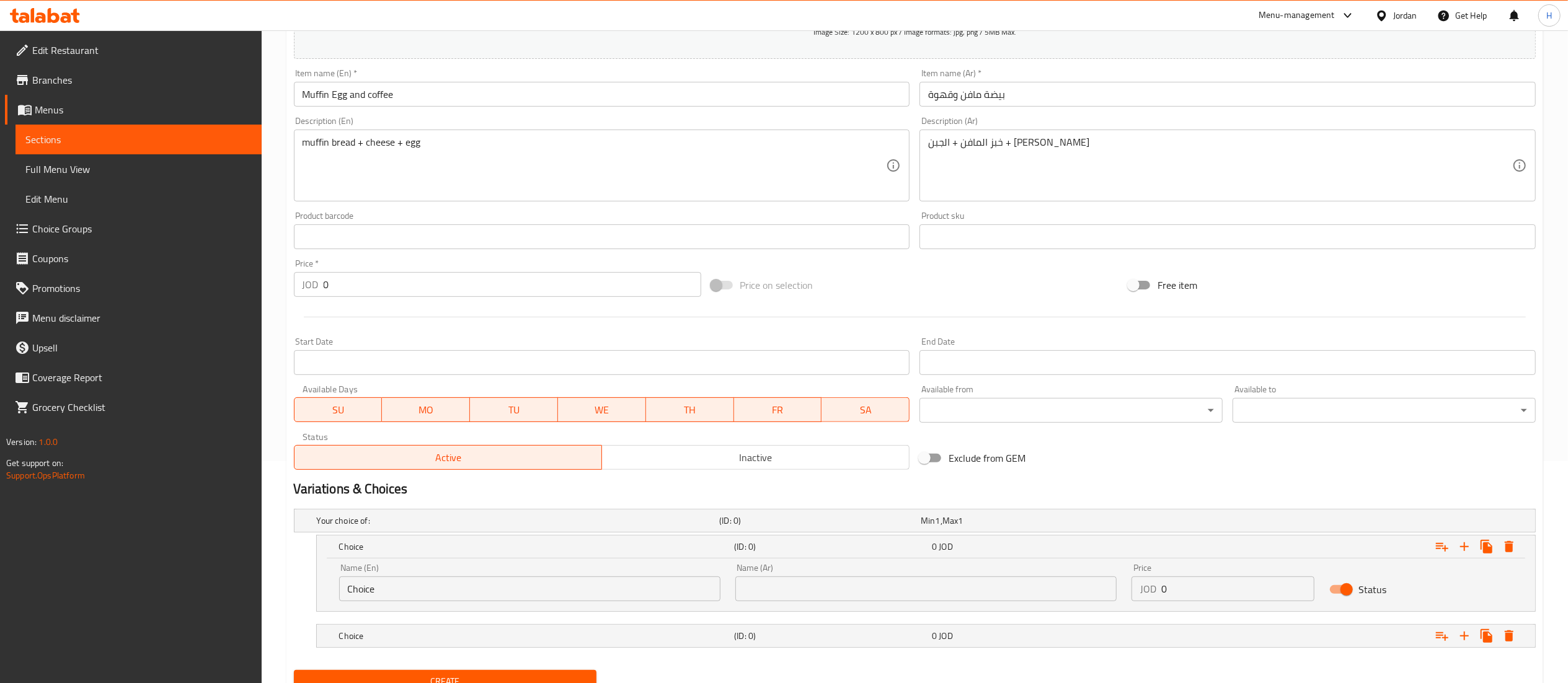
click at [358, 580] on input "Choice" at bounding box center [530, 589] width 381 height 25
type input "Sandwich"
click at [776, 591] on input "text" at bounding box center [925, 589] width 381 height 25
type input "ساندويش"
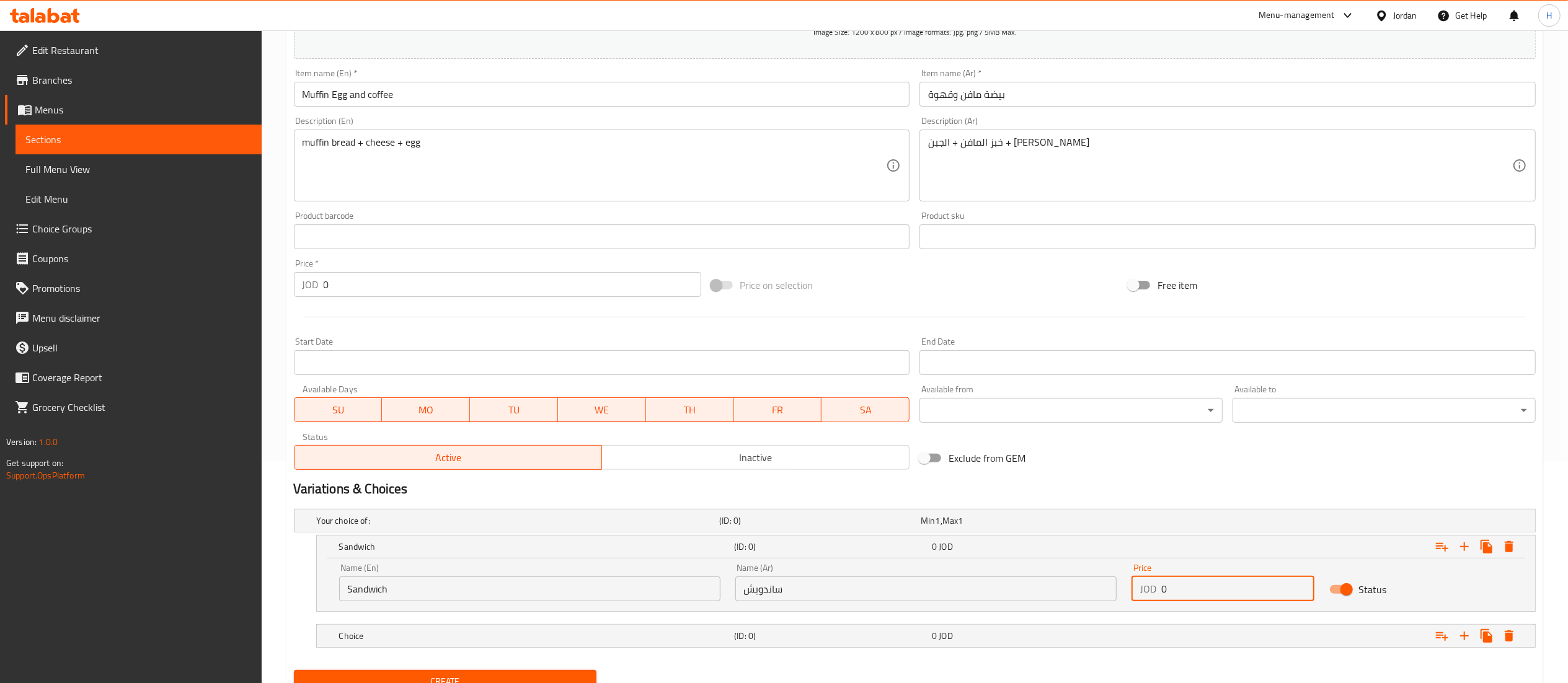
click at [1176, 591] on input "0" at bounding box center [1238, 589] width 153 height 25
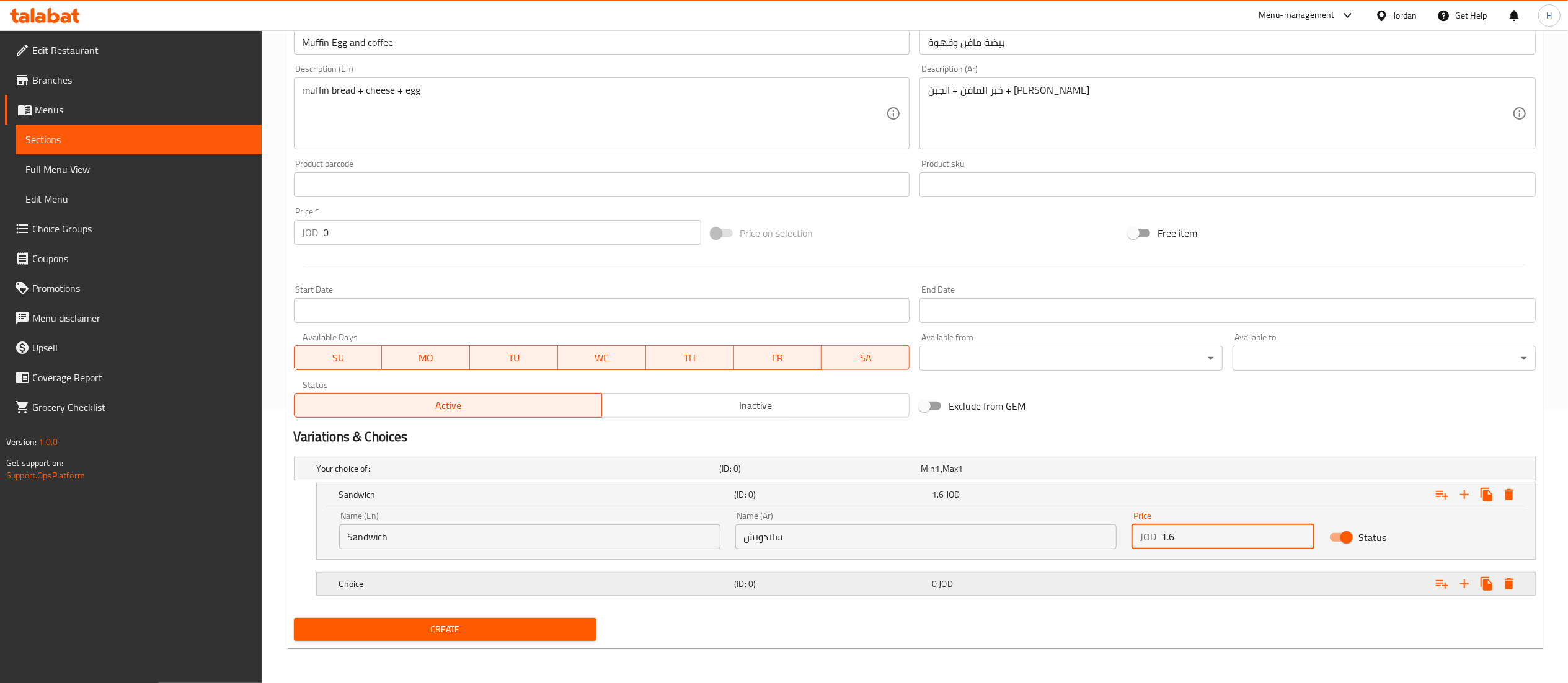
type input "1.6"
click at [1144, 575] on div "Expand" at bounding box center [1325, 584] width 396 height 27
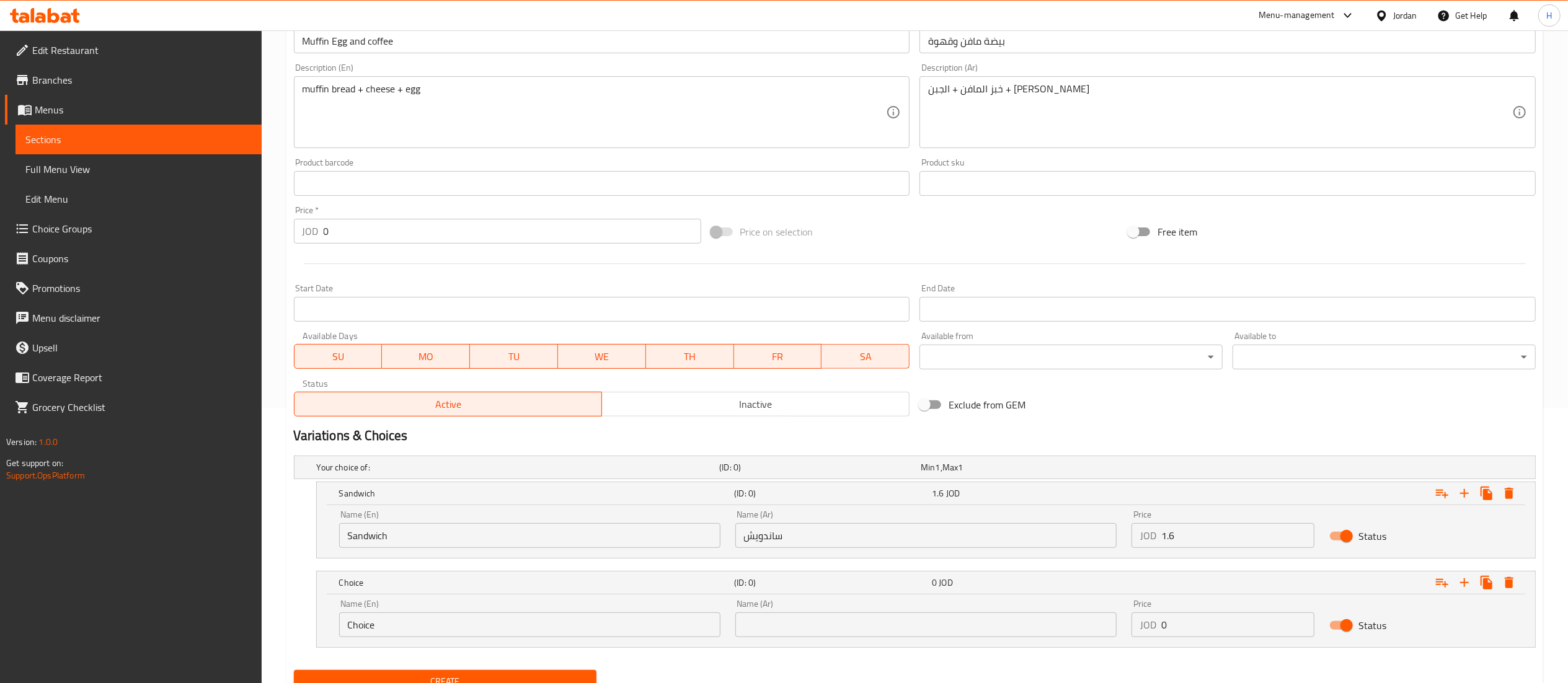
click at [487, 630] on input "Choice" at bounding box center [530, 625] width 381 height 25
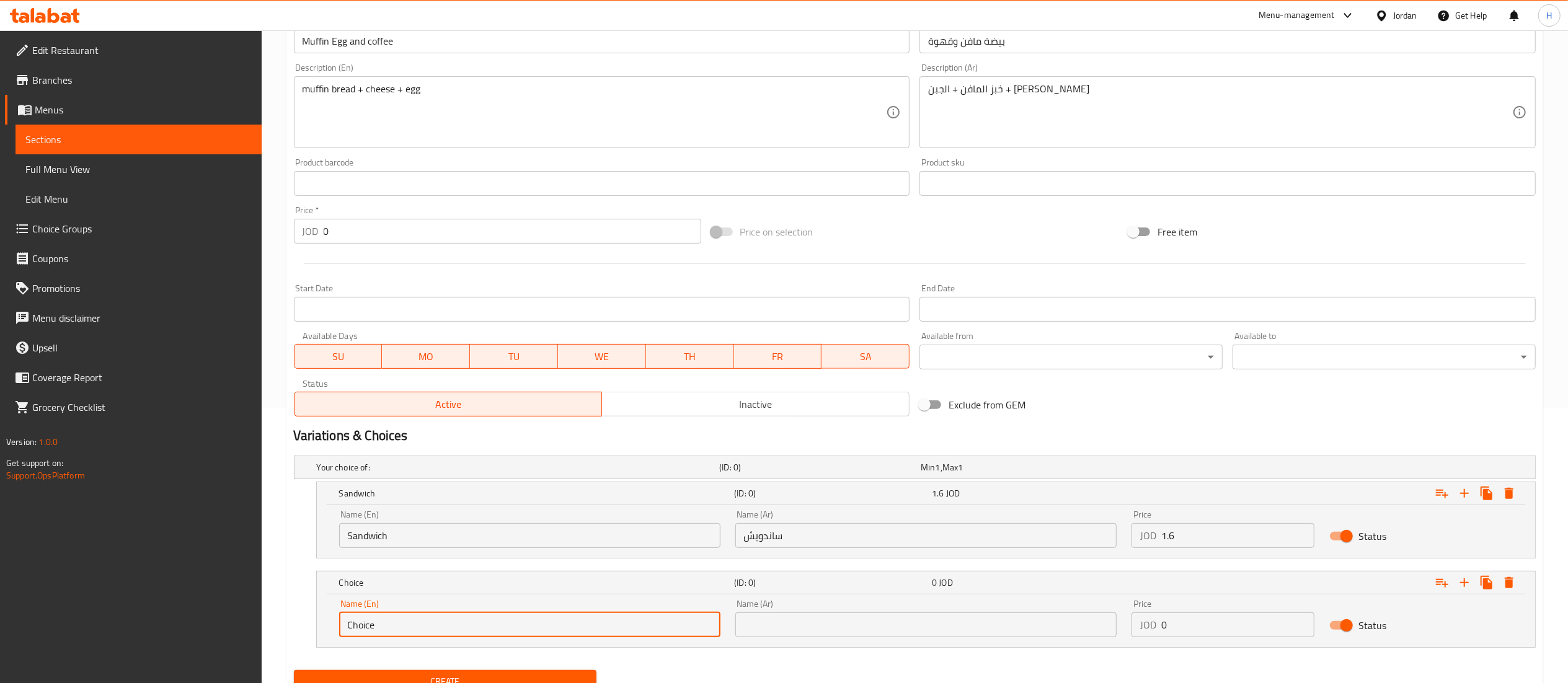
click at [487, 630] on input "Choice" at bounding box center [530, 625] width 381 height 25
type input "Meal"
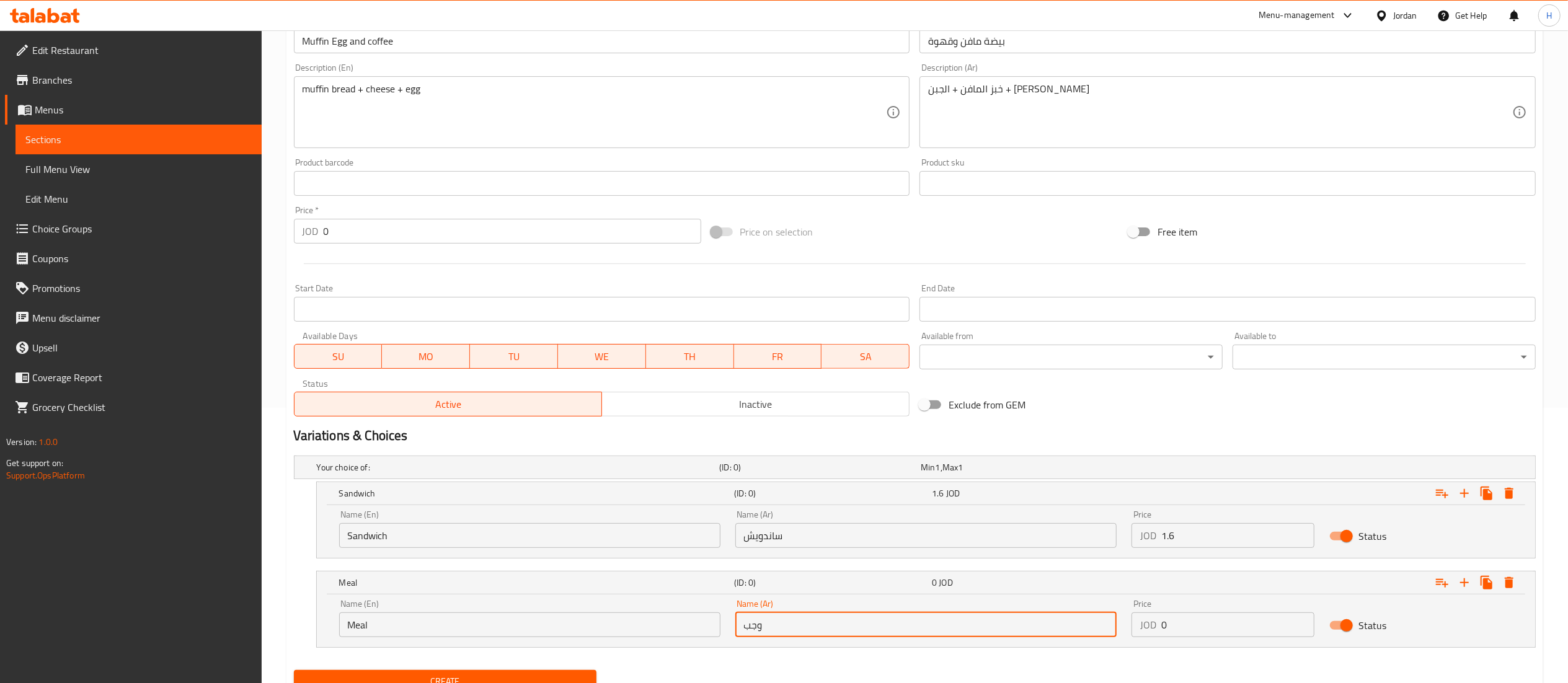
type input "وجبة"
click at [1175, 631] on input "0" at bounding box center [1238, 625] width 153 height 25
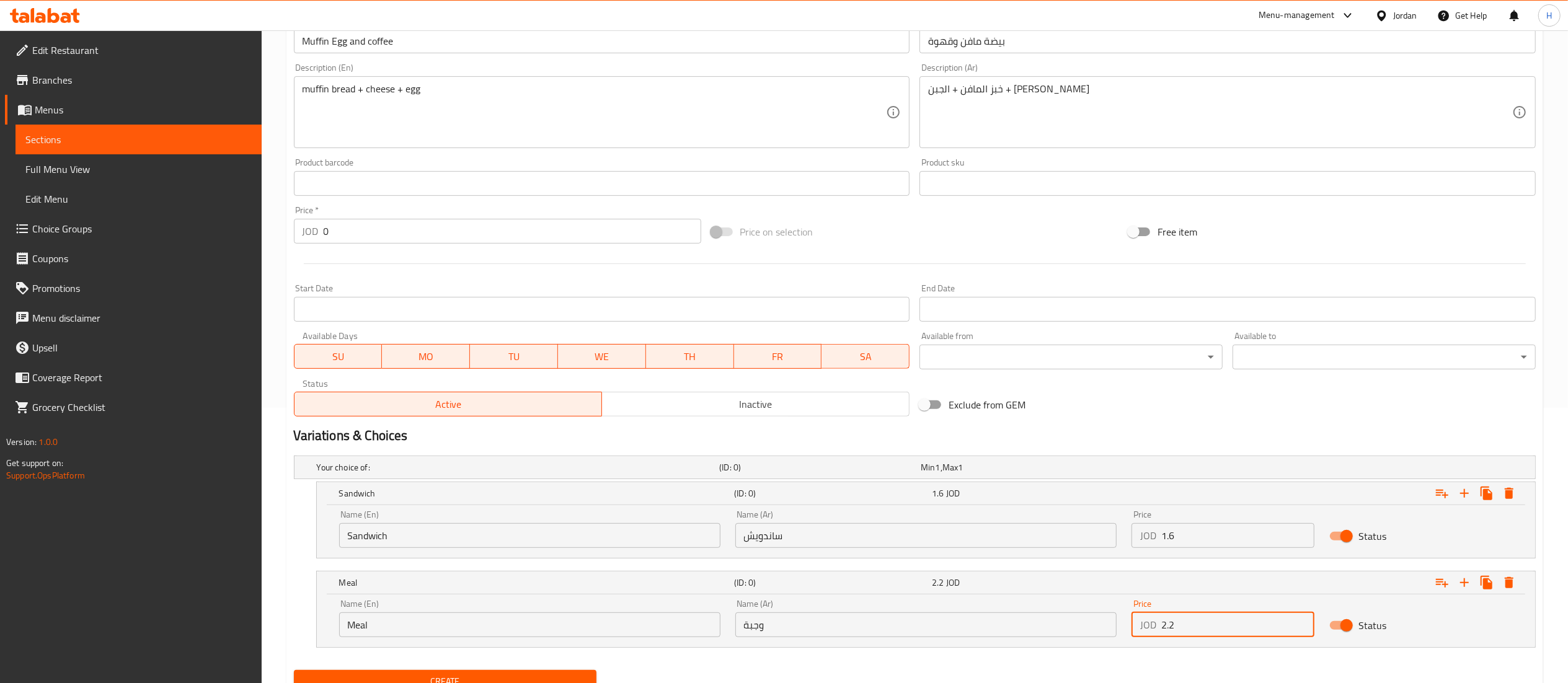
scroll to position [328, 0]
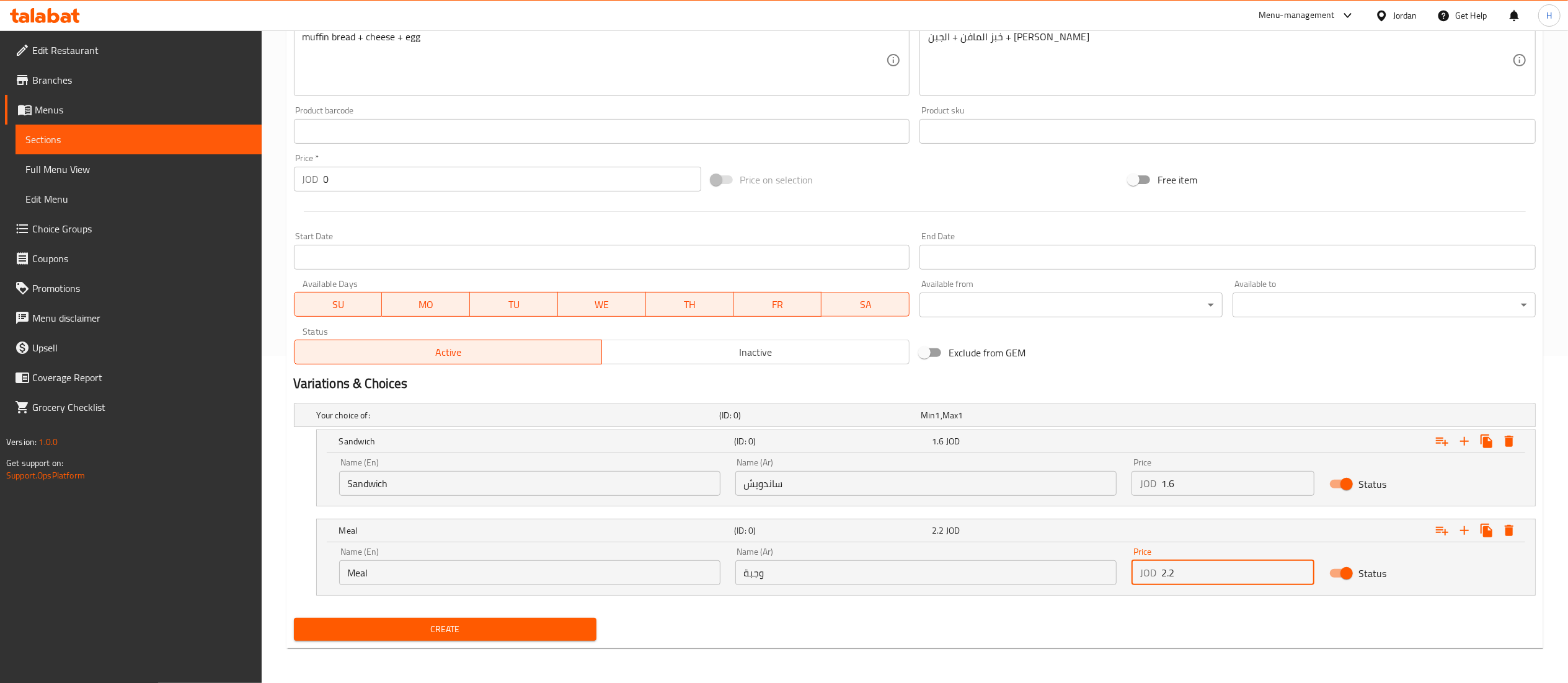
type input "2.2"
click at [435, 637] on span "Create" at bounding box center [446, 630] width 283 height 15
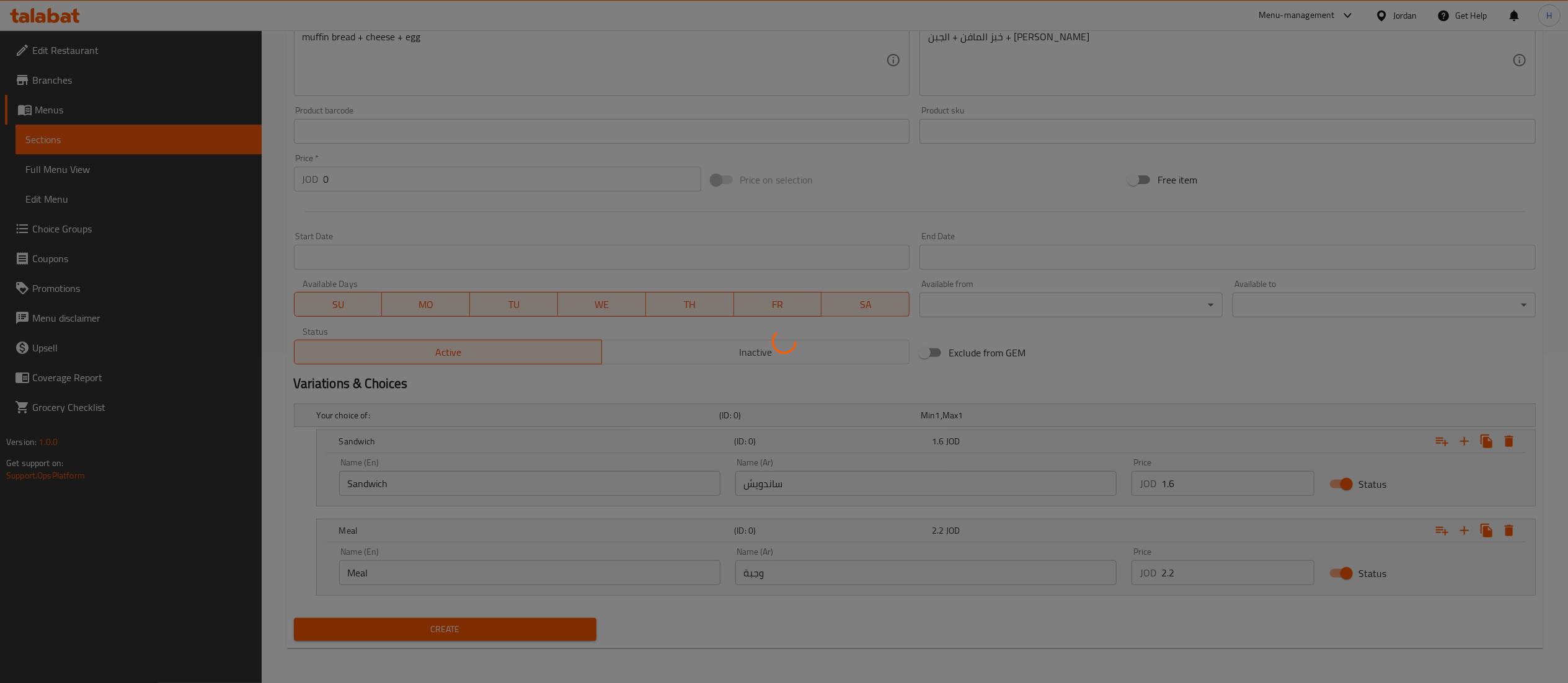
scroll to position [0, 0]
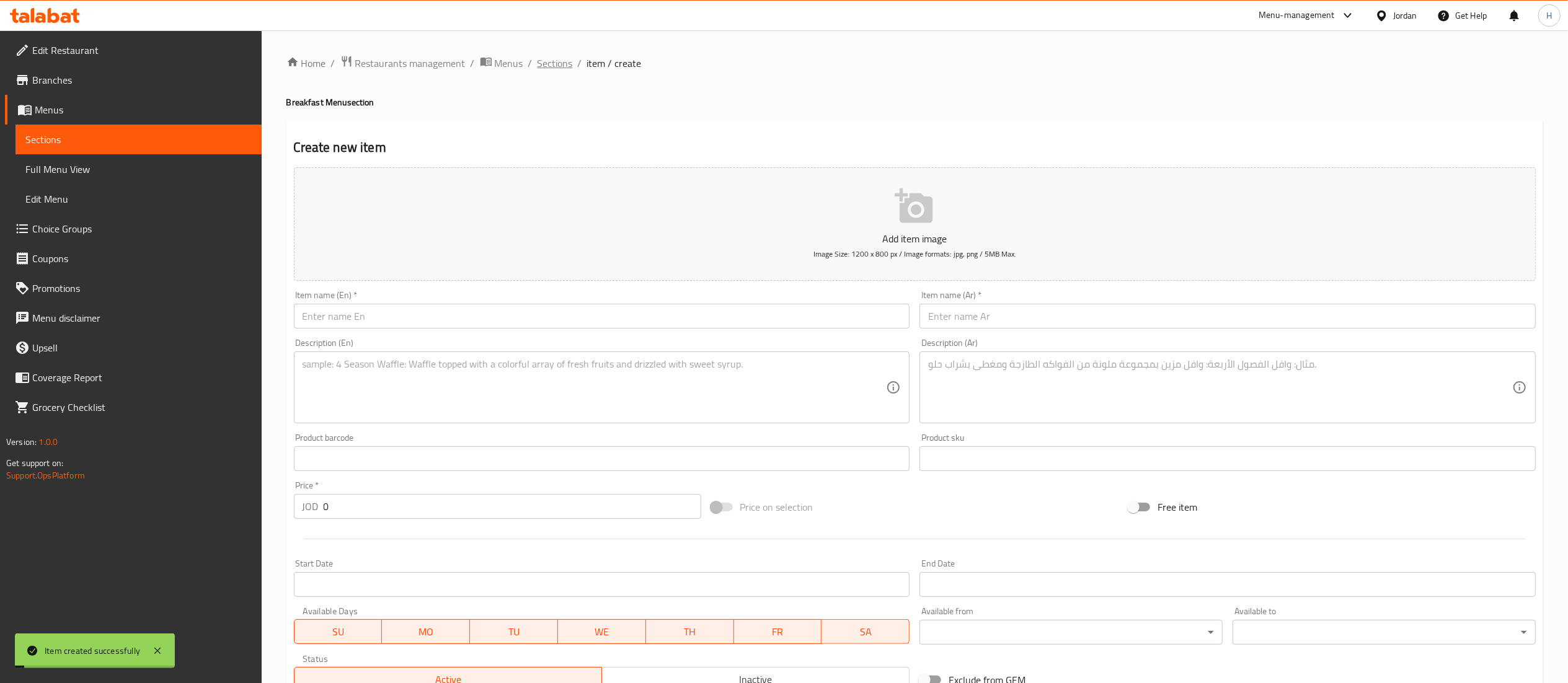
click at [539, 67] on span "Sections" at bounding box center [555, 62] width 35 height 15
